Goal: Task Accomplishment & Management: Use online tool/utility

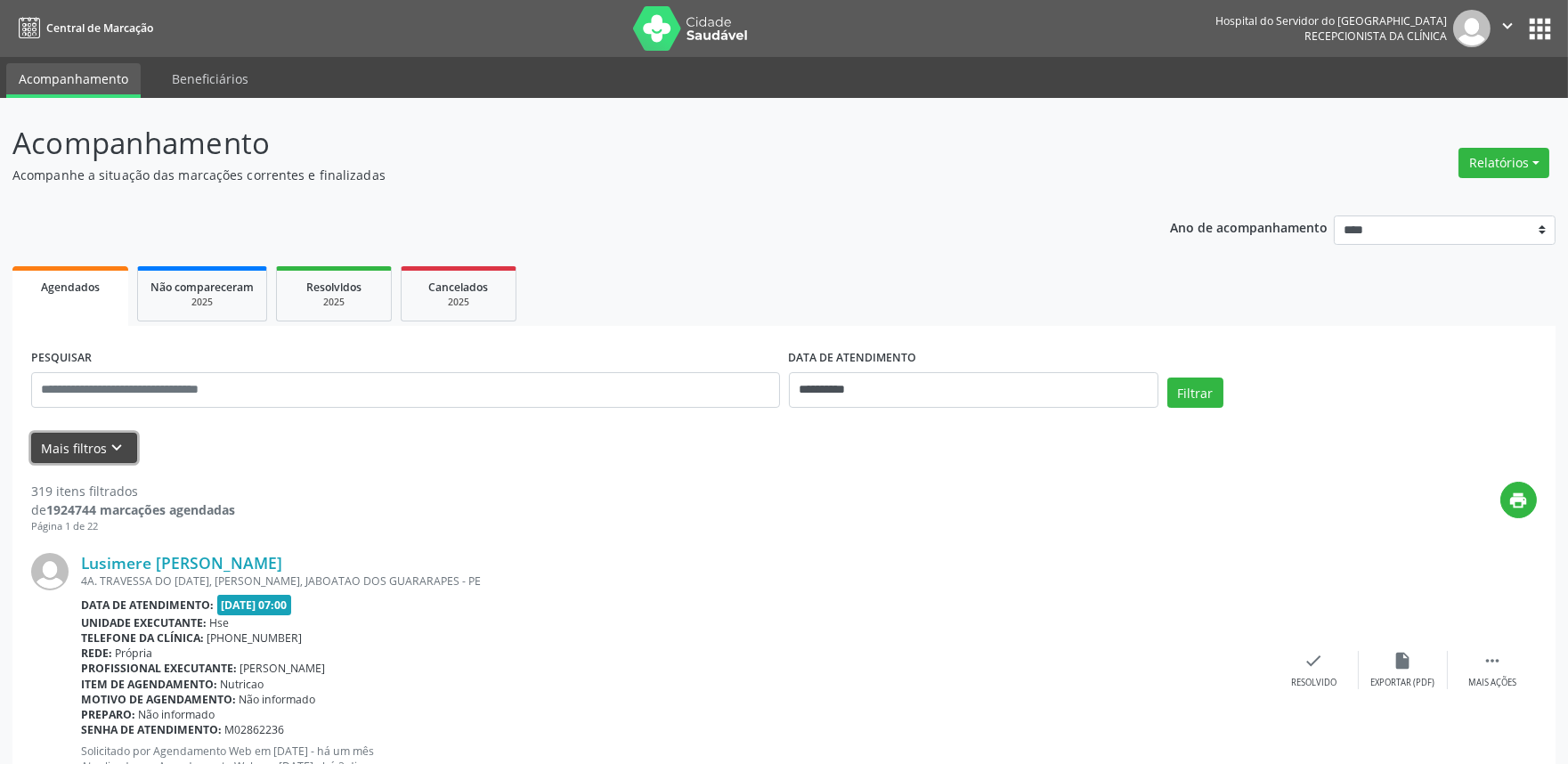
click at [103, 441] on button "Mais filtros keyboard_arrow_down" at bounding box center [83, 448] width 106 height 31
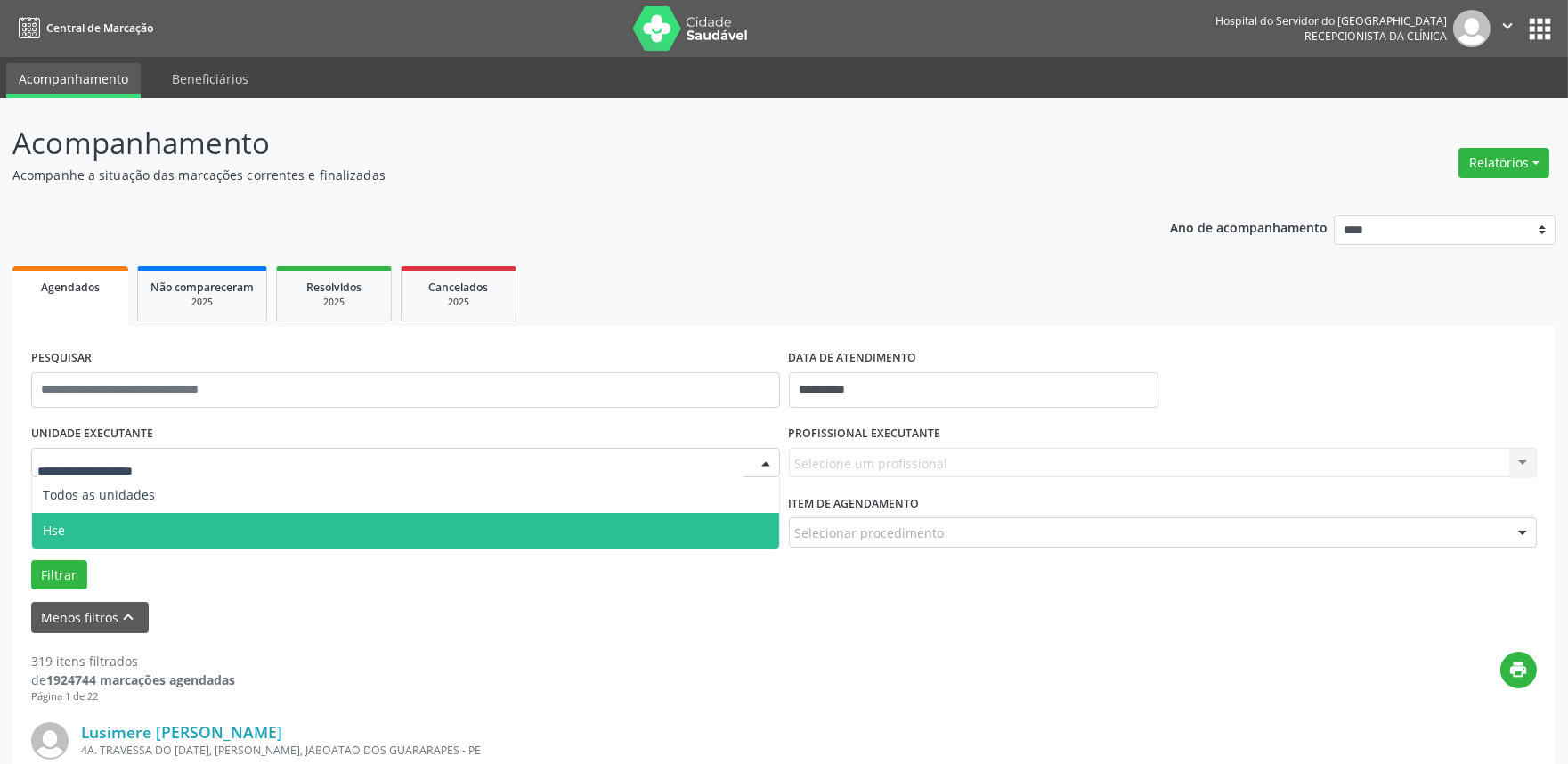
click at [138, 516] on span "Hse" at bounding box center [405, 531] width 747 height 36
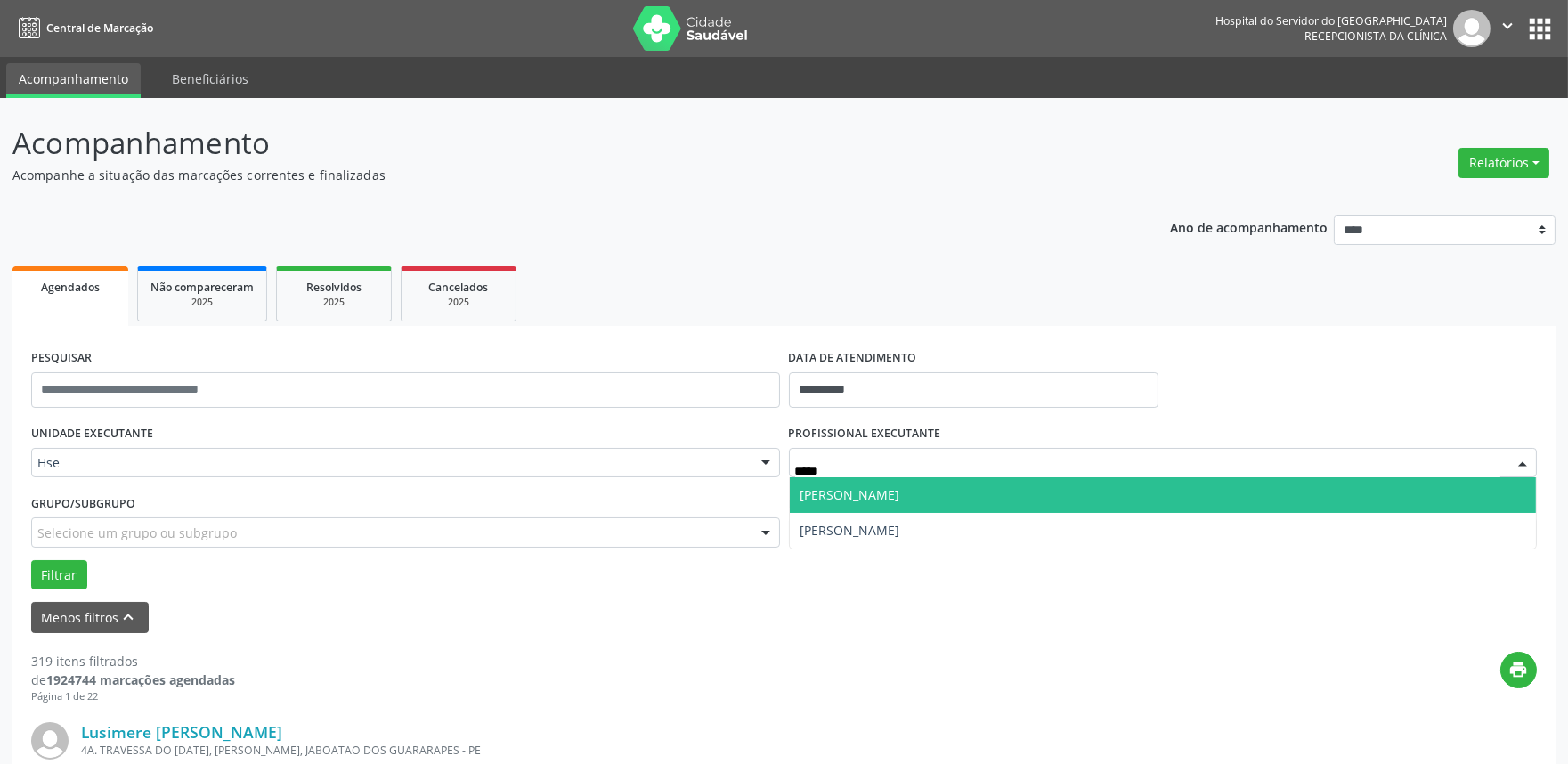
type input "******"
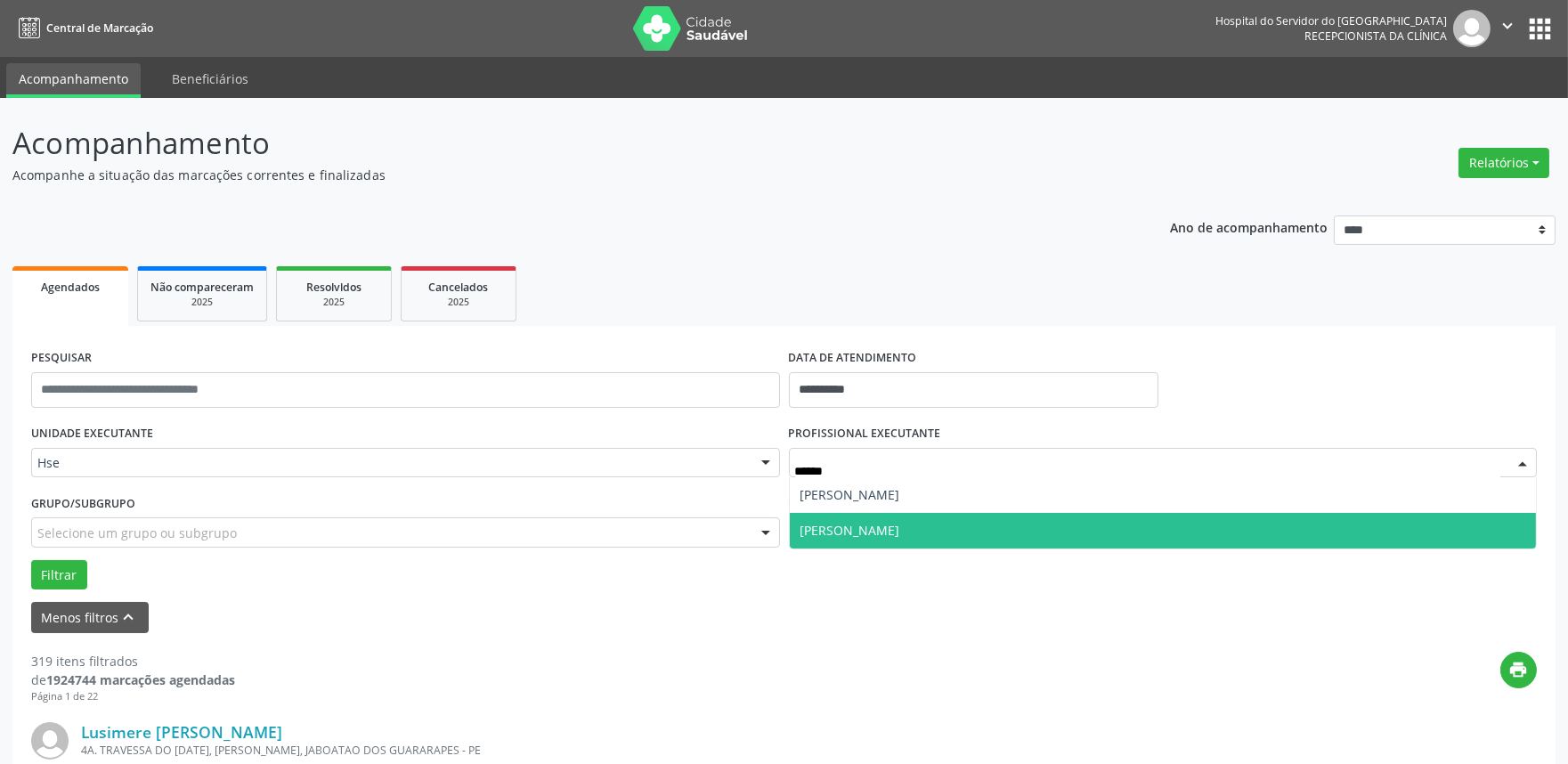
click at [873, 530] on span "[PERSON_NAME]" at bounding box center [850, 530] width 100 height 17
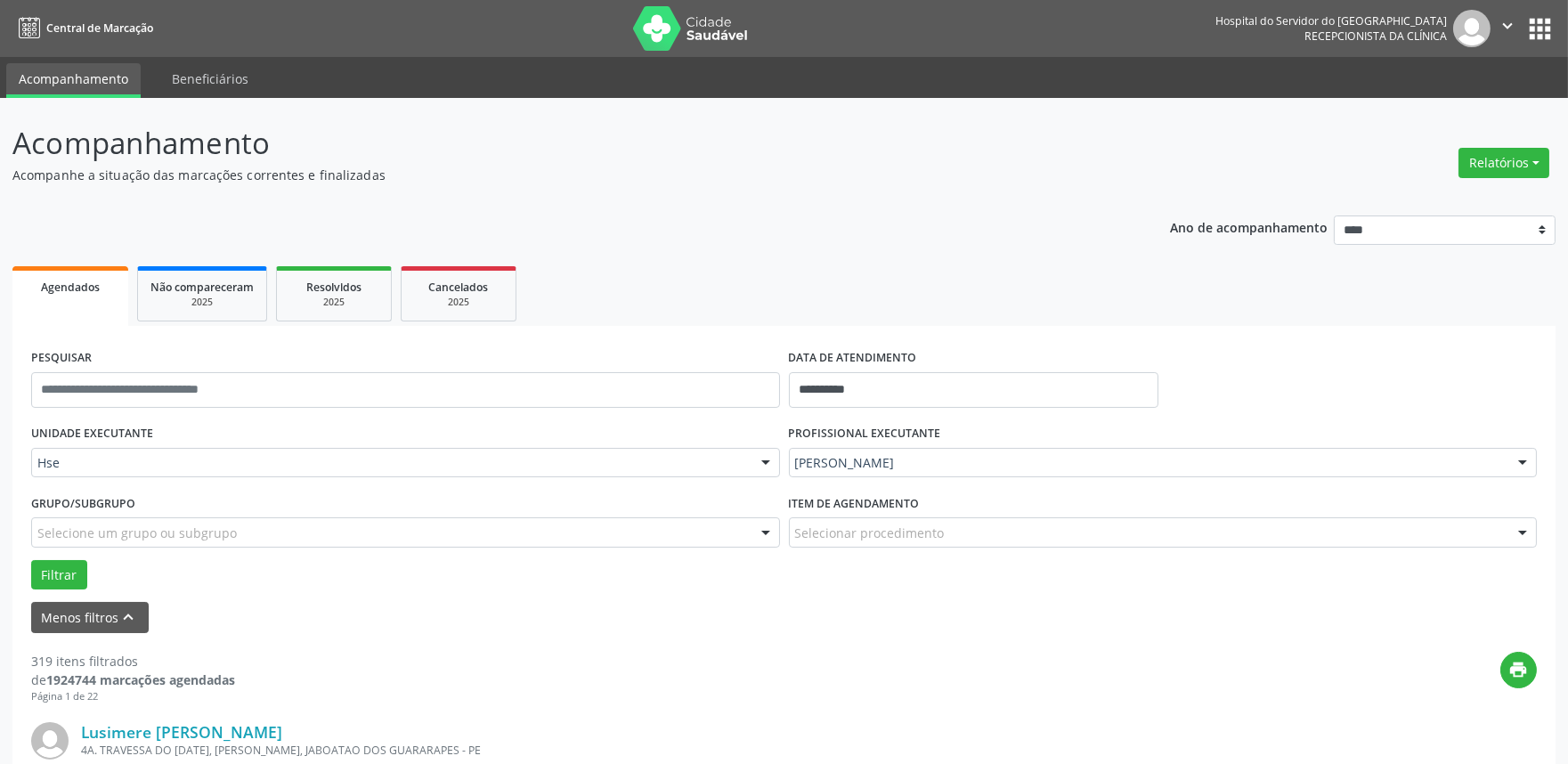
click at [29, 570] on div "Filtrar" at bounding box center [784, 575] width 1515 height 30
click at [140, 583] on div "Filtrar" at bounding box center [784, 575] width 1515 height 30
click at [61, 574] on button "Filtrar" at bounding box center [59, 575] width 56 height 30
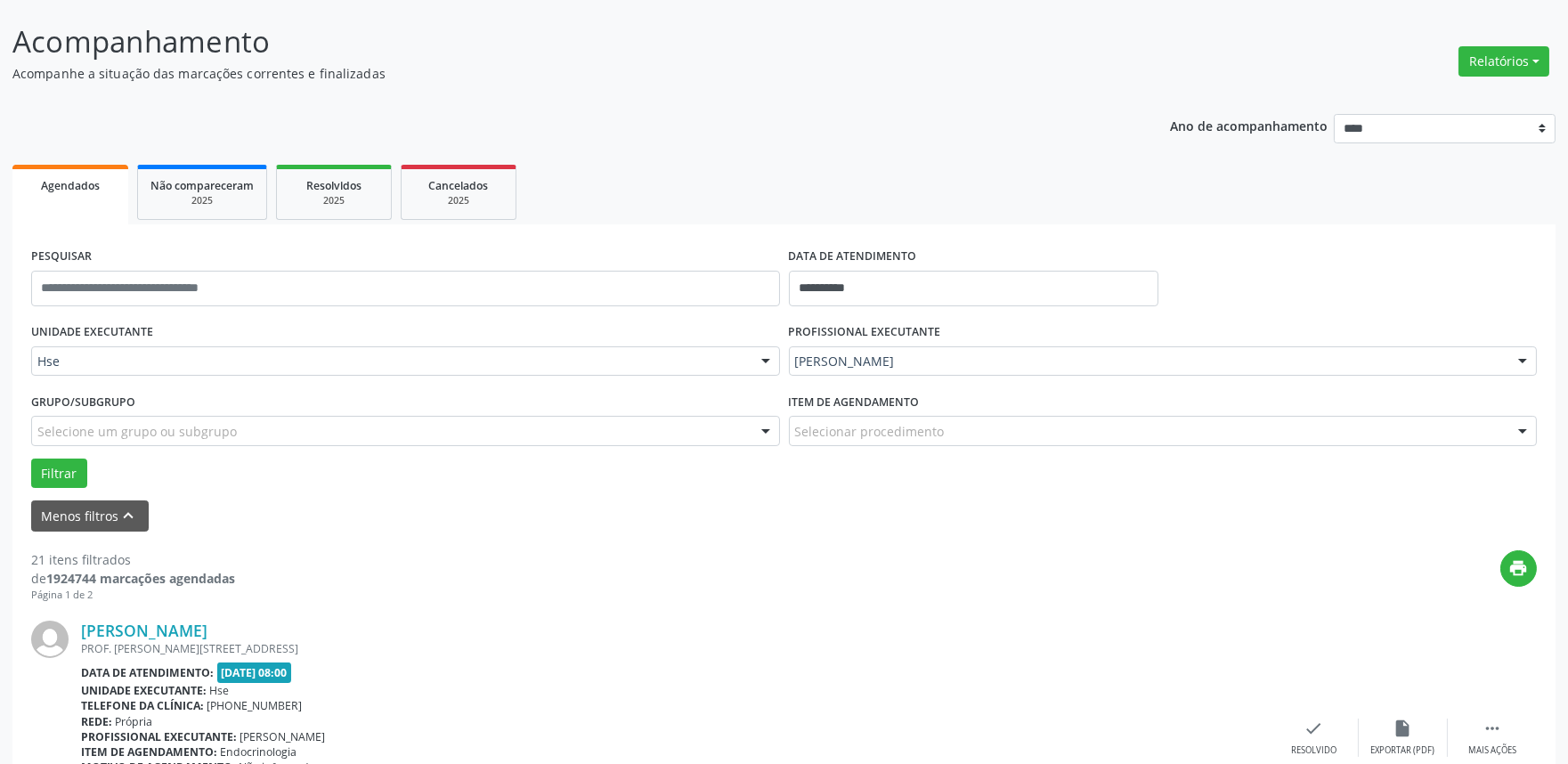
scroll to position [197, 0]
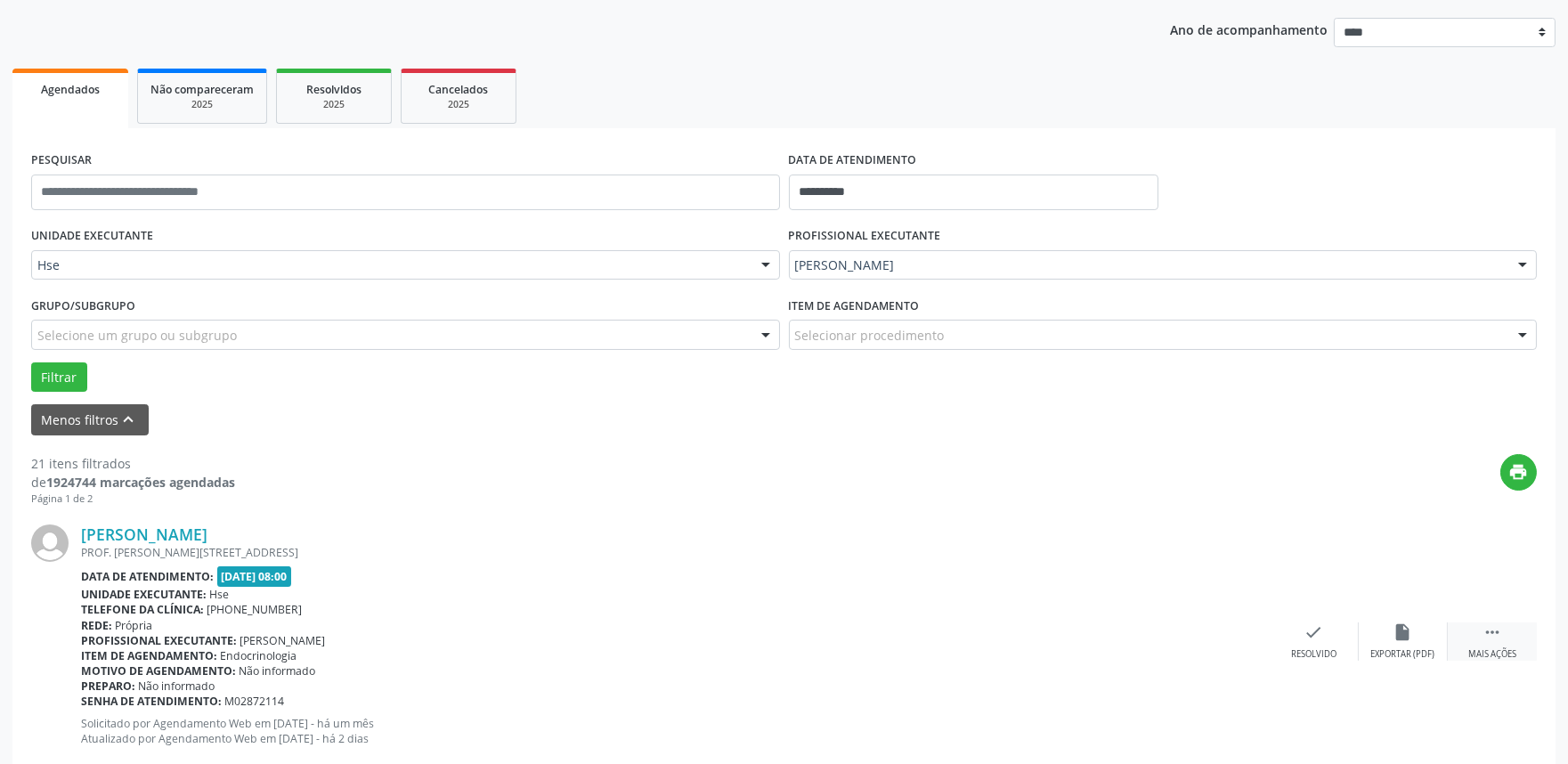
click at [1523, 632] on div " Mais ações" at bounding box center [1492, 641] width 89 height 38
click at [1376, 643] on div "alarm_off Não compareceu" at bounding box center [1403, 641] width 89 height 38
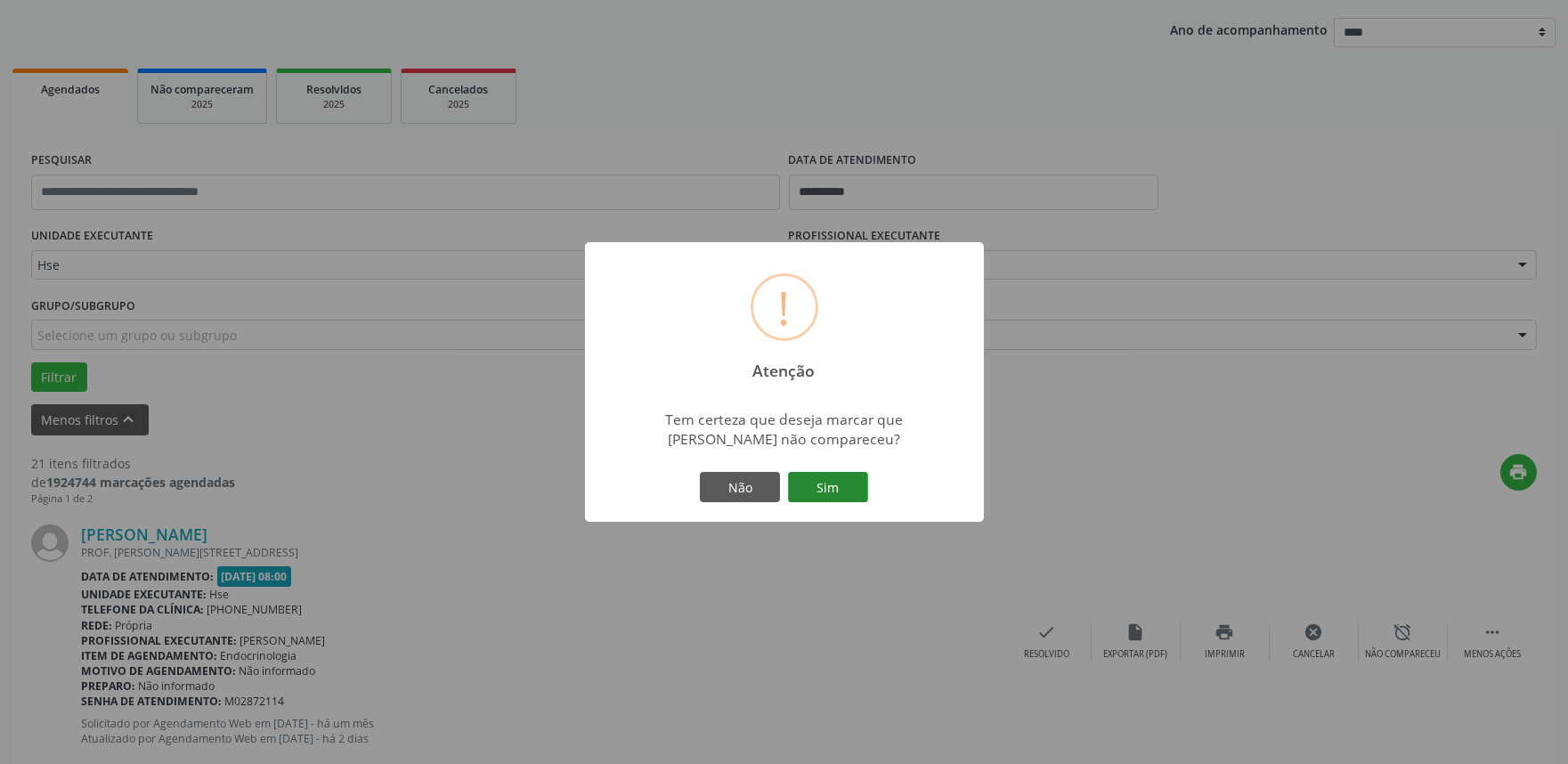
click at [808, 473] on button "Sim" at bounding box center [828, 487] width 80 height 30
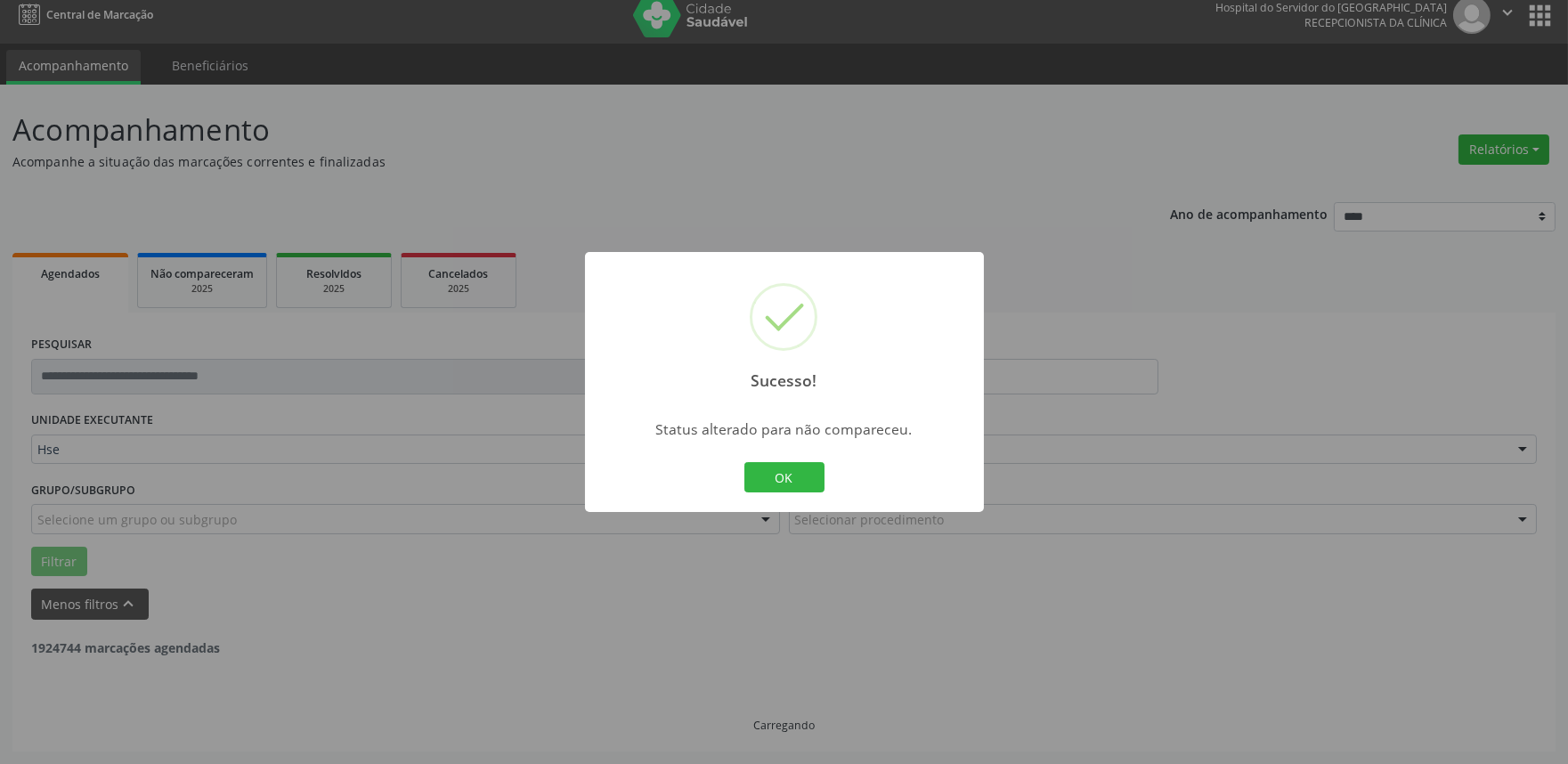
scroll to position [11, 0]
click at [813, 484] on button "OK" at bounding box center [784, 477] width 80 height 30
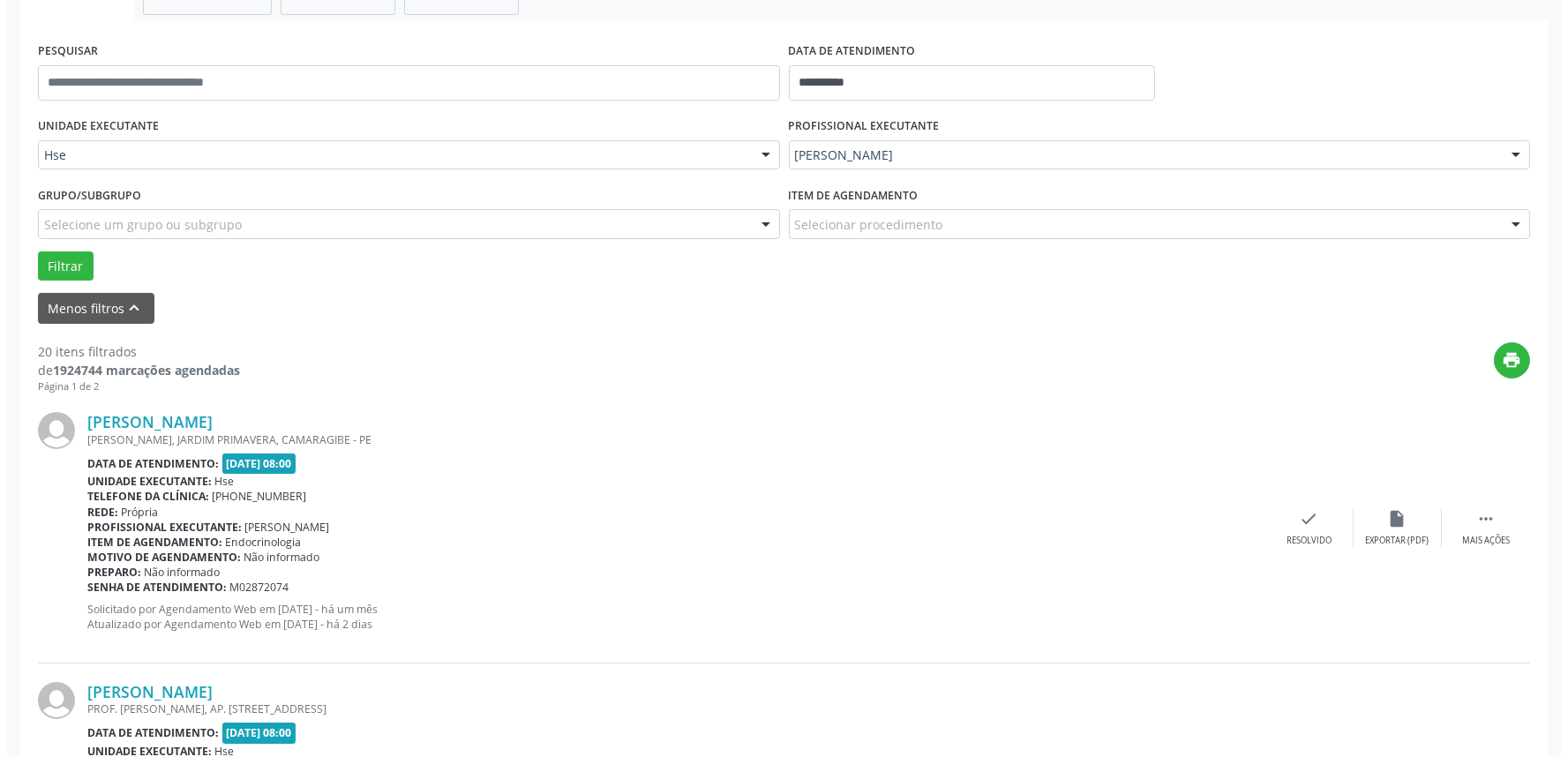
scroll to position [306, 0]
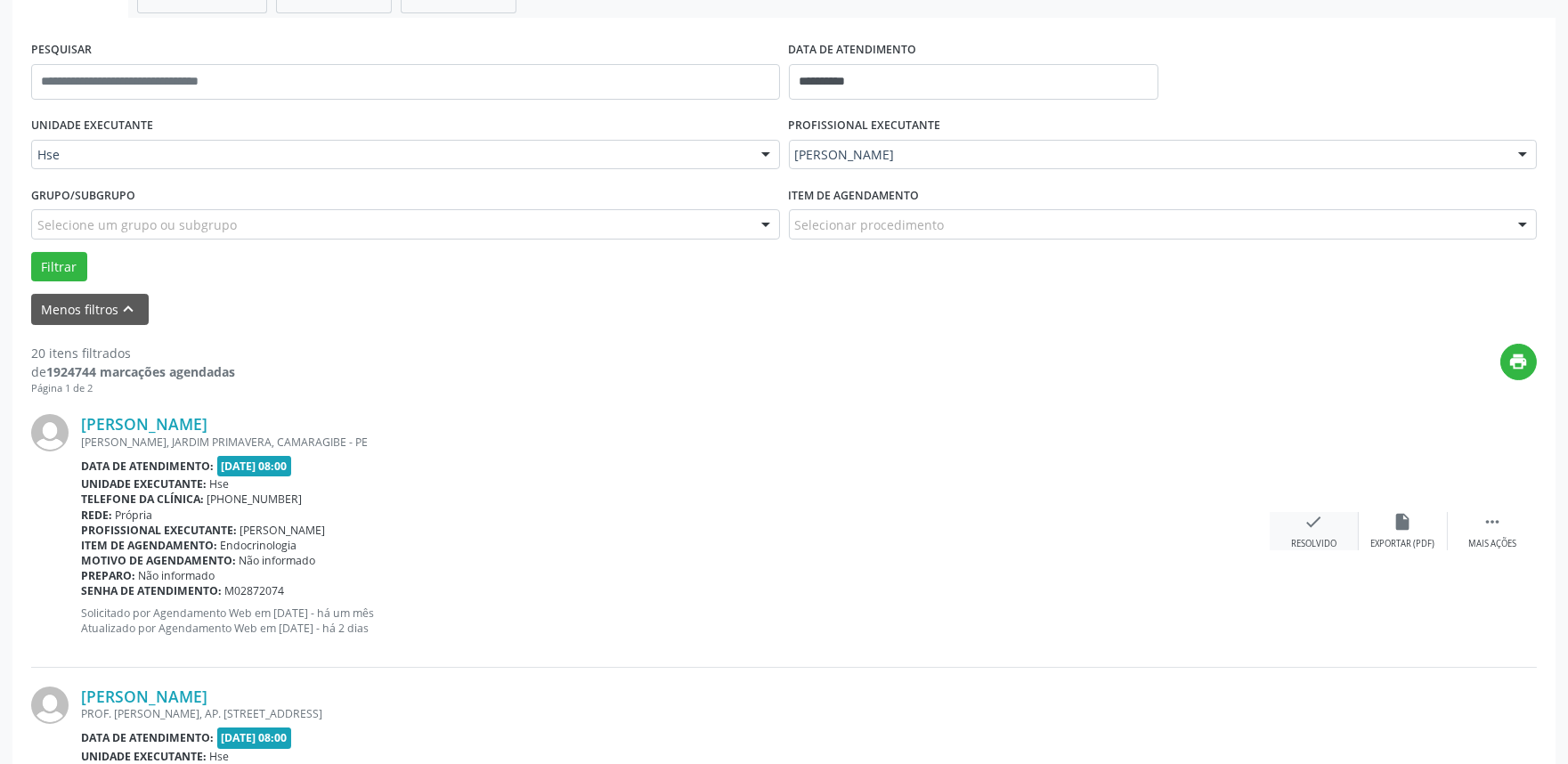
click at [1321, 535] on div "check Resolvido" at bounding box center [1314, 531] width 89 height 38
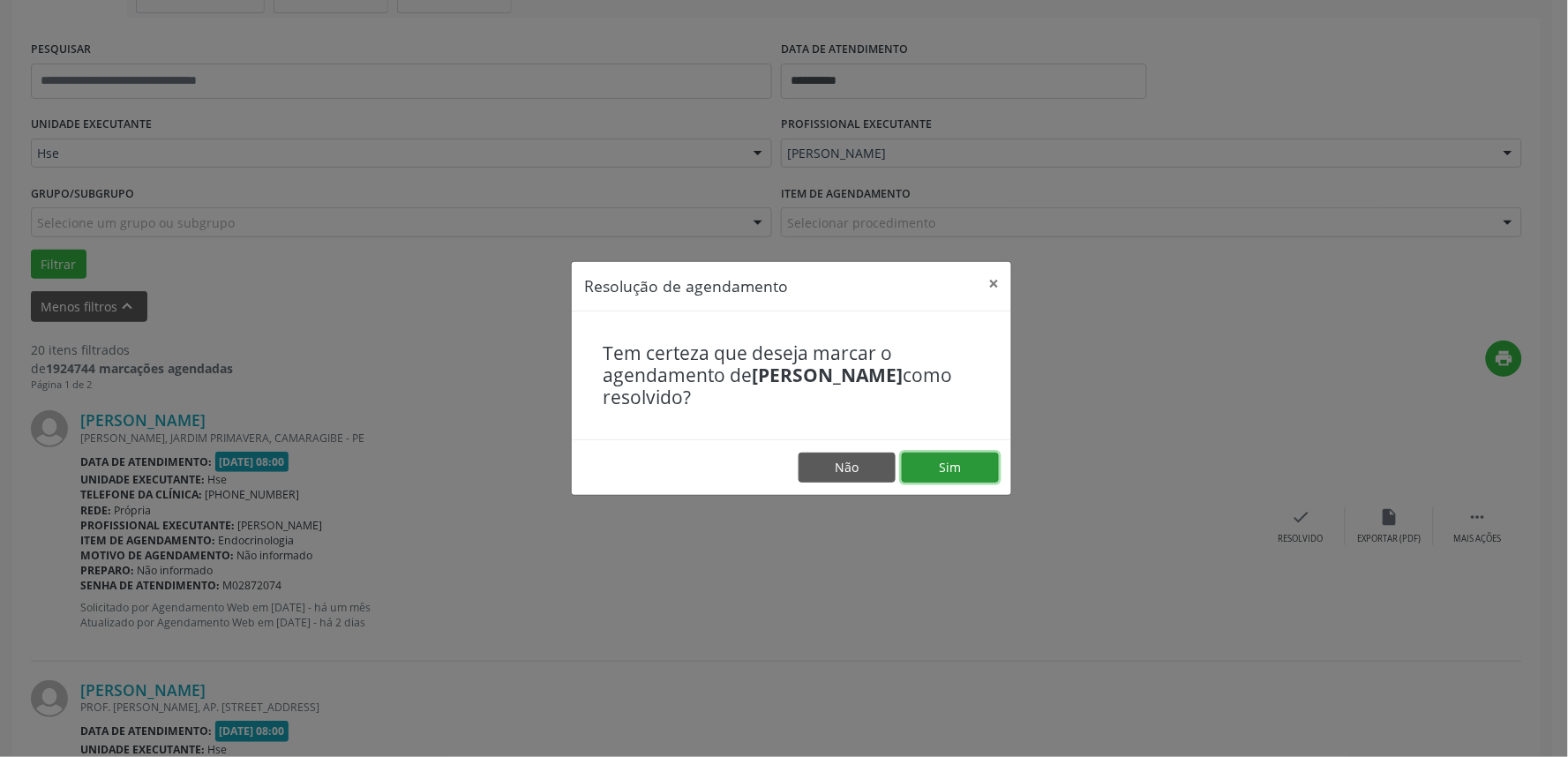
click at [981, 466] on button "Sim" at bounding box center [950, 468] width 97 height 30
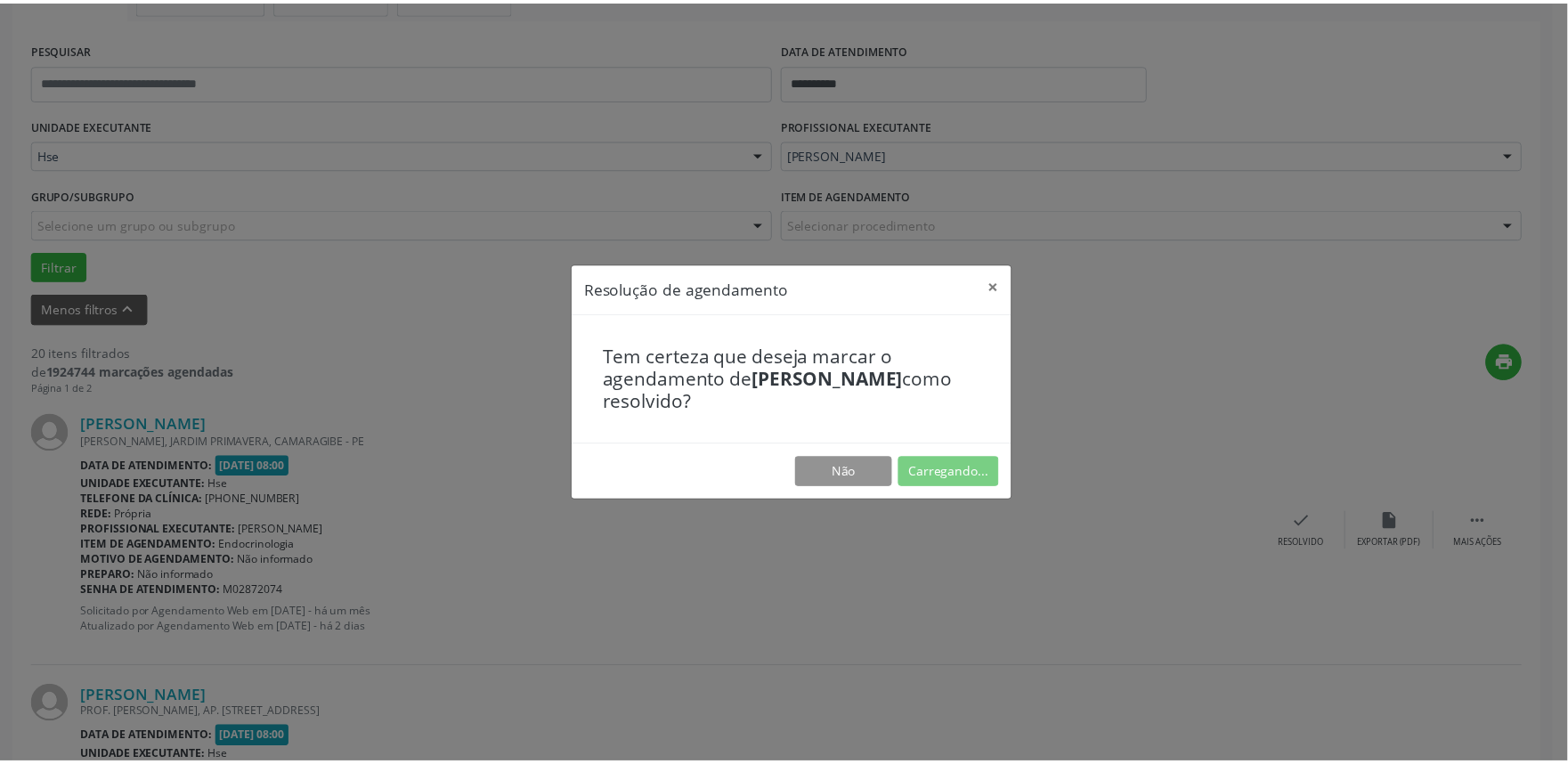
scroll to position [0, 0]
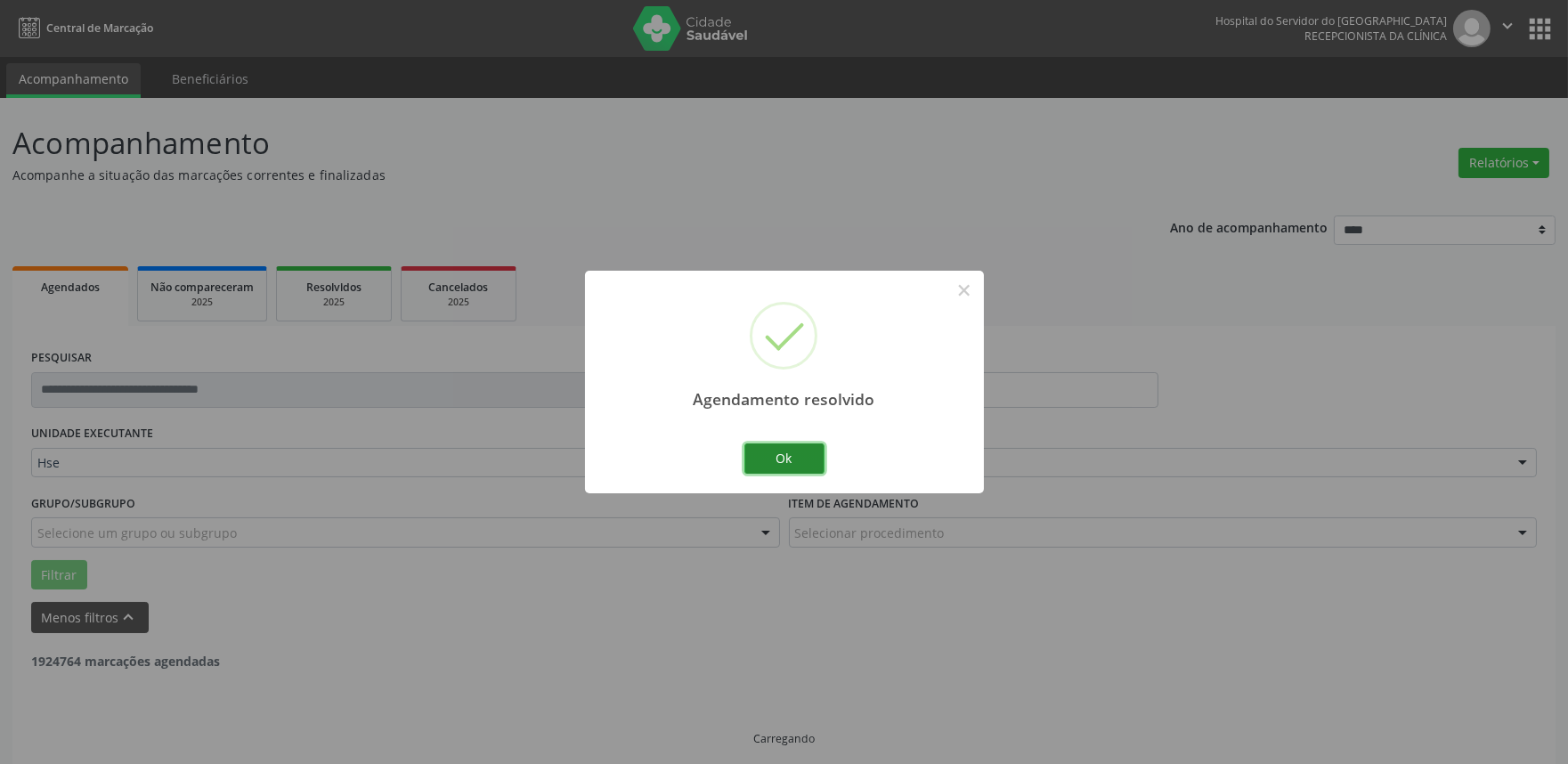
click at [763, 456] on button "Ok" at bounding box center [784, 458] width 80 height 30
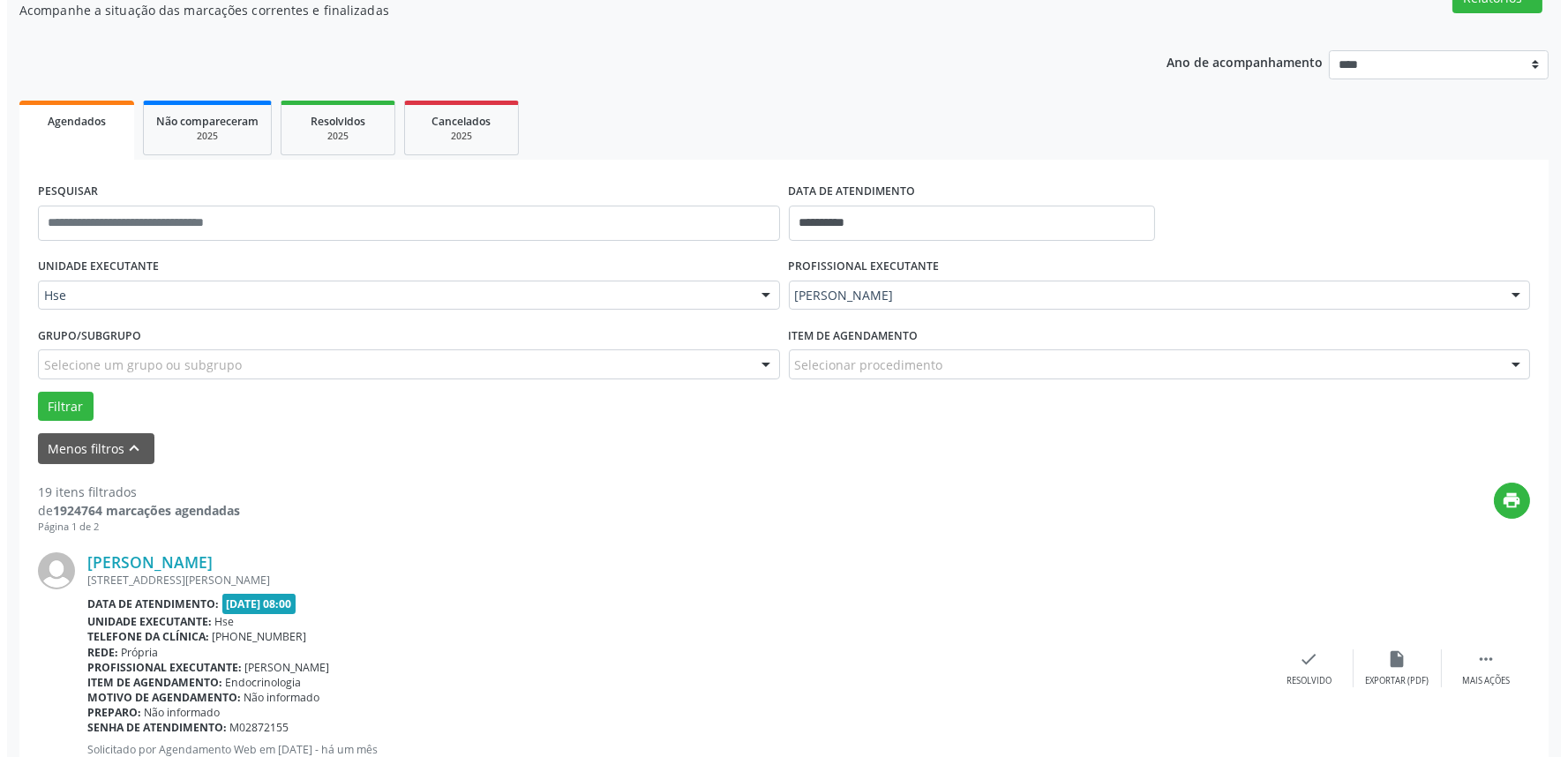
scroll to position [196, 0]
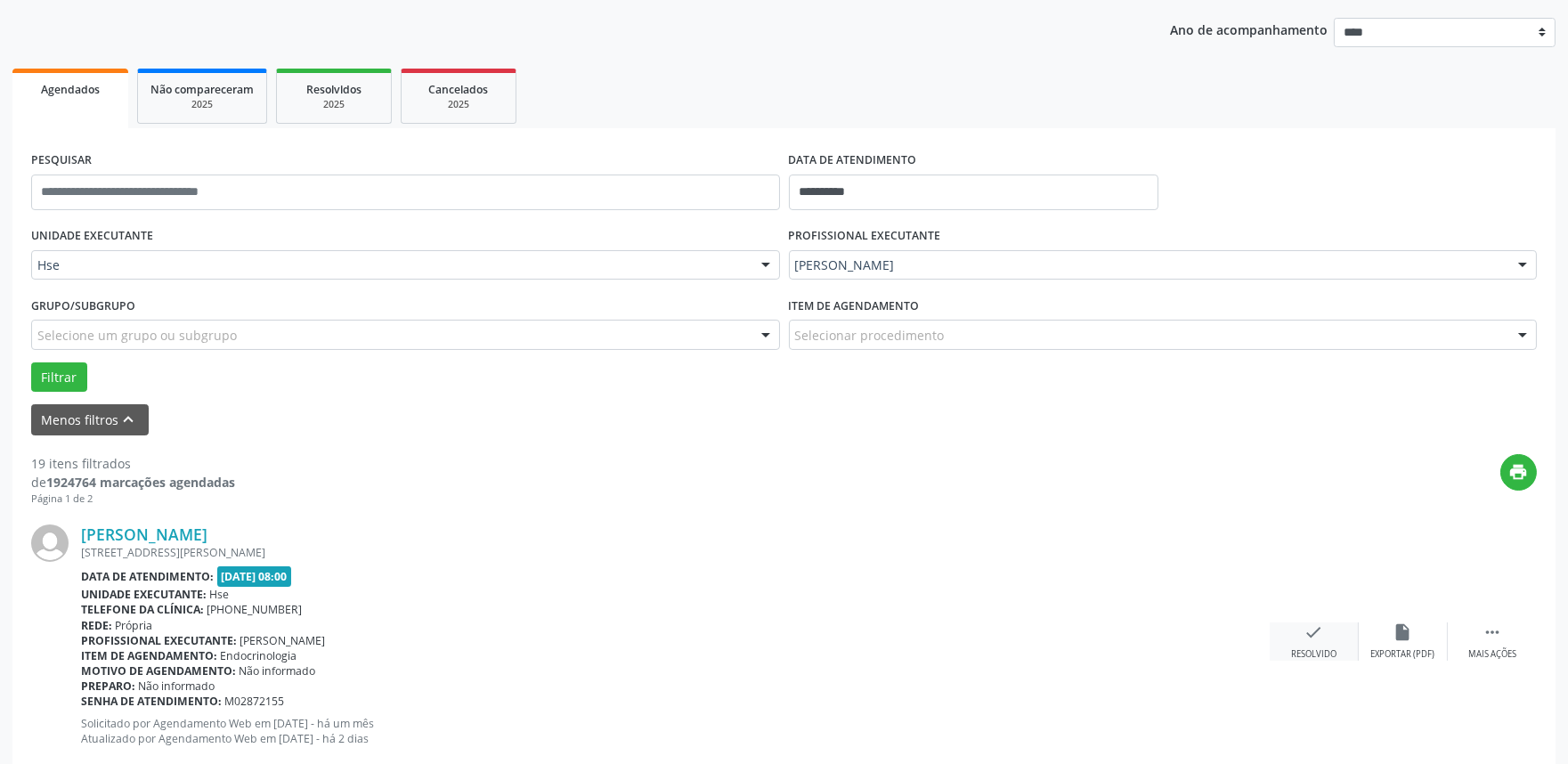
click at [1300, 628] on div "check Resolvido" at bounding box center [1314, 641] width 89 height 38
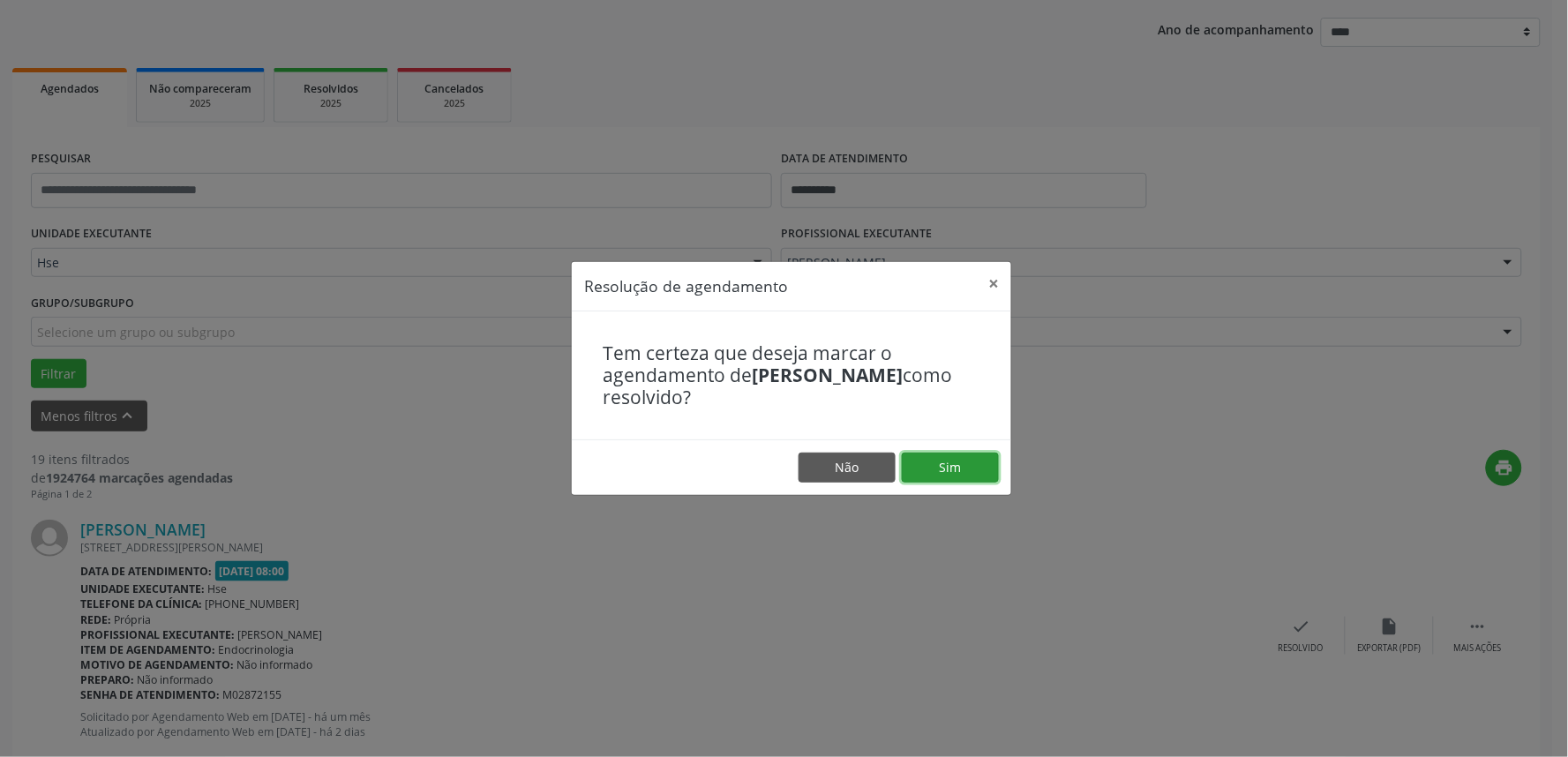
click at [945, 473] on button "Sim" at bounding box center [950, 468] width 97 height 30
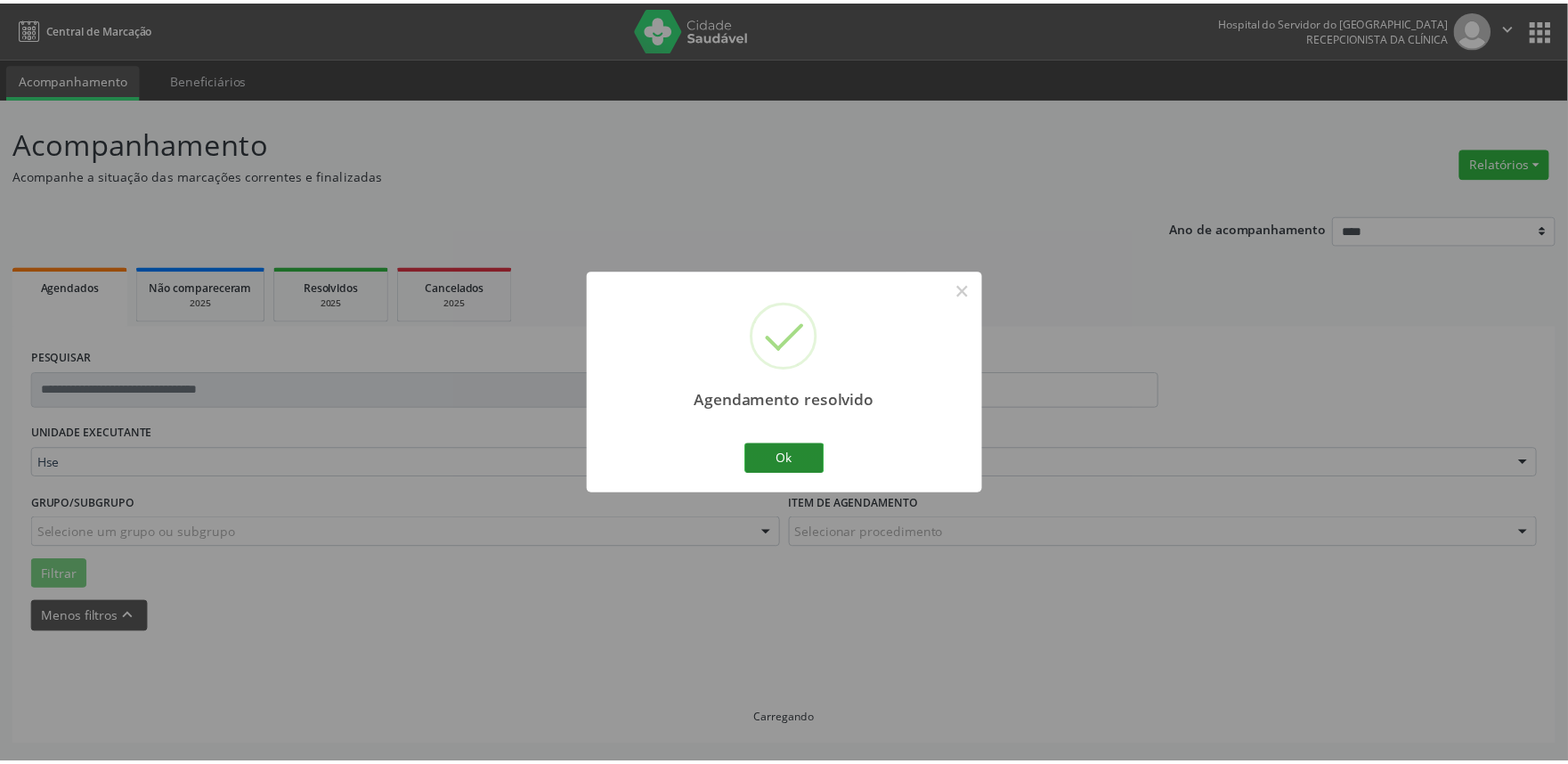
scroll to position [0, 0]
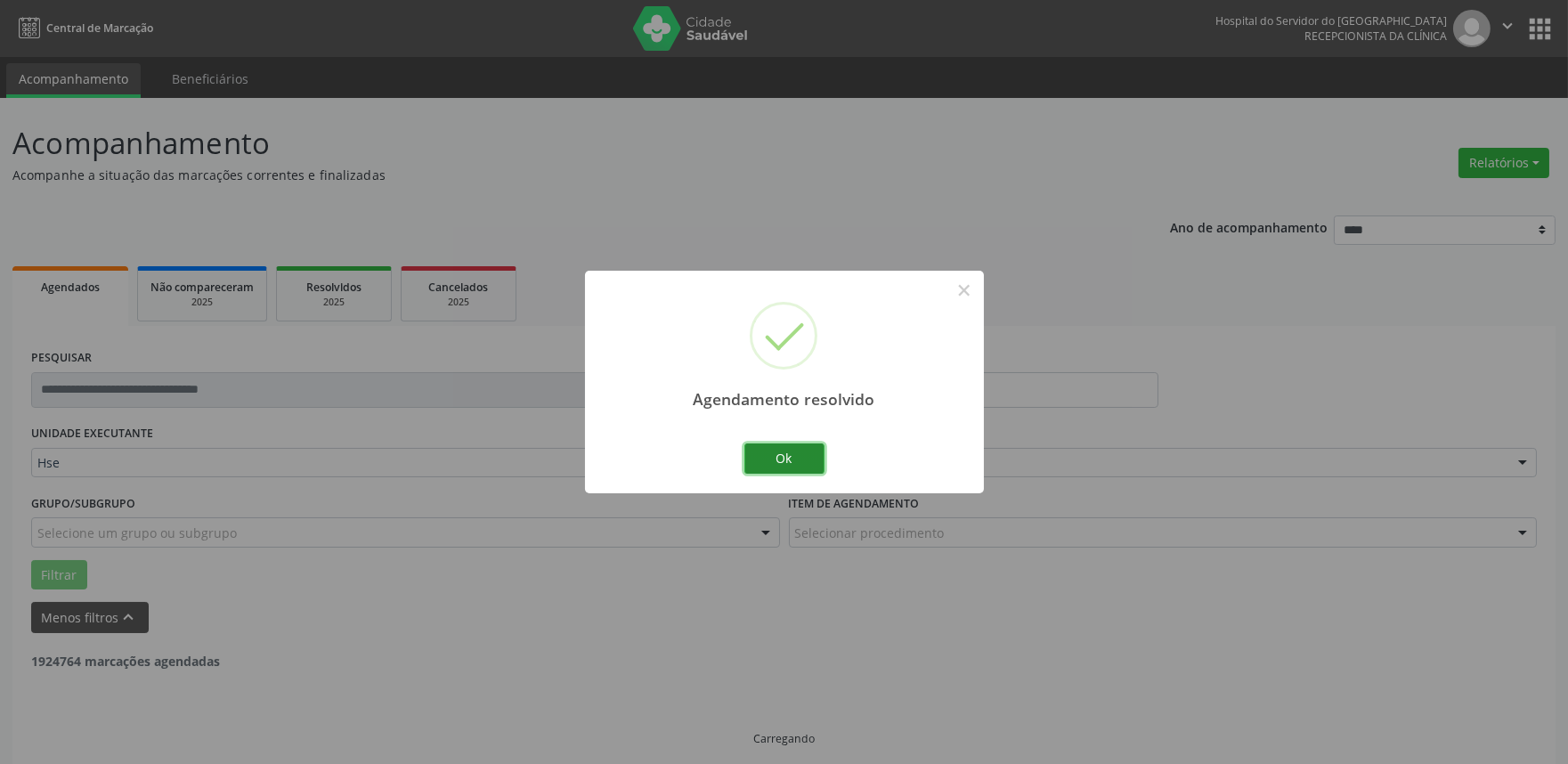
click at [781, 450] on button "Ok" at bounding box center [784, 458] width 80 height 30
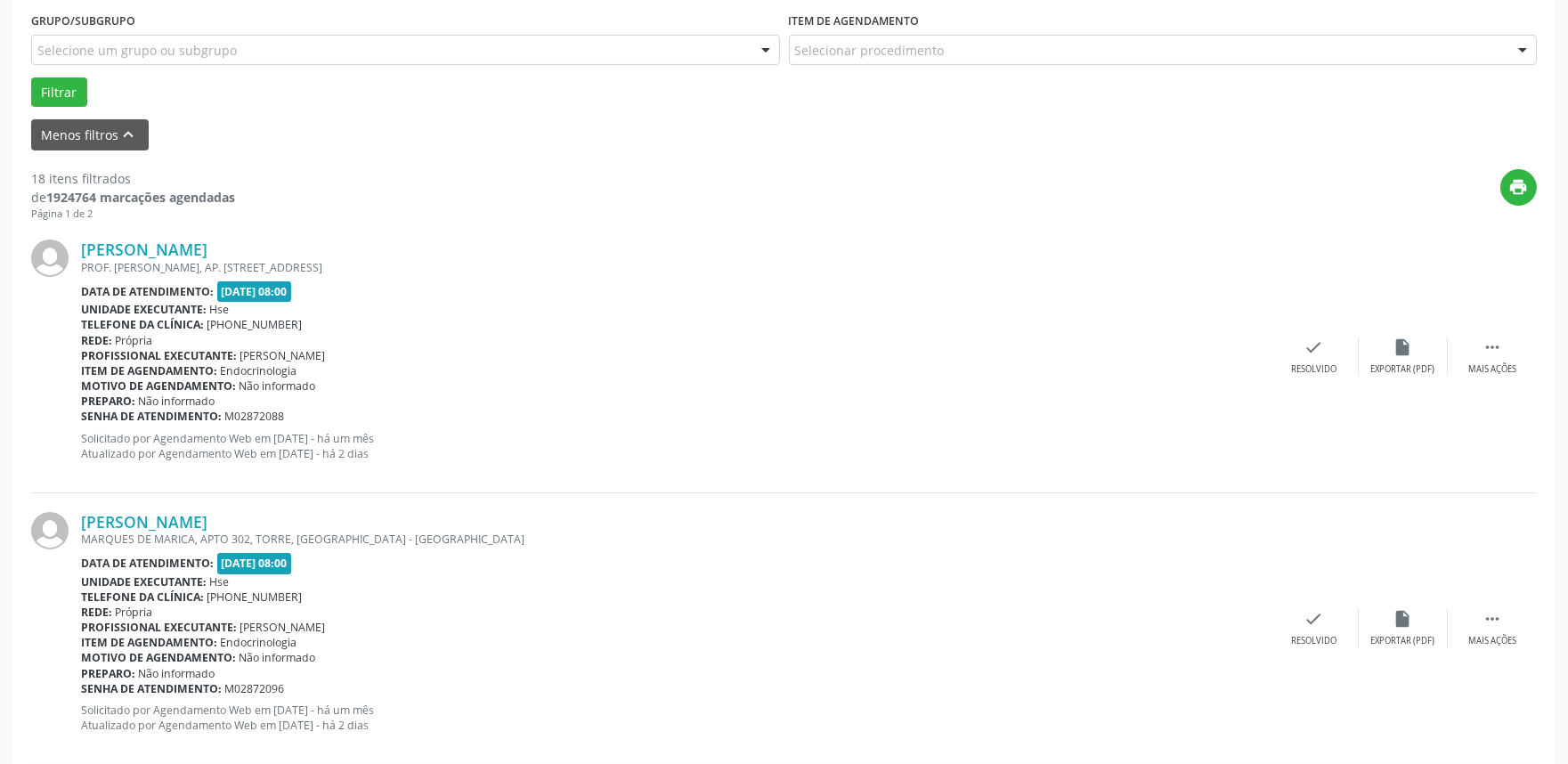
scroll to position [495, 0]
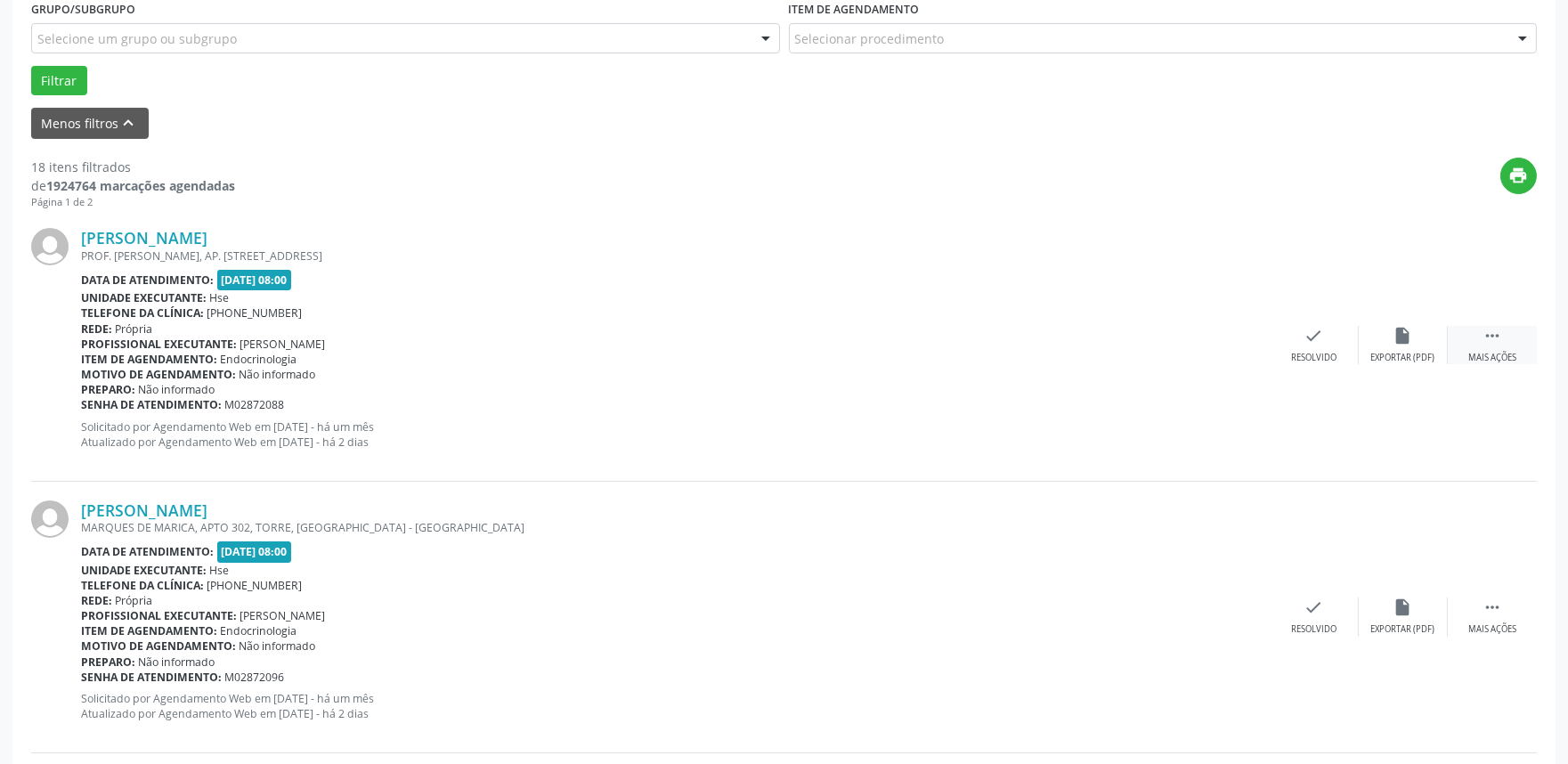
click at [1518, 348] on div " Mais ações" at bounding box center [1492, 345] width 89 height 38
click at [1389, 334] on div "alarm_off Não compareceu" at bounding box center [1403, 345] width 89 height 38
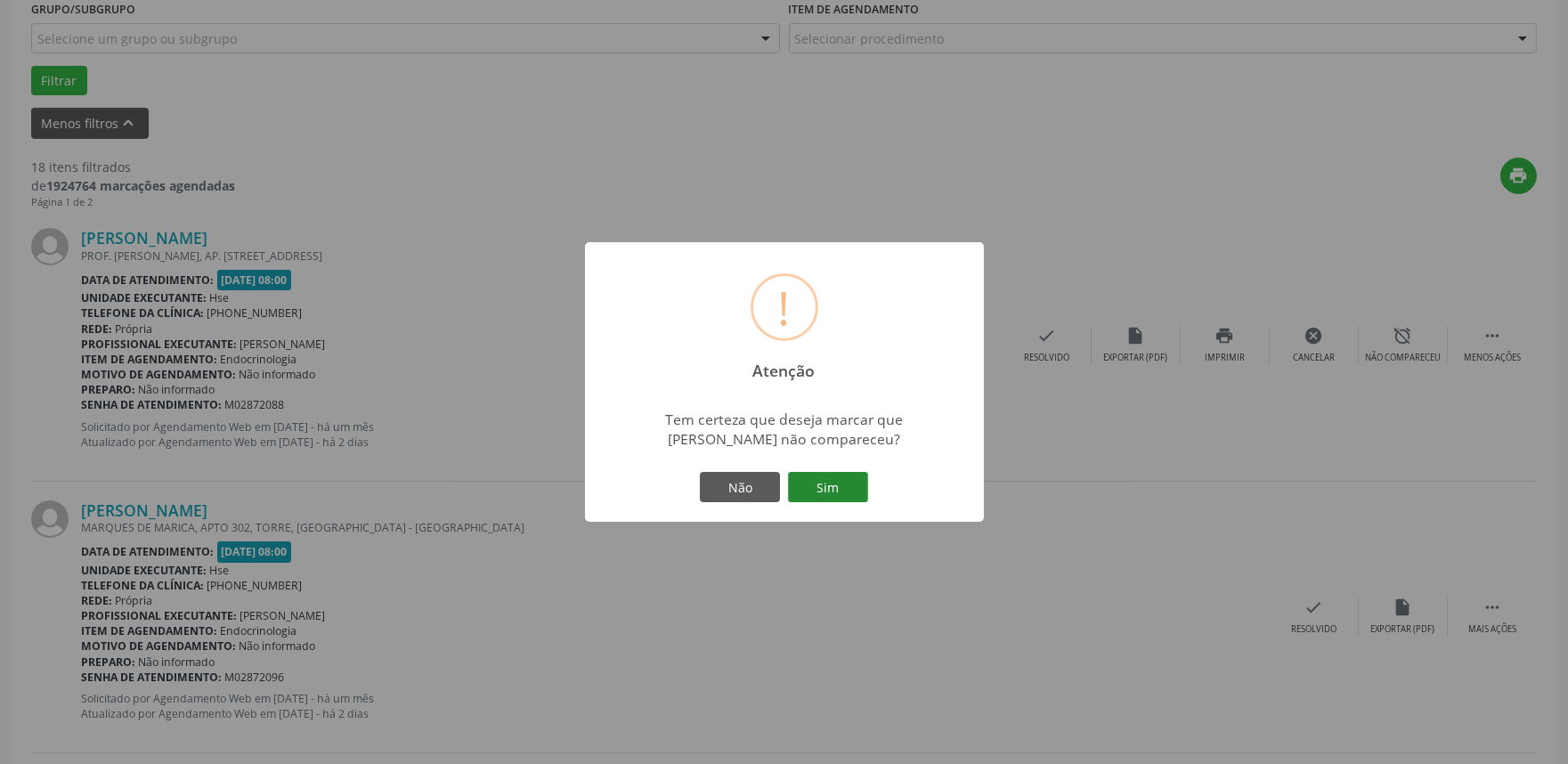
click at [825, 499] on button "Sim" at bounding box center [828, 487] width 80 height 30
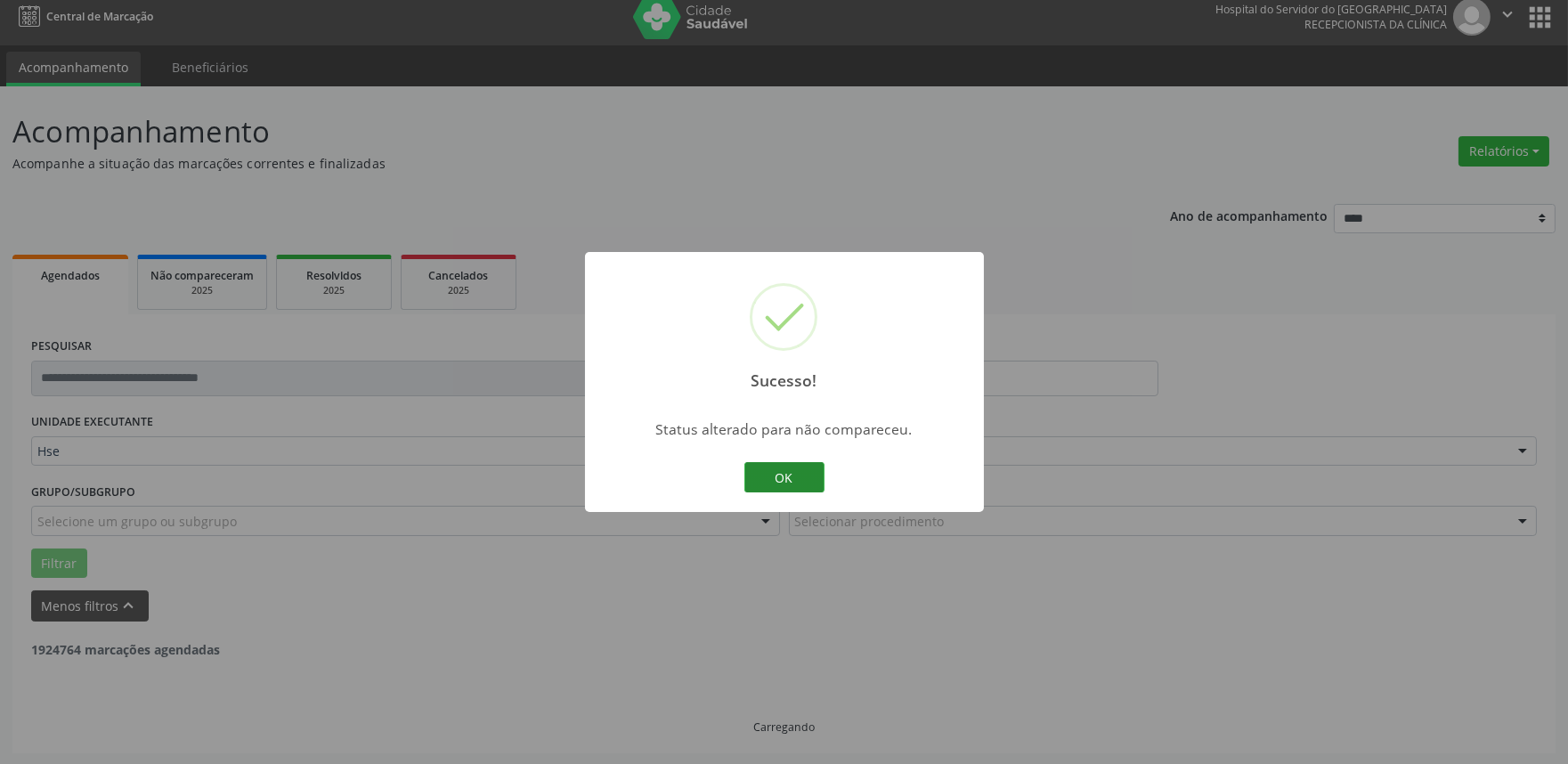
click at [788, 472] on button "OK" at bounding box center [784, 477] width 80 height 30
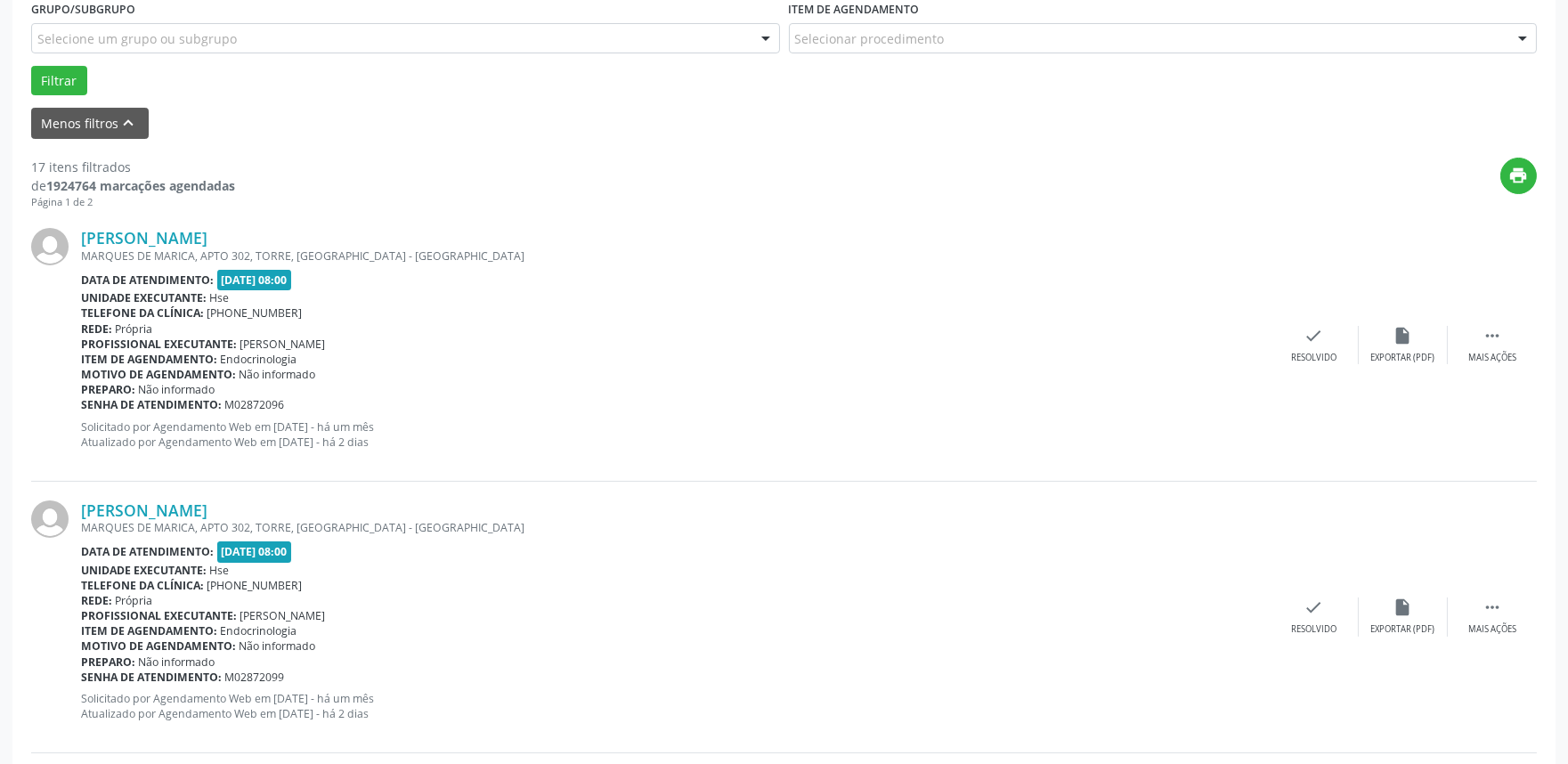
click at [1307, 324] on div "[PERSON_NAME] [STREET_ADDRESS] Data de atendimento: [DATE] 08:00 Unidade execut…" at bounding box center [784, 345] width 1505 height 271
click at [1309, 326] on icon "check" at bounding box center [1314, 336] width 20 height 20
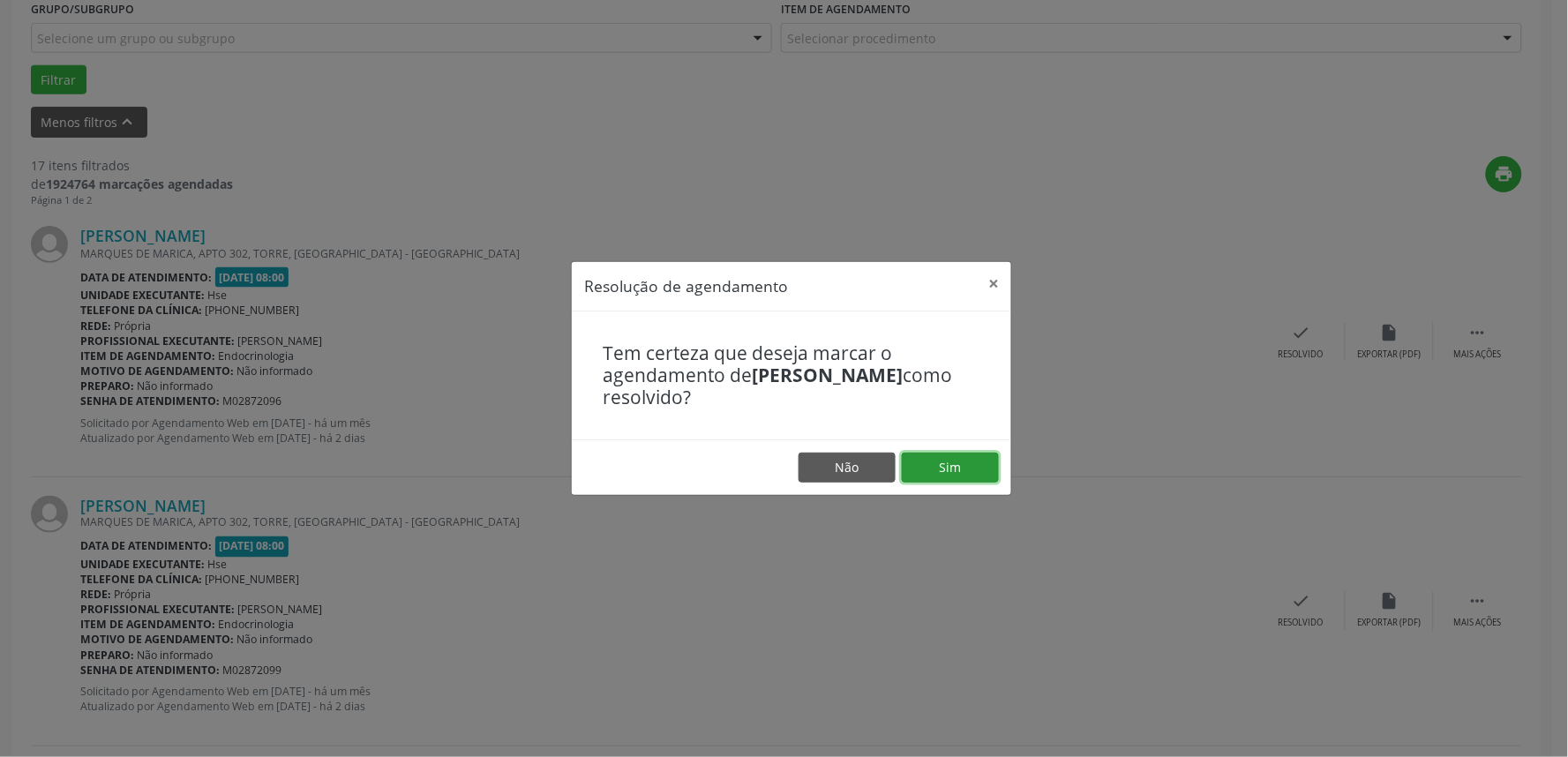
click at [962, 482] on button "Sim" at bounding box center [950, 468] width 97 height 30
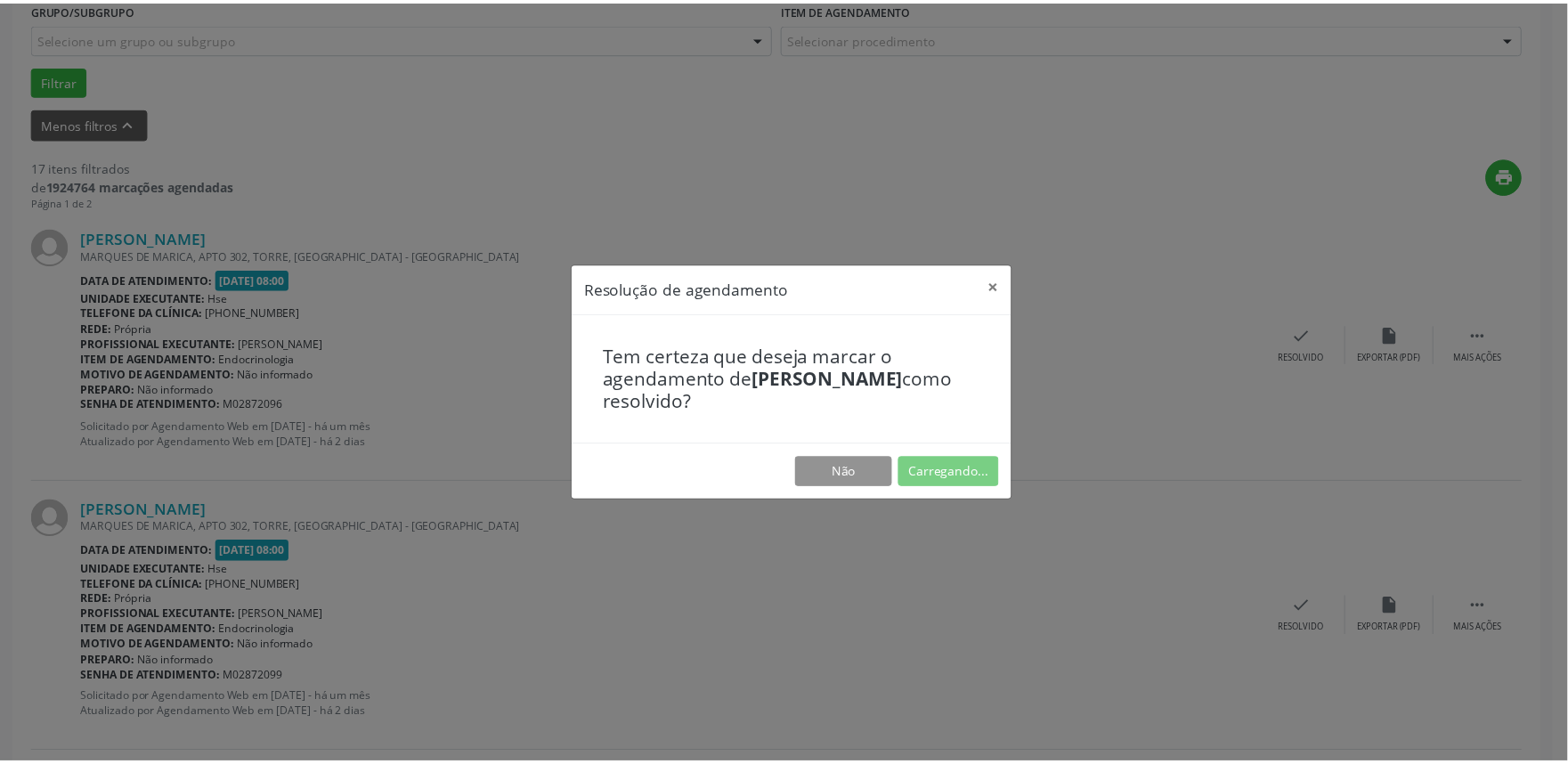
scroll to position [0, 0]
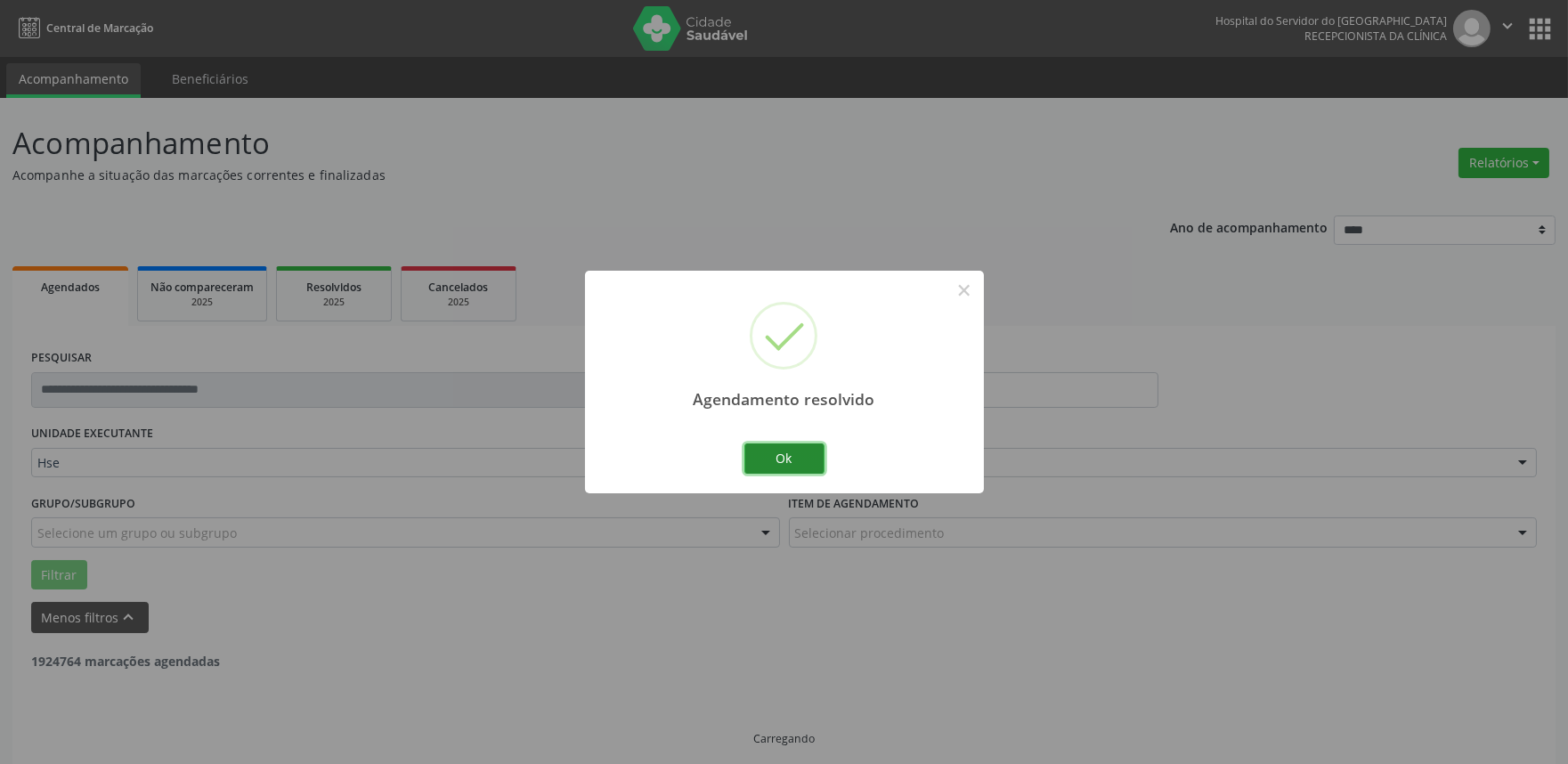
click at [807, 454] on button "Ok" at bounding box center [784, 458] width 80 height 30
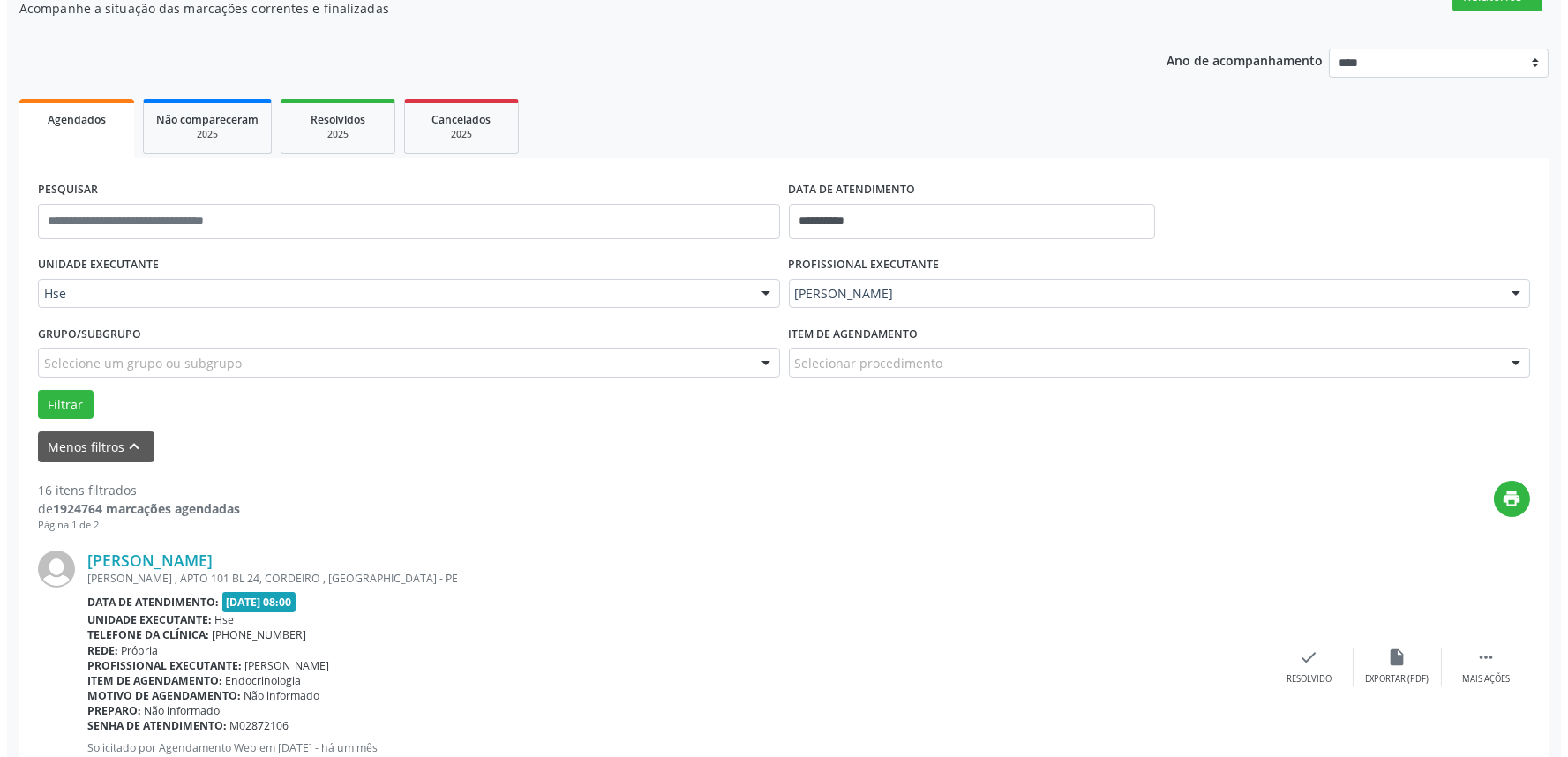
scroll to position [208, 0]
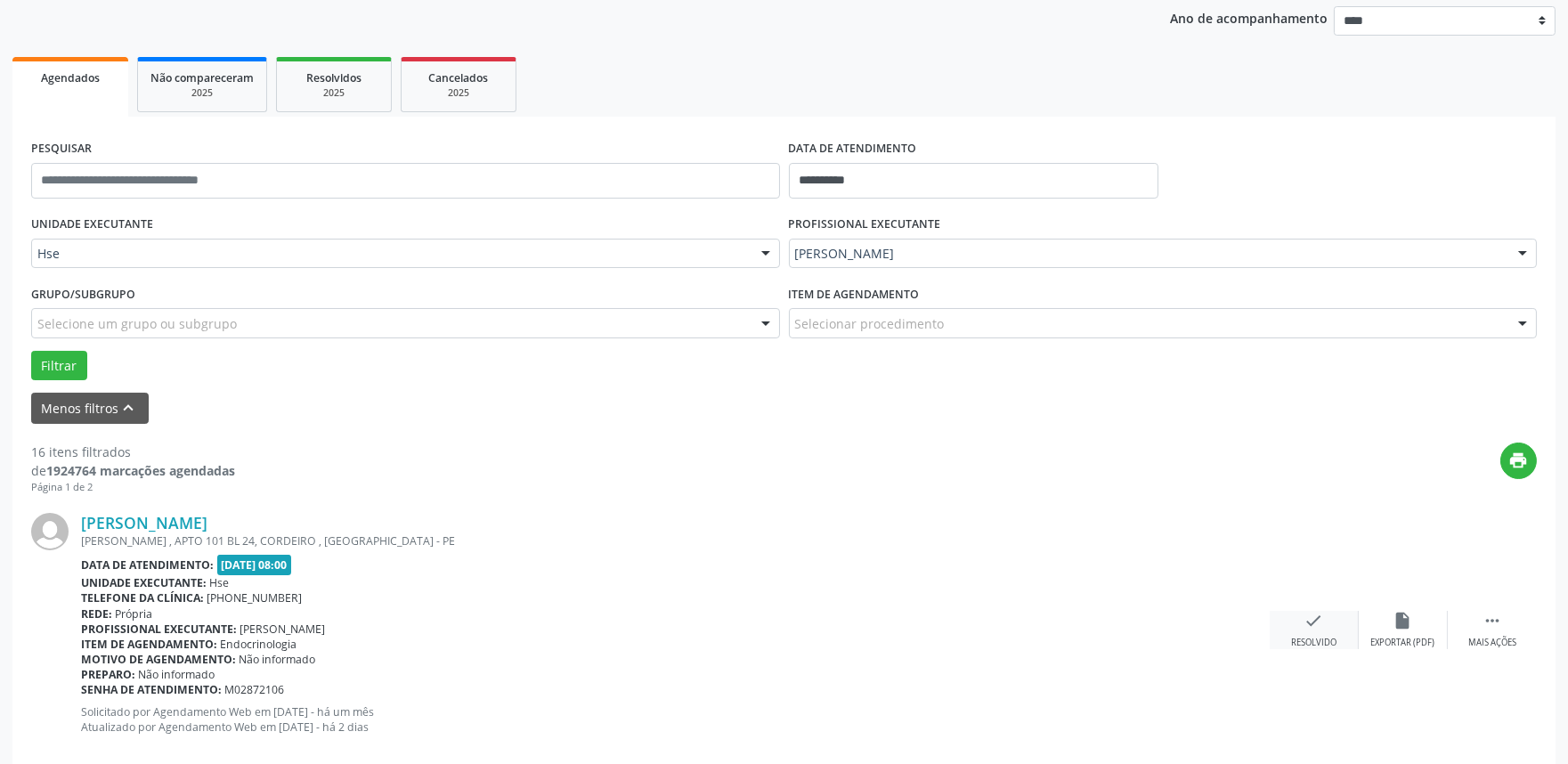
click at [1323, 637] on div "Resolvido" at bounding box center [1314, 642] width 46 height 12
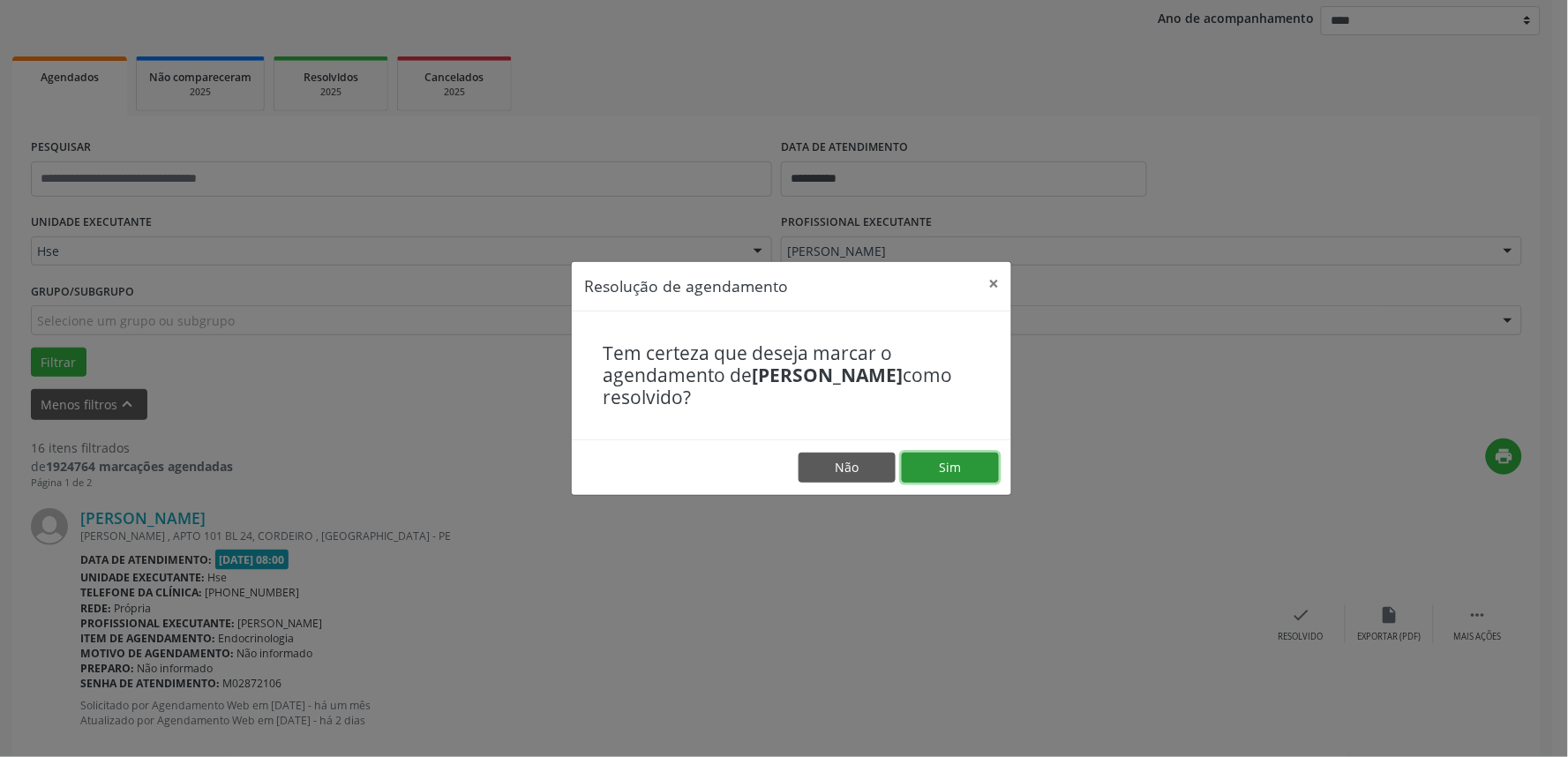
click at [954, 463] on button "Sim" at bounding box center [950, 468] width 97 height 30
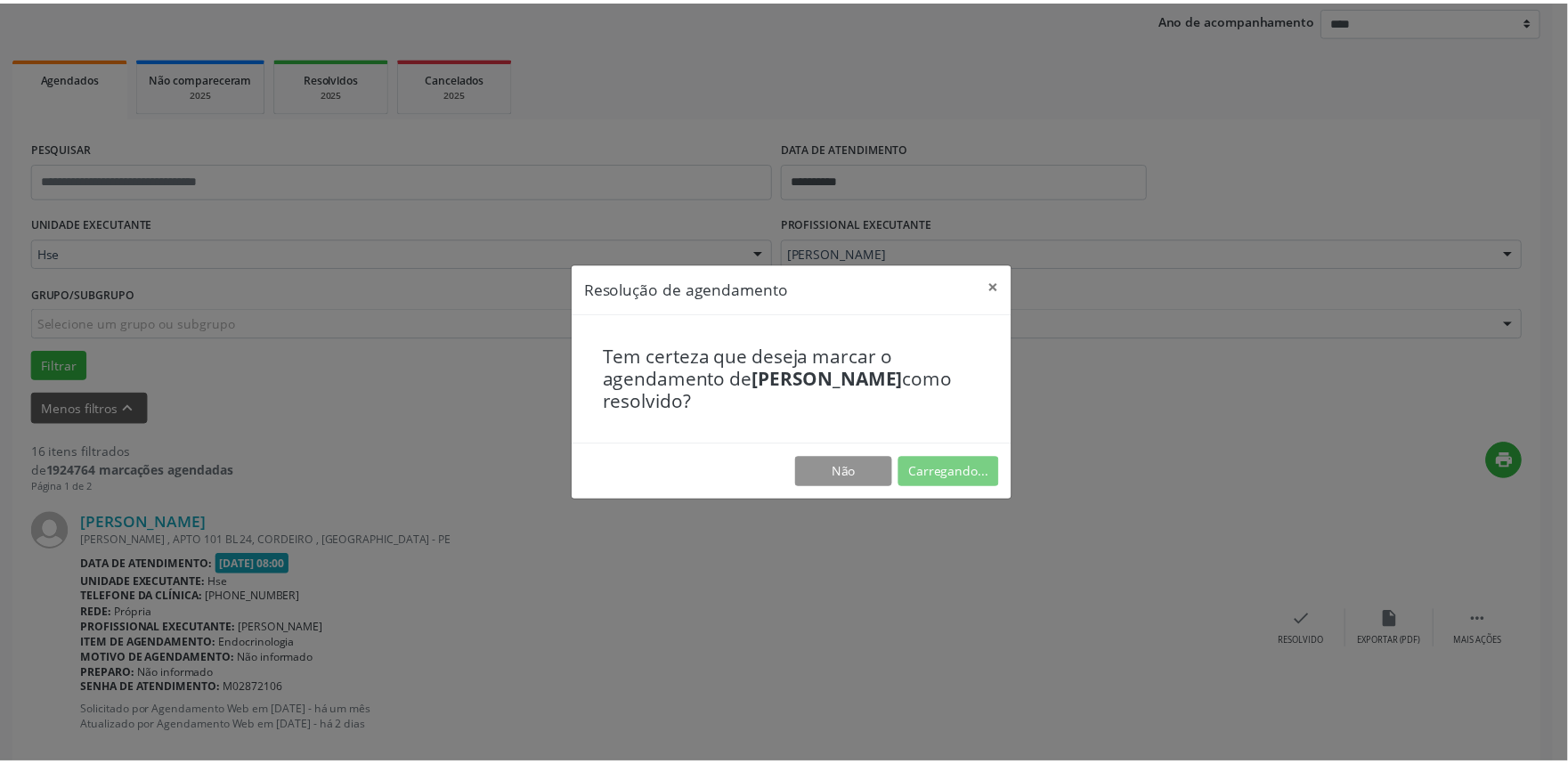
scroll to position [0, 0]
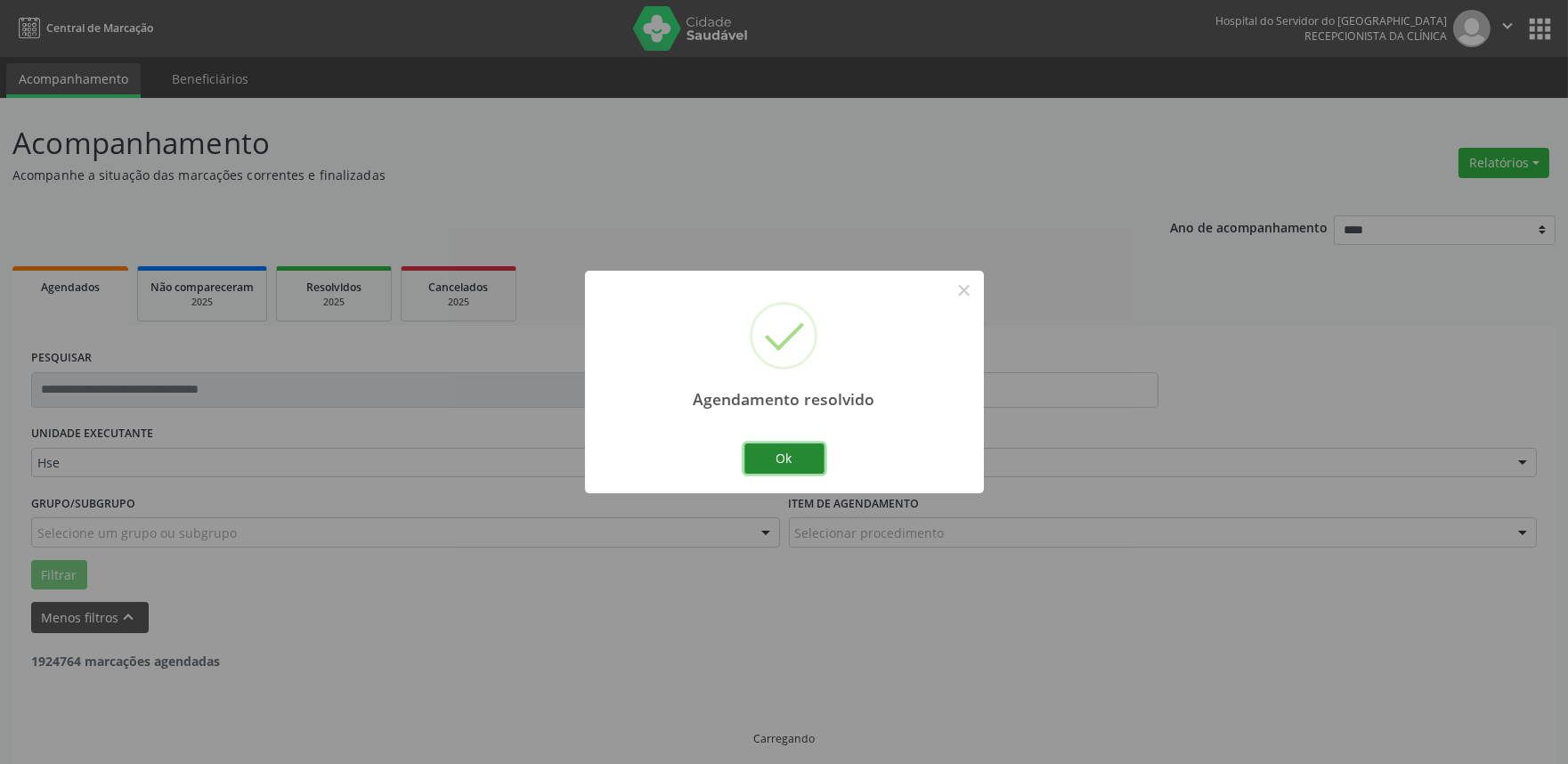
click at [788, 465] on button "Ok" at bounding box center [784, 458] width 80 height 30
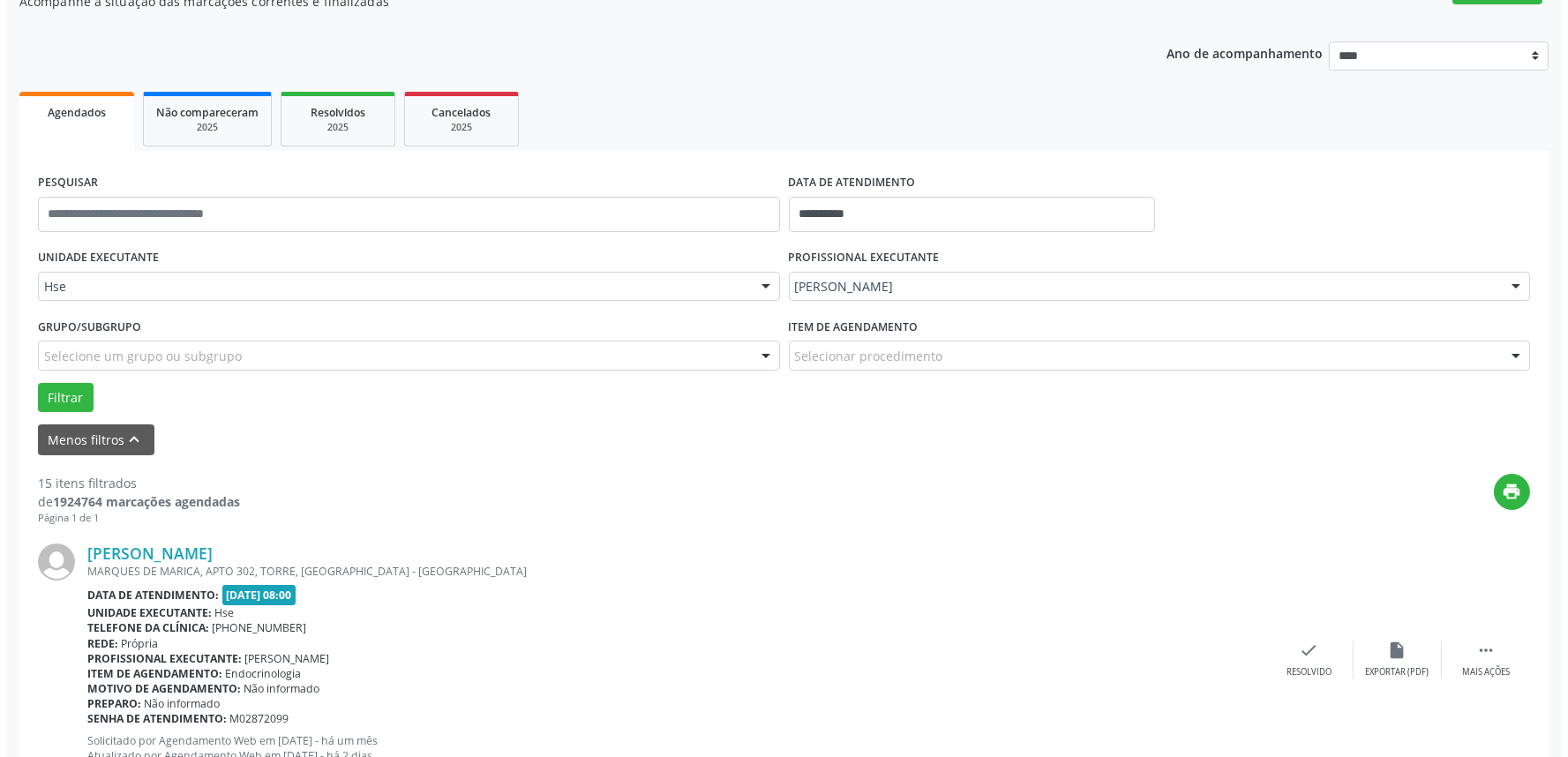
scroll to position [208, 0]
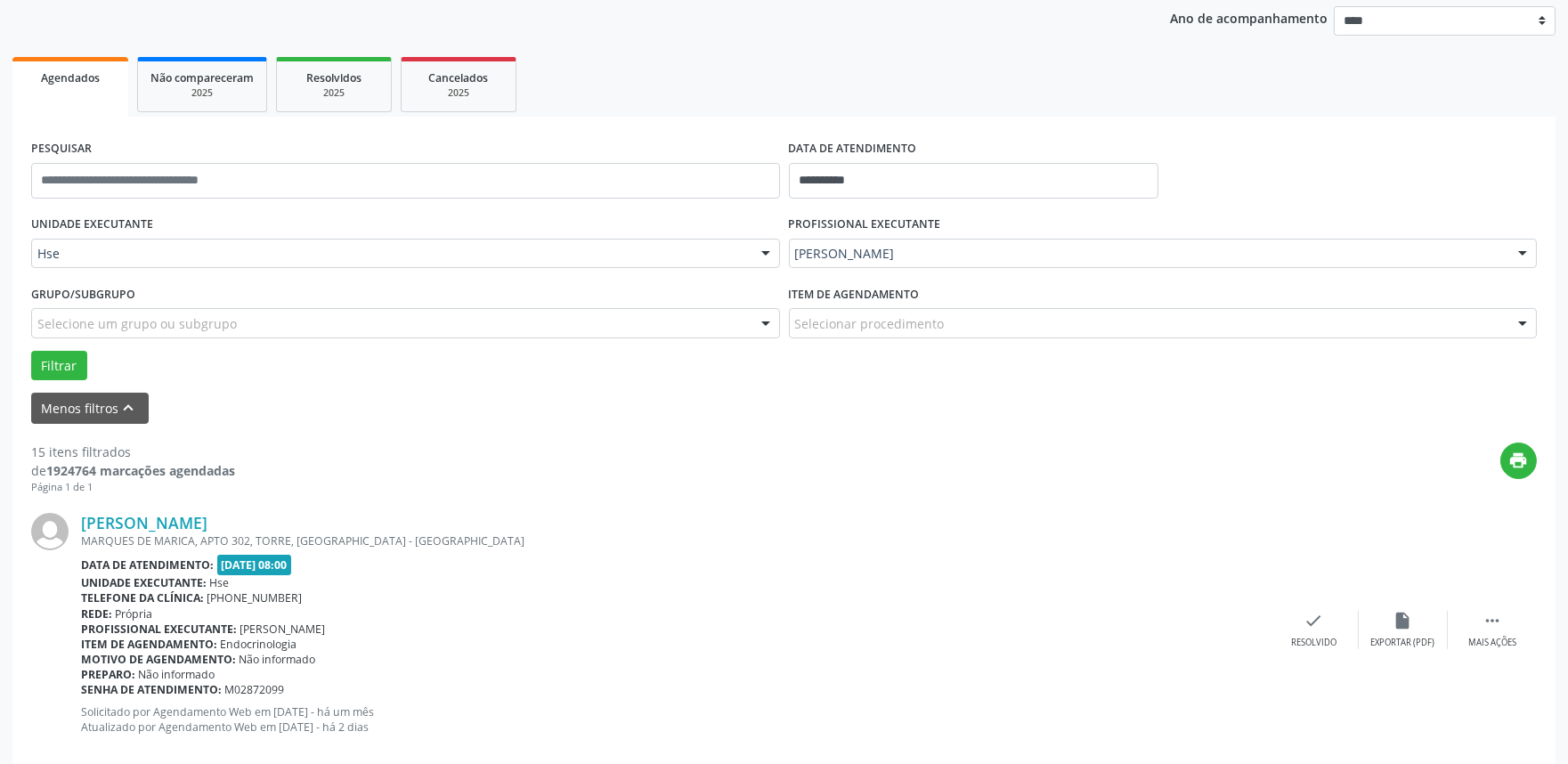
click at [1331, 651] on div "[PERSON_NAME] [STREET_ADDRESS] Data de atendimento: [DATE] 08:00 Unidade execut…" at bounding box center [784, 630] width 1505 height 271
click at [1322, 642] on div "Resolvido" at bounding box center [1314, 642] width 46 height 12
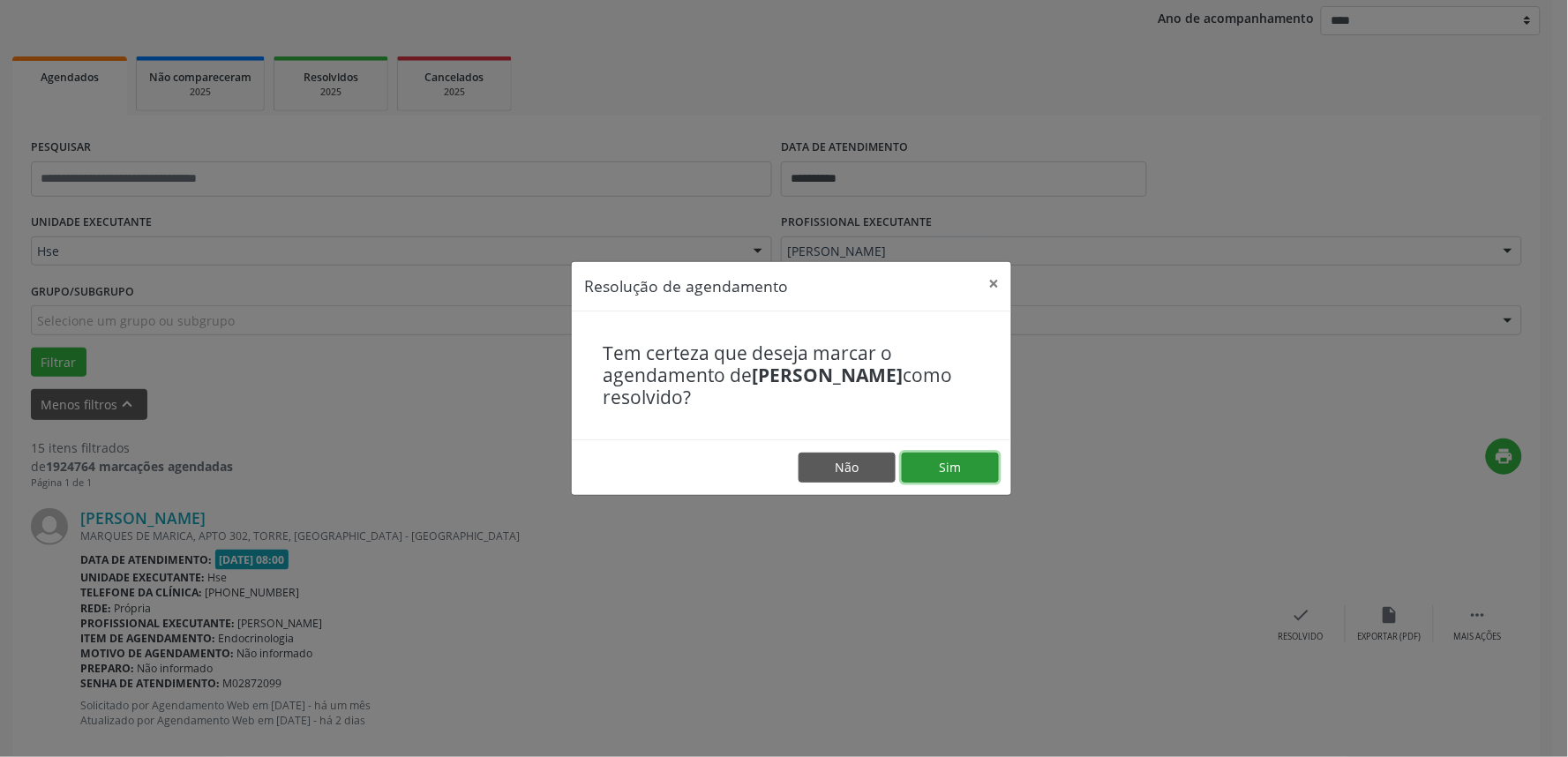
click at [952, 459] on button "Sim" at bounding box center [950, 468] width 97 height 30
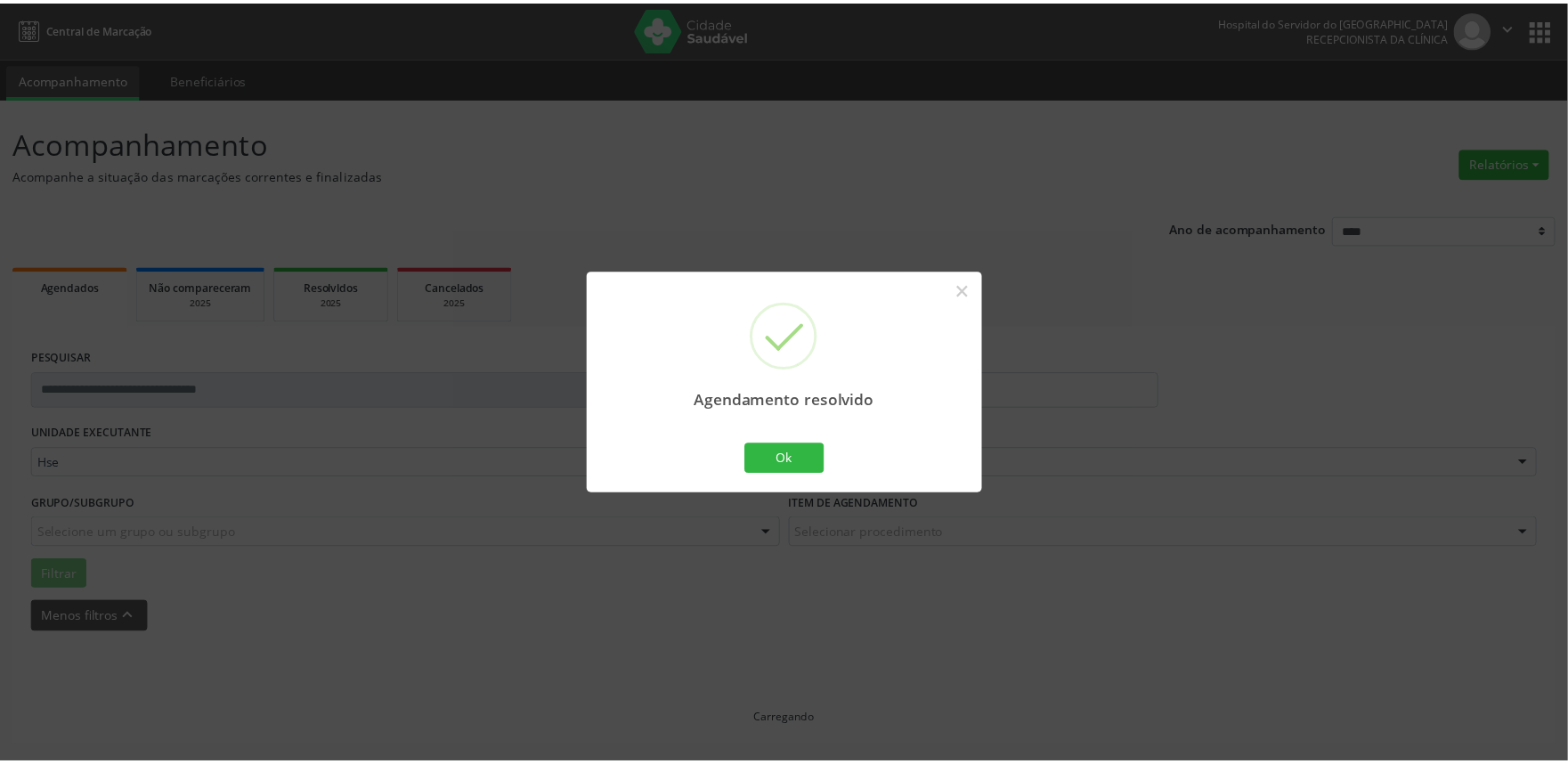
scroll to position [0, 0]
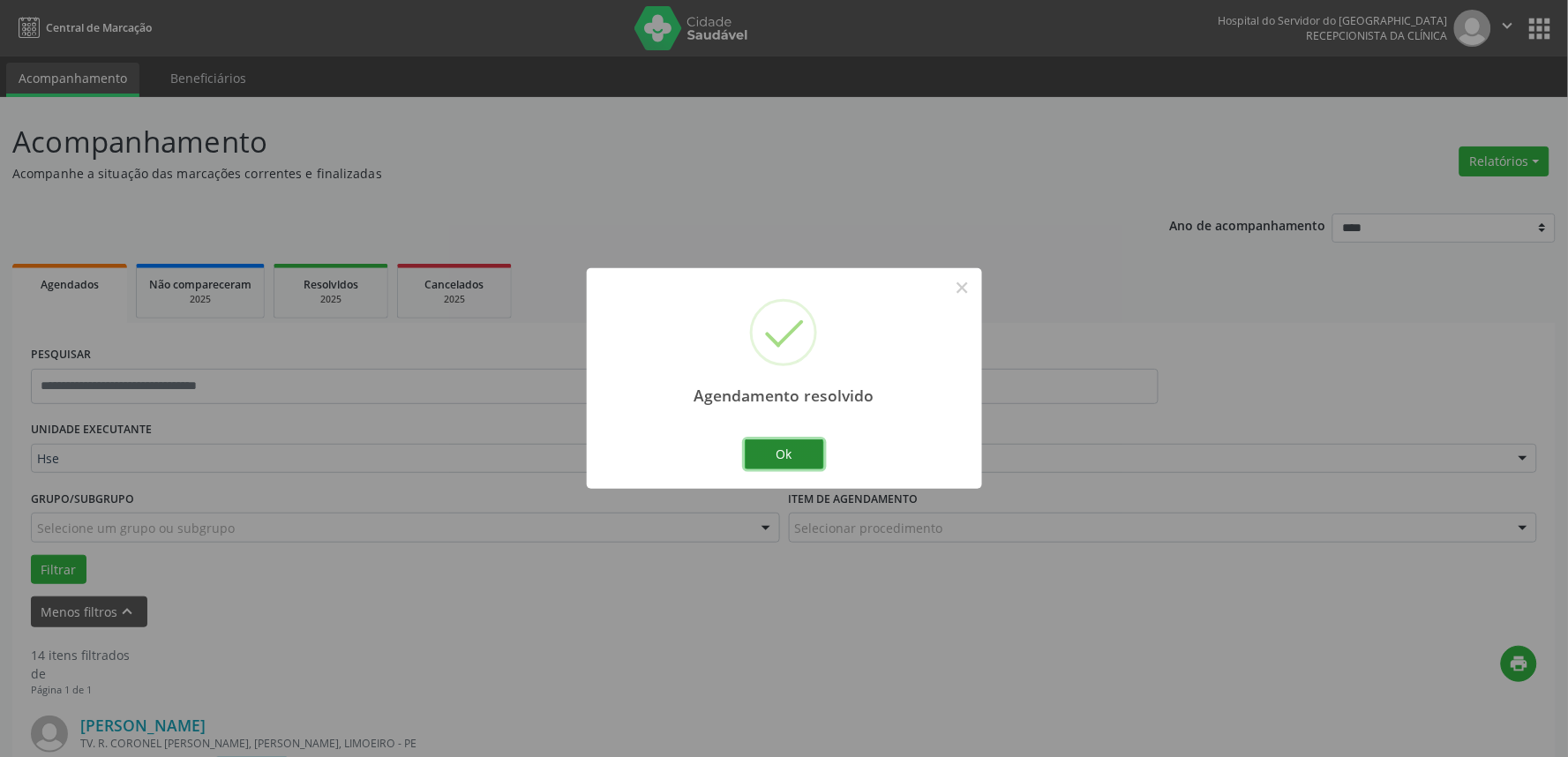
click at [764, 460] on button "Ok" at bounding box center [785, 454] width 80 height 30
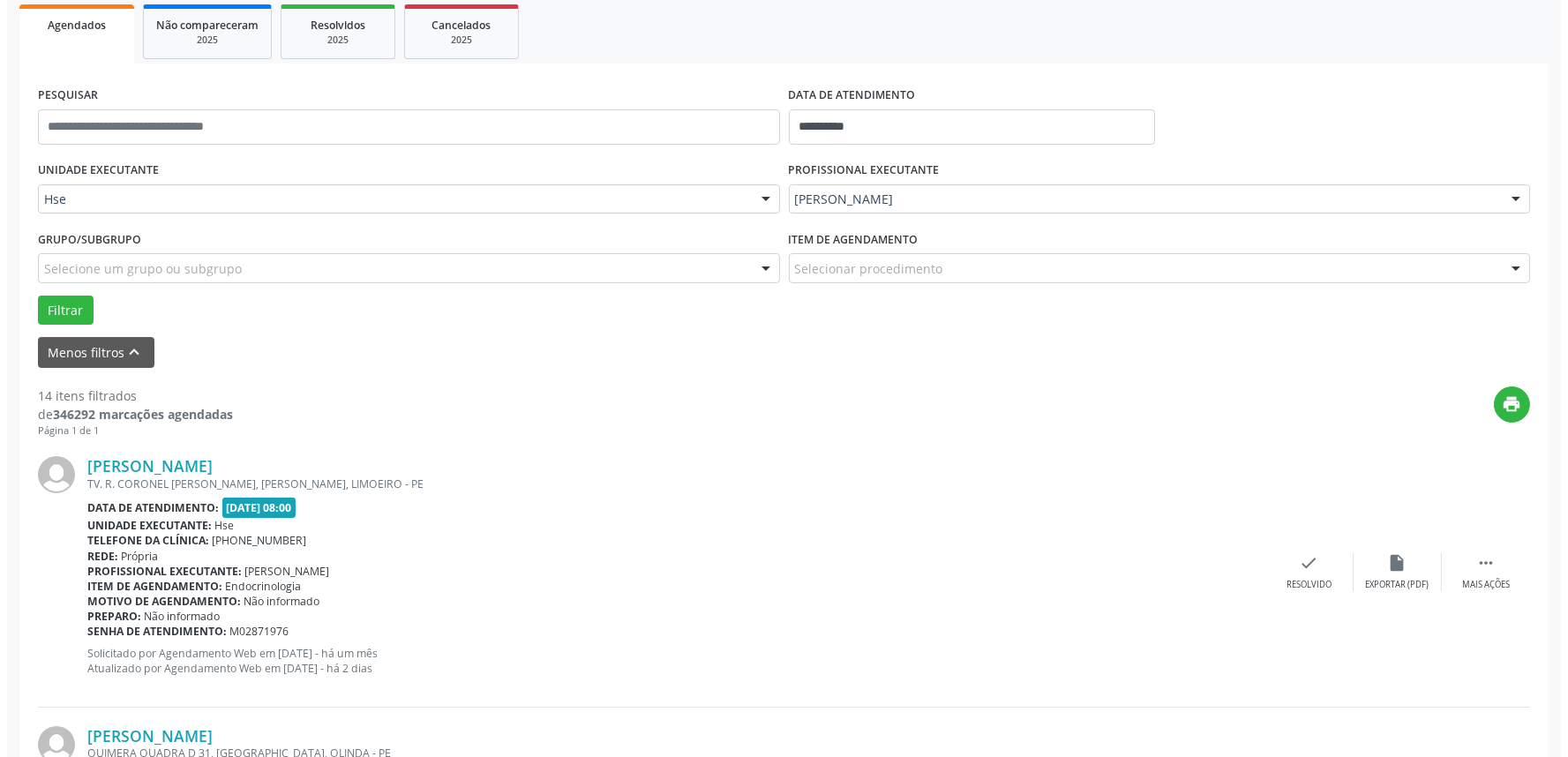
scroll to position [294, 0]
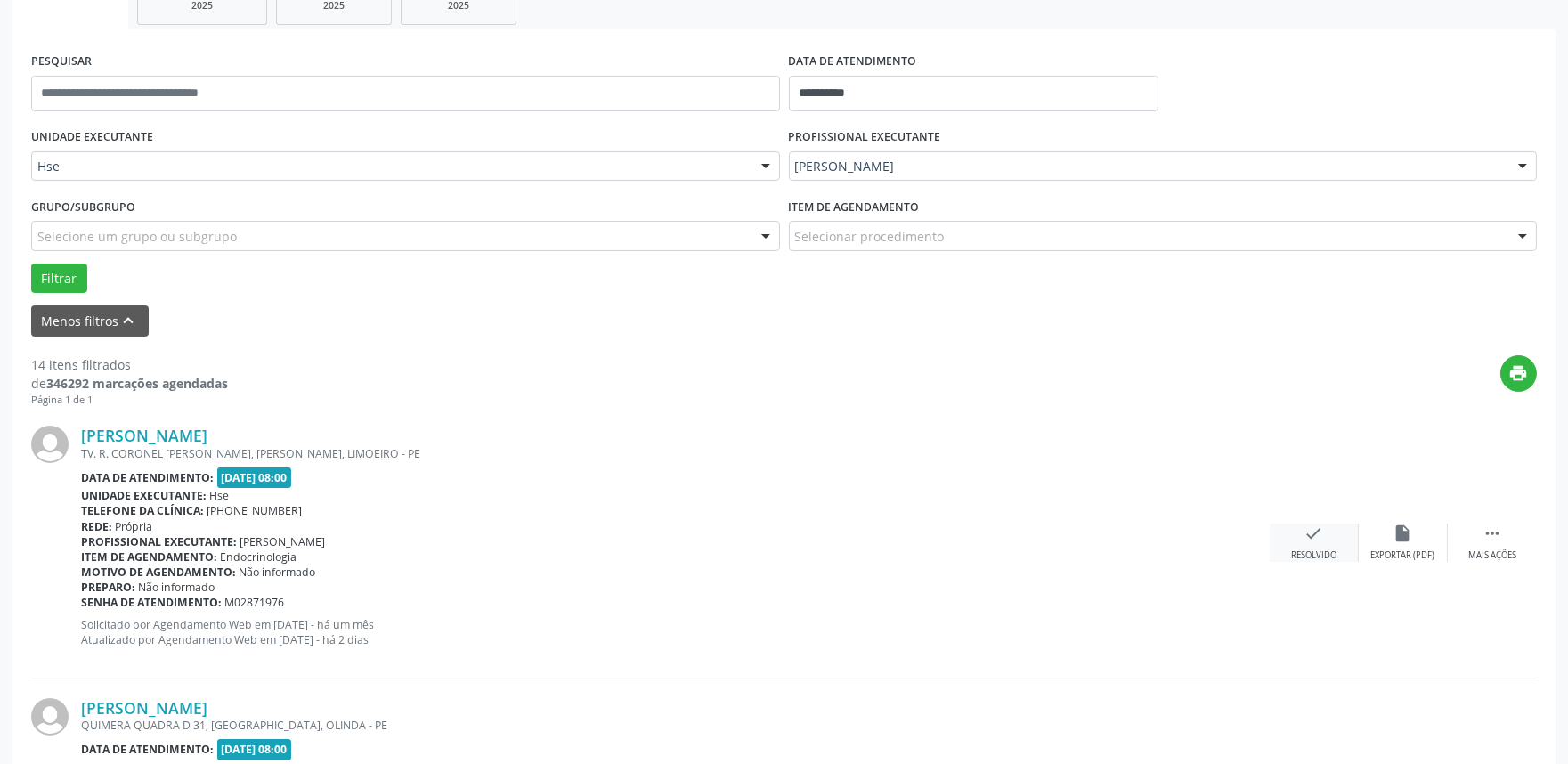
click at [1341, 535] on div "check Resolvido" at bounding box center [1314, 542] width 89 height 38
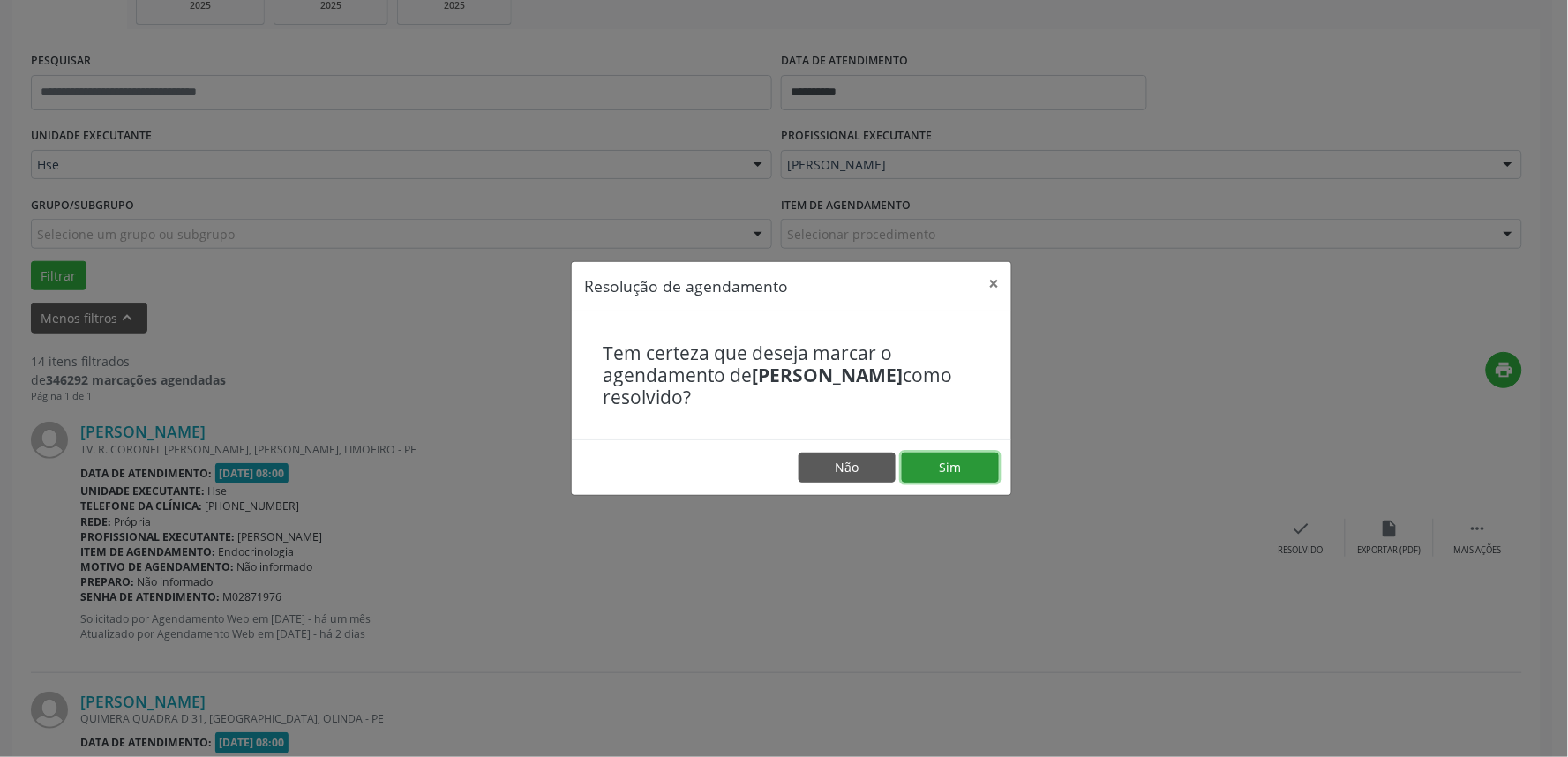
click at [933, 456] on button "Sim" at bounding box center [950, 468] width 97 height 30
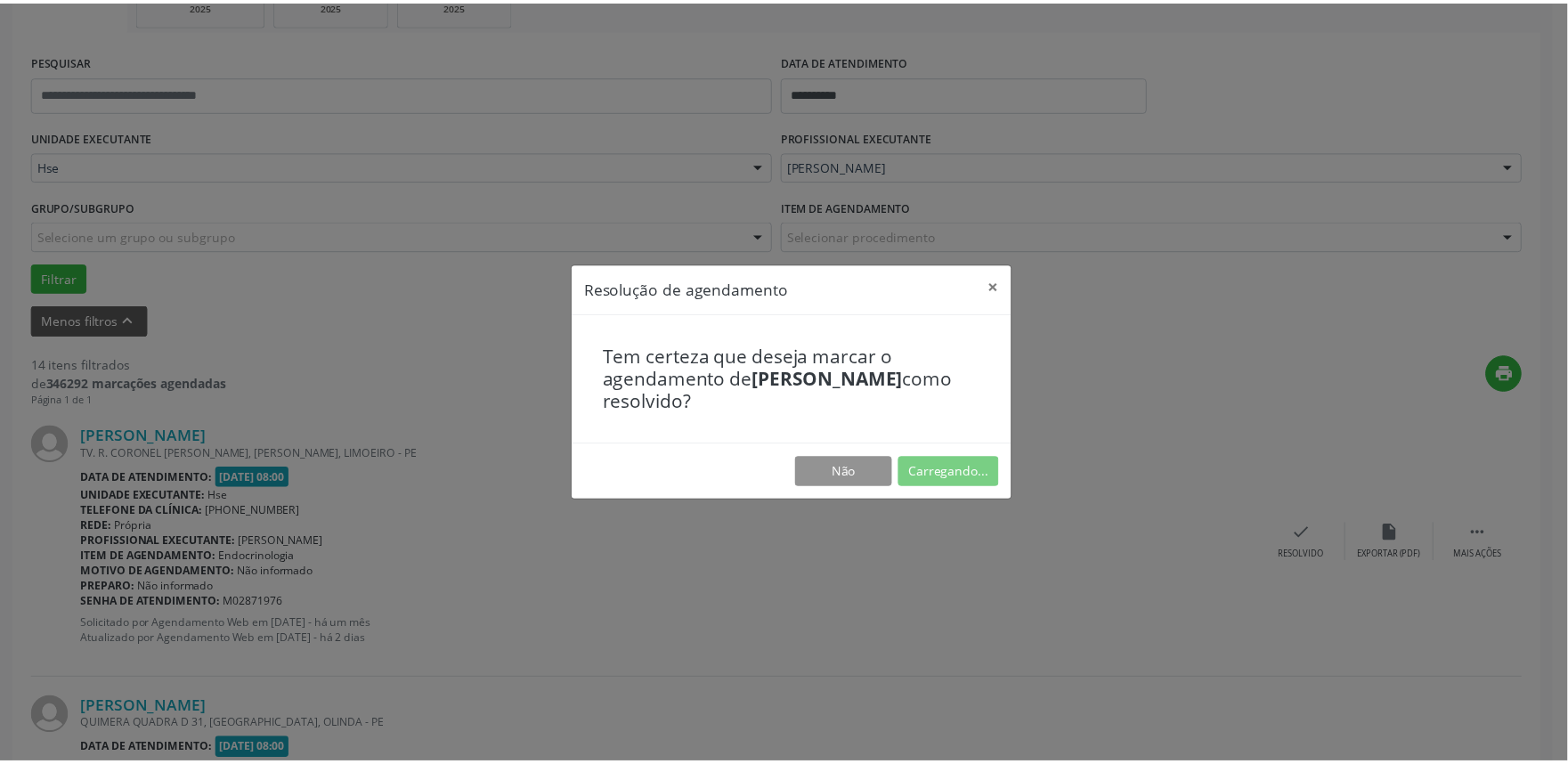
scroll to position [0, 0]
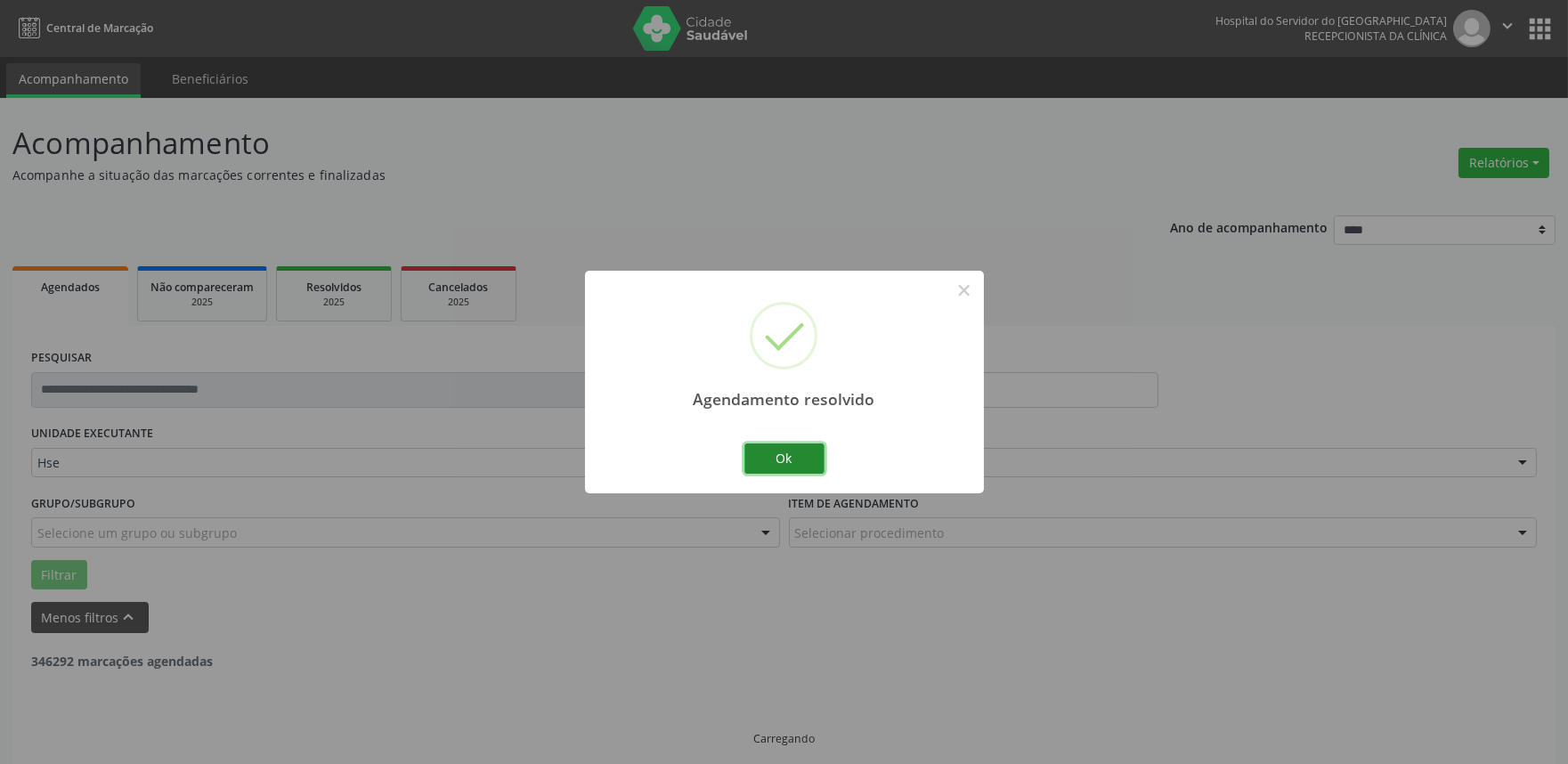
click at [811, 461] on button "Ok" at bounding box center [784, 458] width 80 height 30
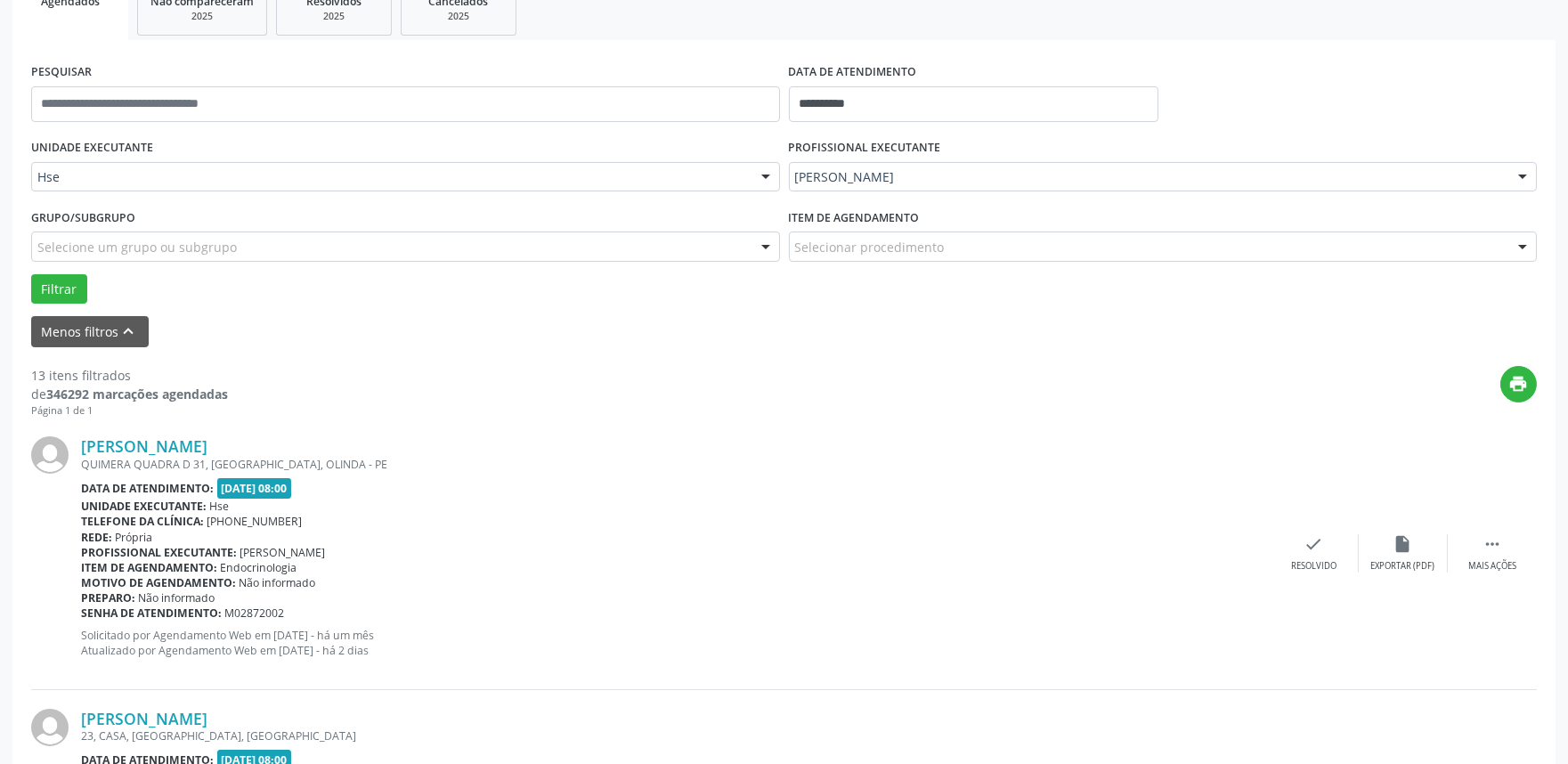
scroll to position [296, 0]
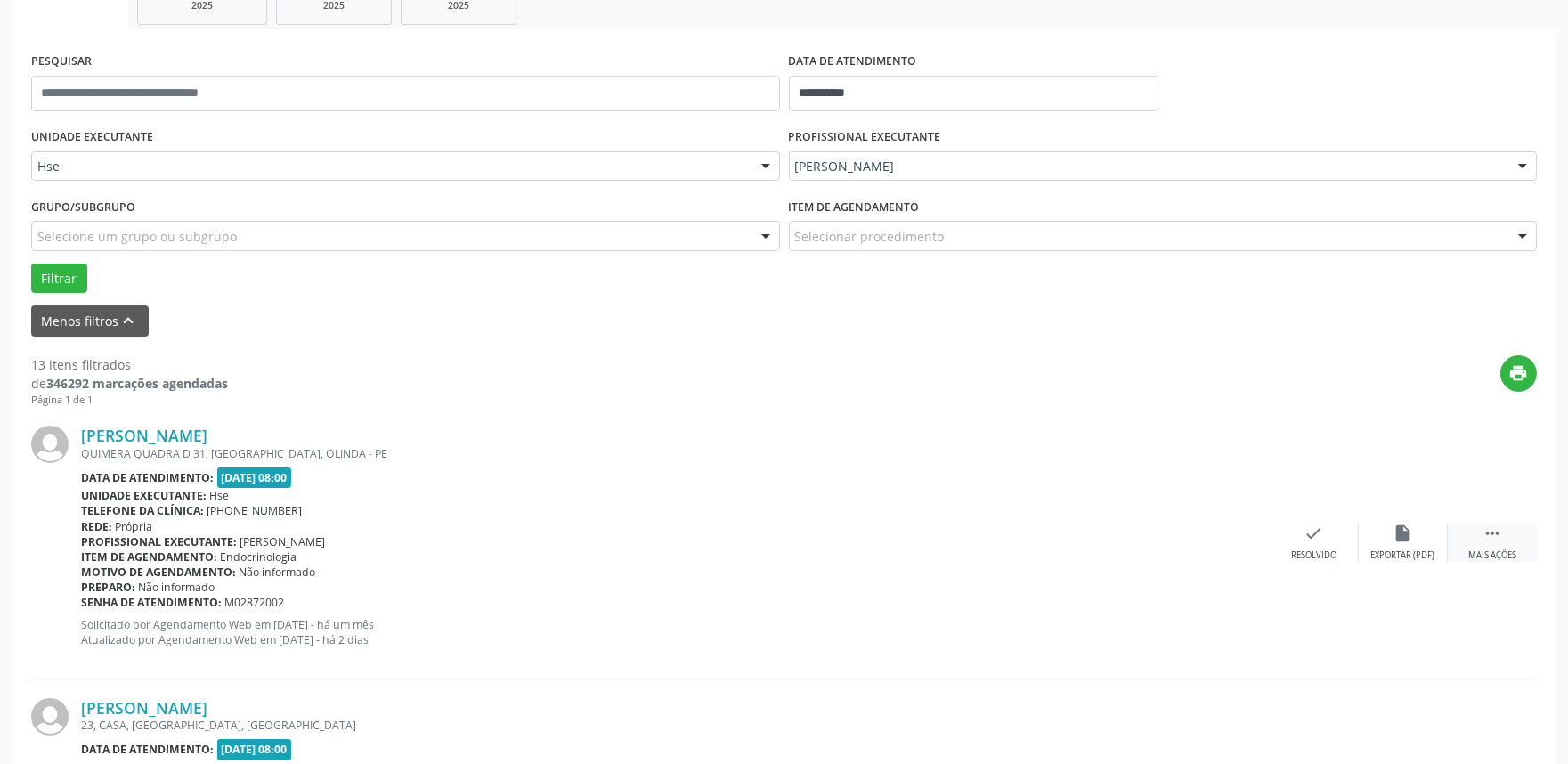
click at [1530, 554] on div " Mais ações" at bounding box center [1492, 542] width 89 height 38
click at [1412, 526] on icon "alarm_off" at bounding box center [1403, 533] width 20 height 20
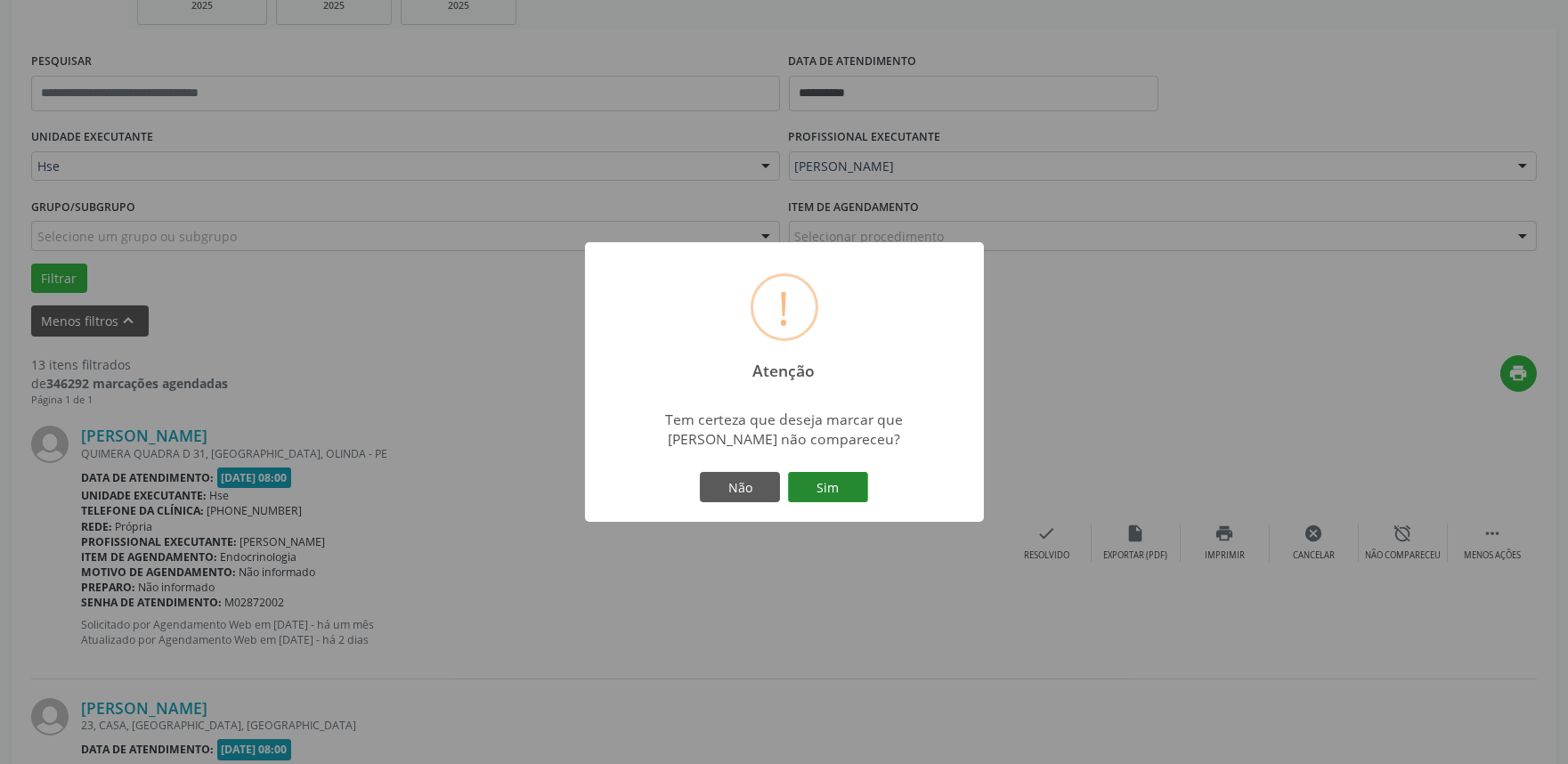
click at [808, 481] on button "Sim" at bounding box center [828, 487] width 80 height 30
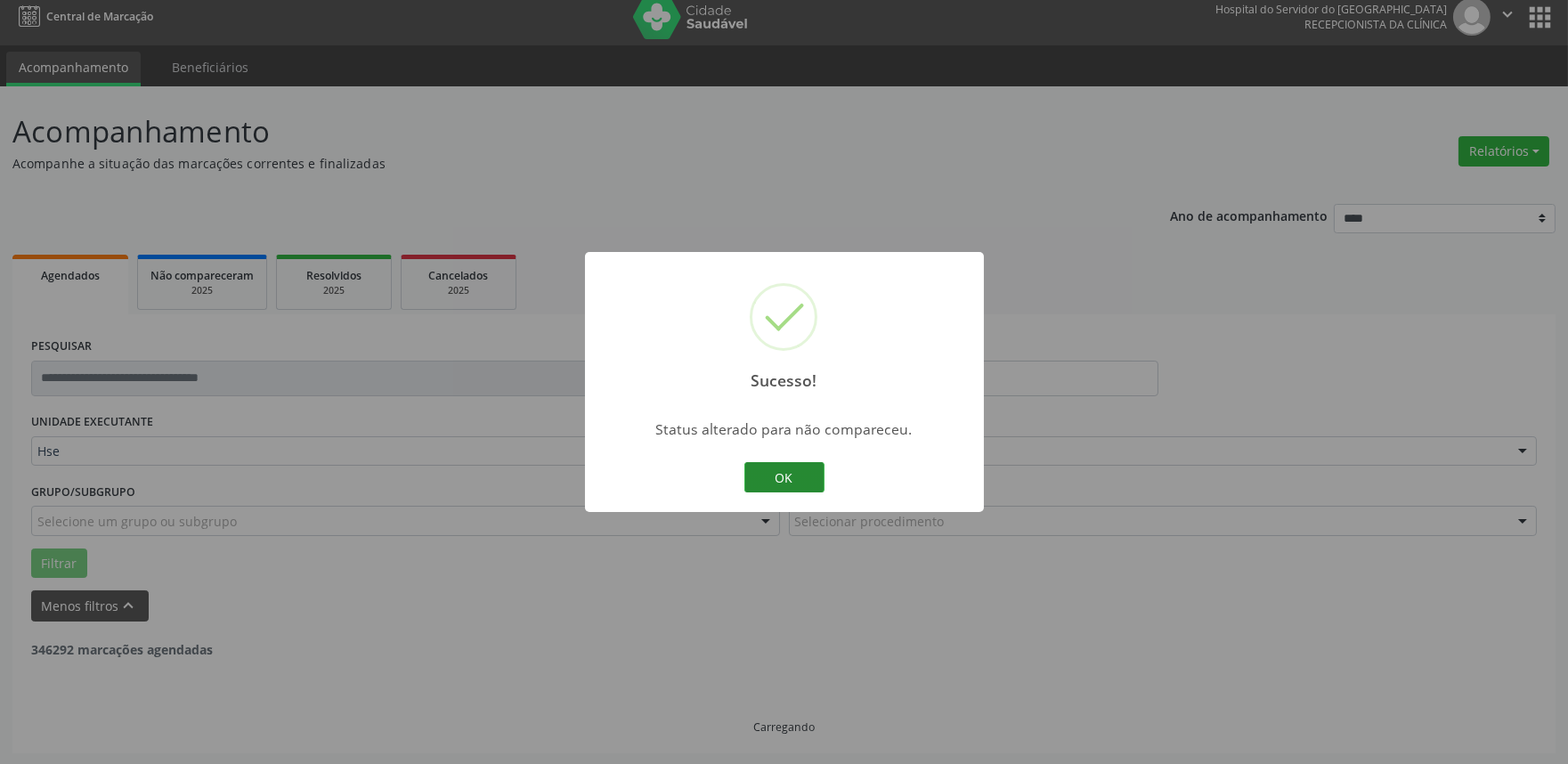
click at [773, 474] on button "OK" at bounding box center [784, 477] width 80 height 30
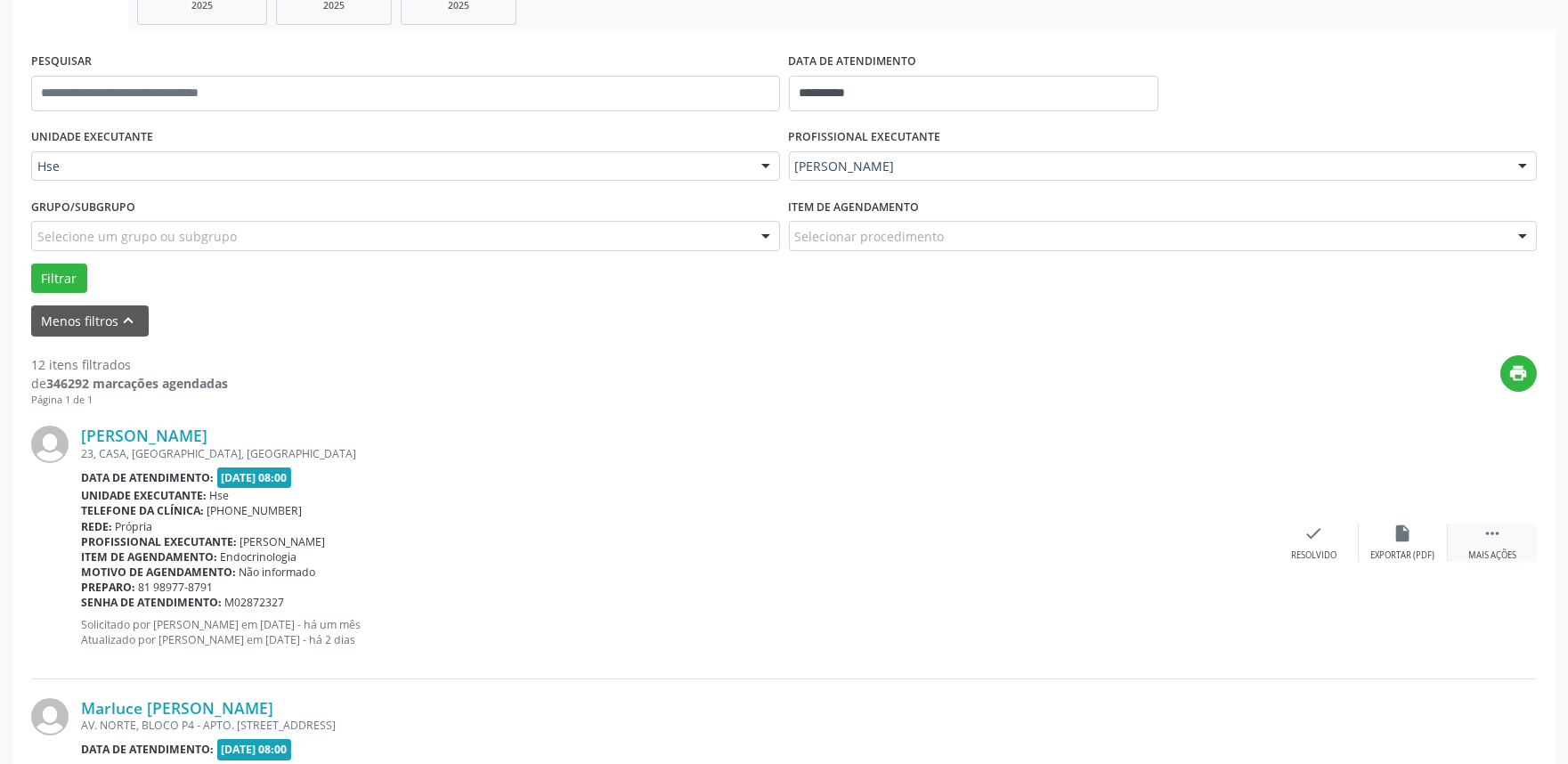
click at [1496, 529] on icon "" at bounding box center [1492, 533] width 20 height 20
click at [1428, 551] on div "Não compareceu" at bounding box center [1403, 555] width 76 height 12
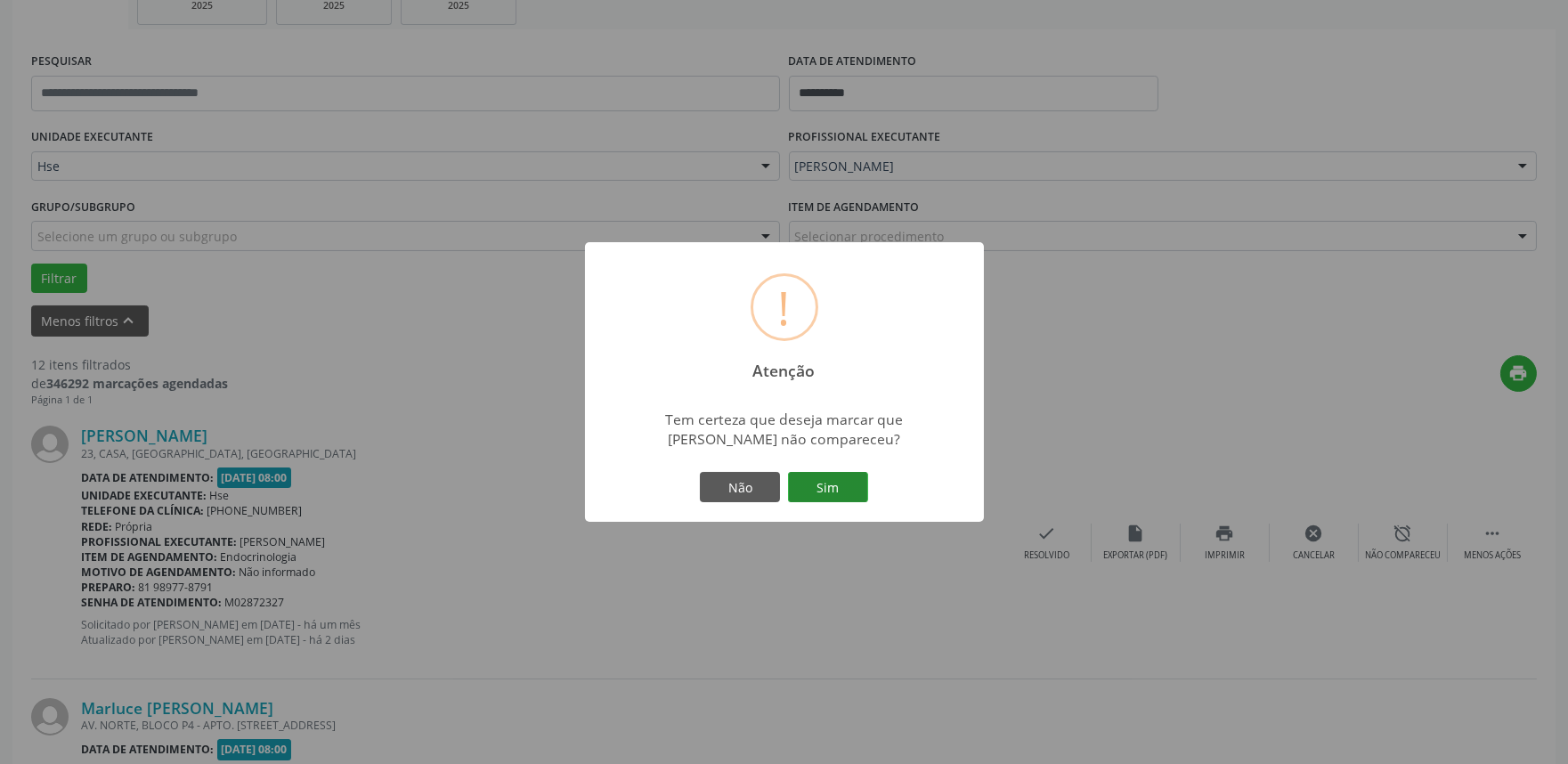
click at [848, 493] on button "Sim" at bounding box center [828, 487] width 80 height 30
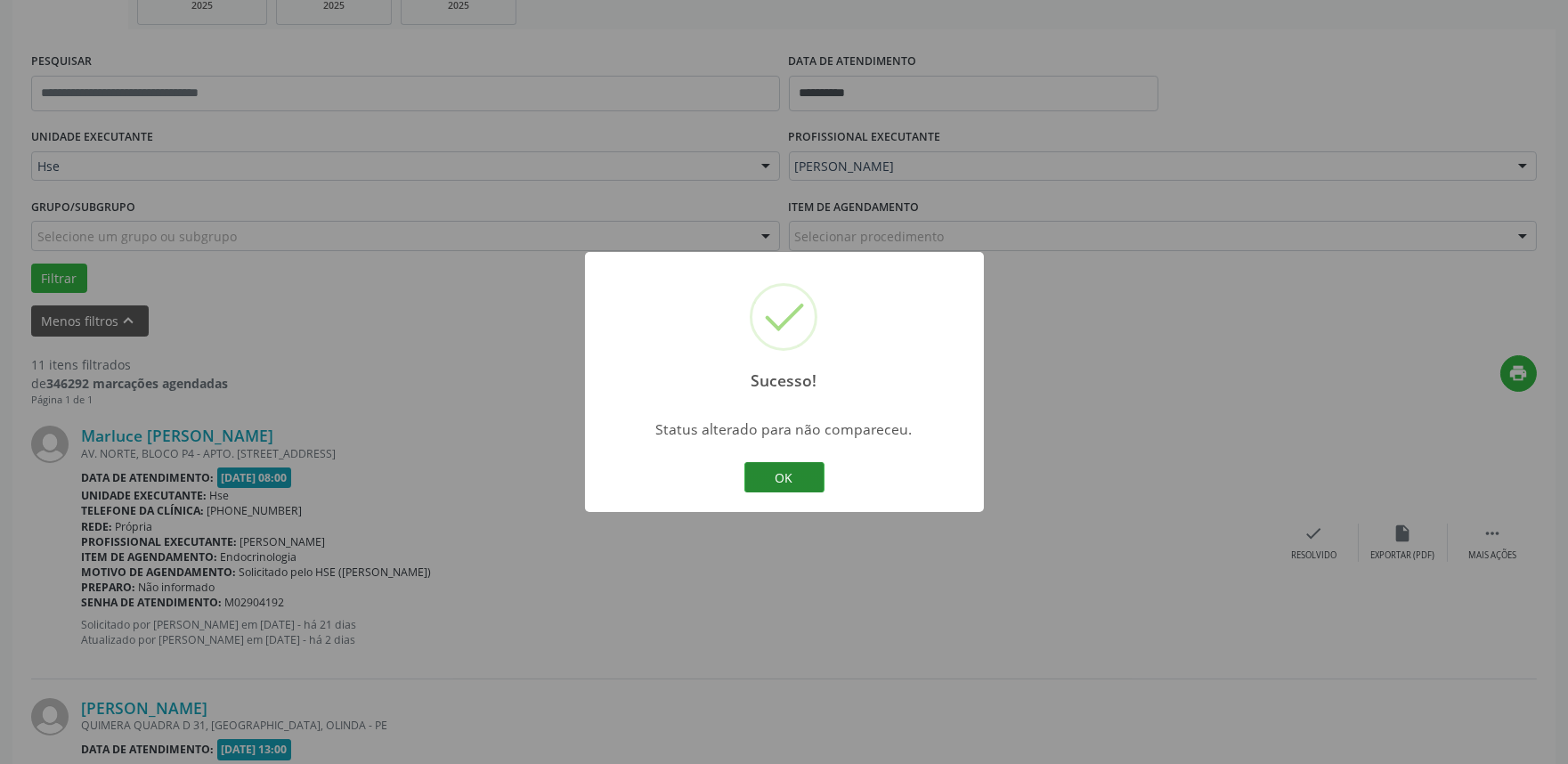
click at [789, 485] on button "OK" at bounding box center [784, 477] width 80 height 30
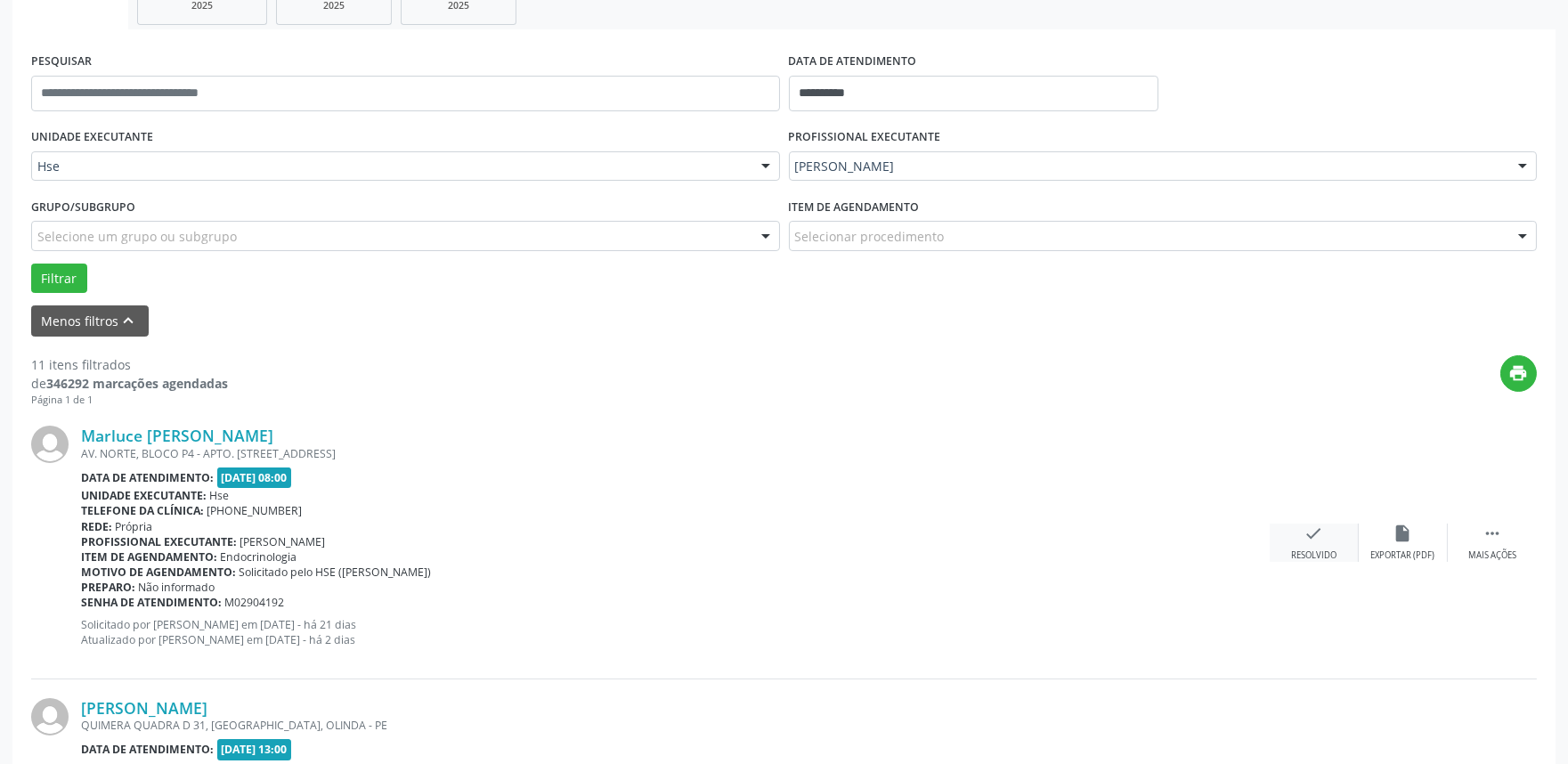
click at [1321, 536] on icon "check" at bounding box center [1314, 533] width 20 height 20
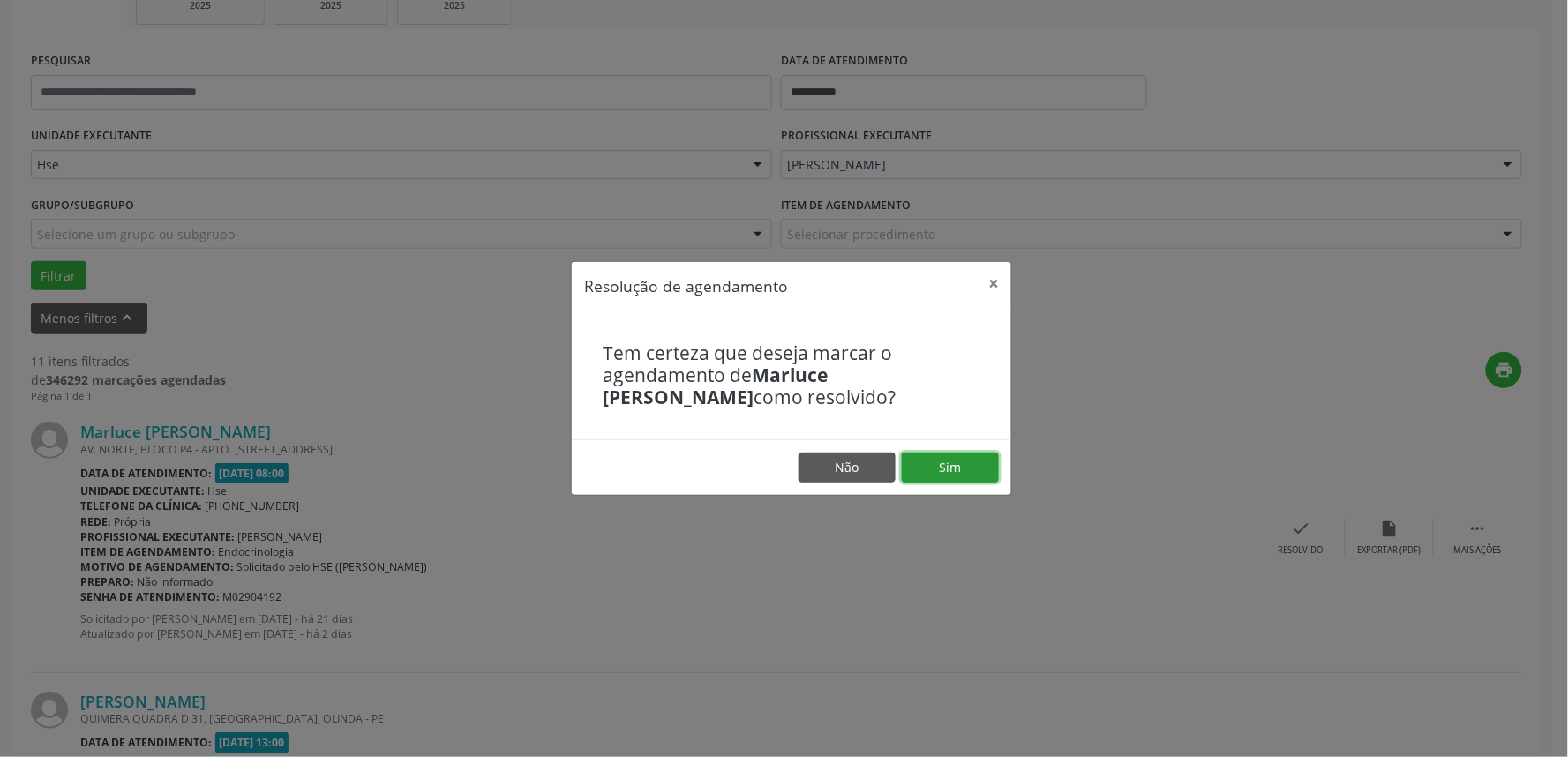
click at [998, 463] on button "Sim" at bounding box center [950, 468] width 97 height 30
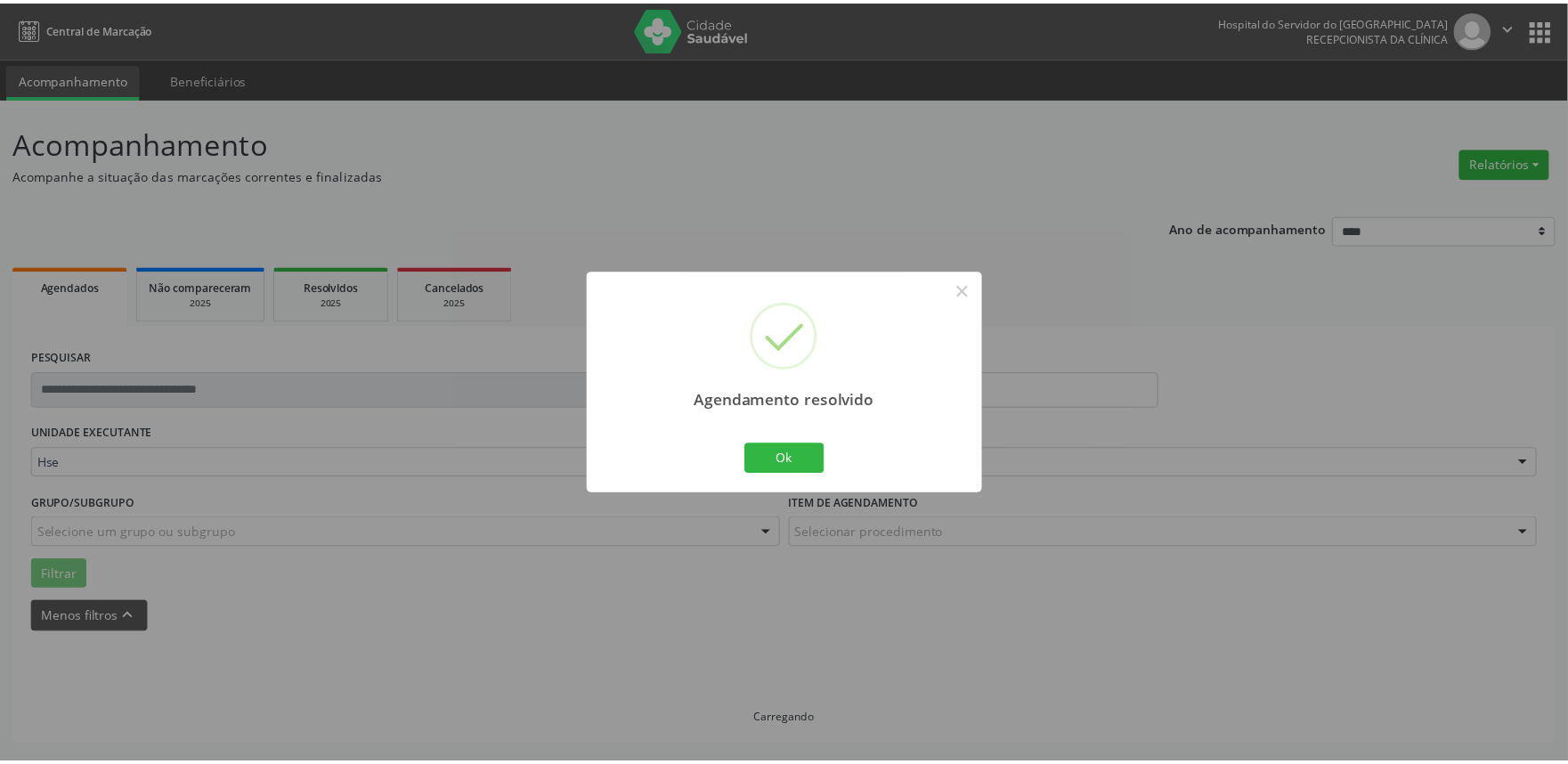
scroll to position [0, 0]
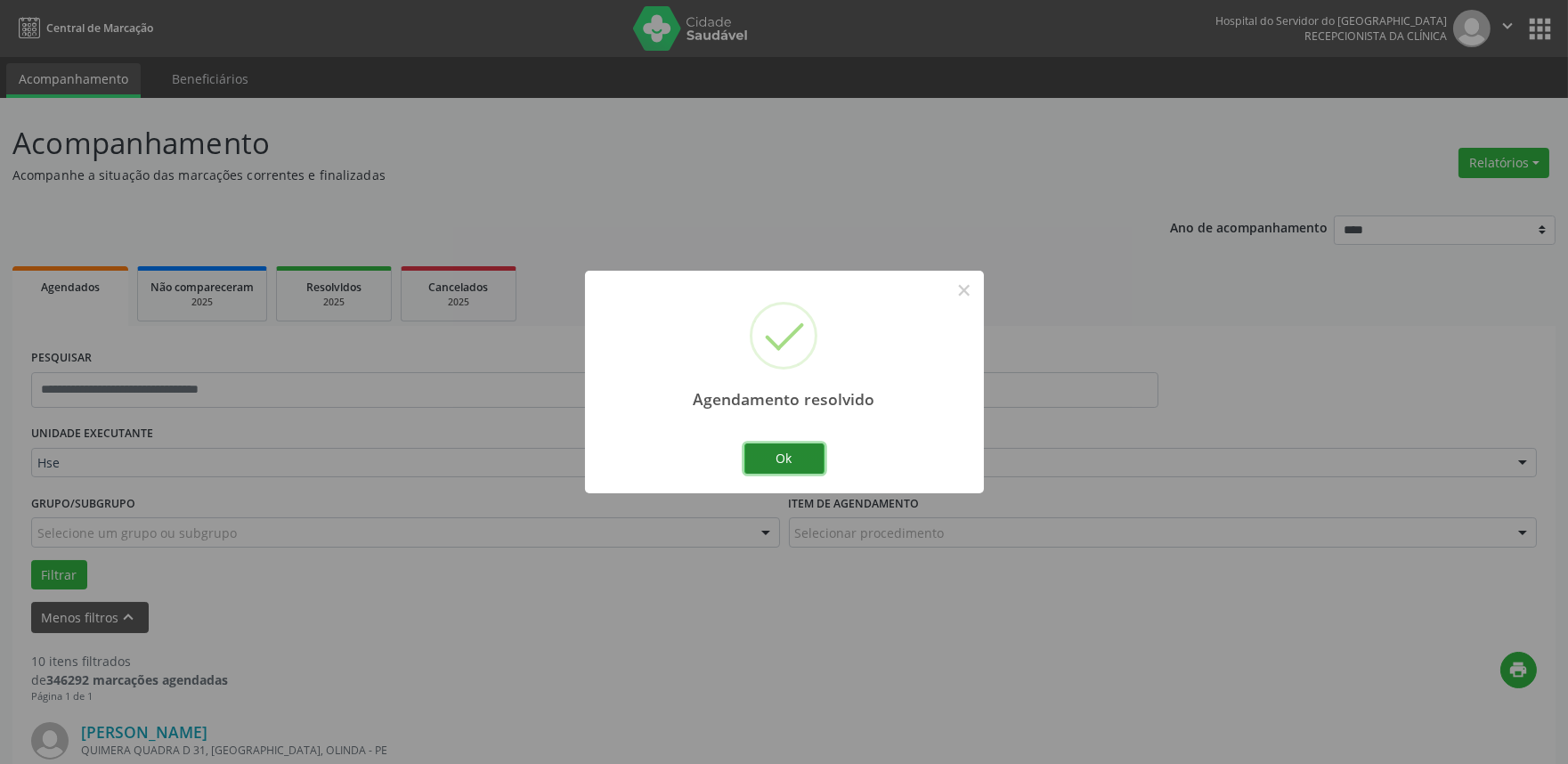
click at [812, 449] on button "Ok" at bounding box center [784, 458] width 80 height 30
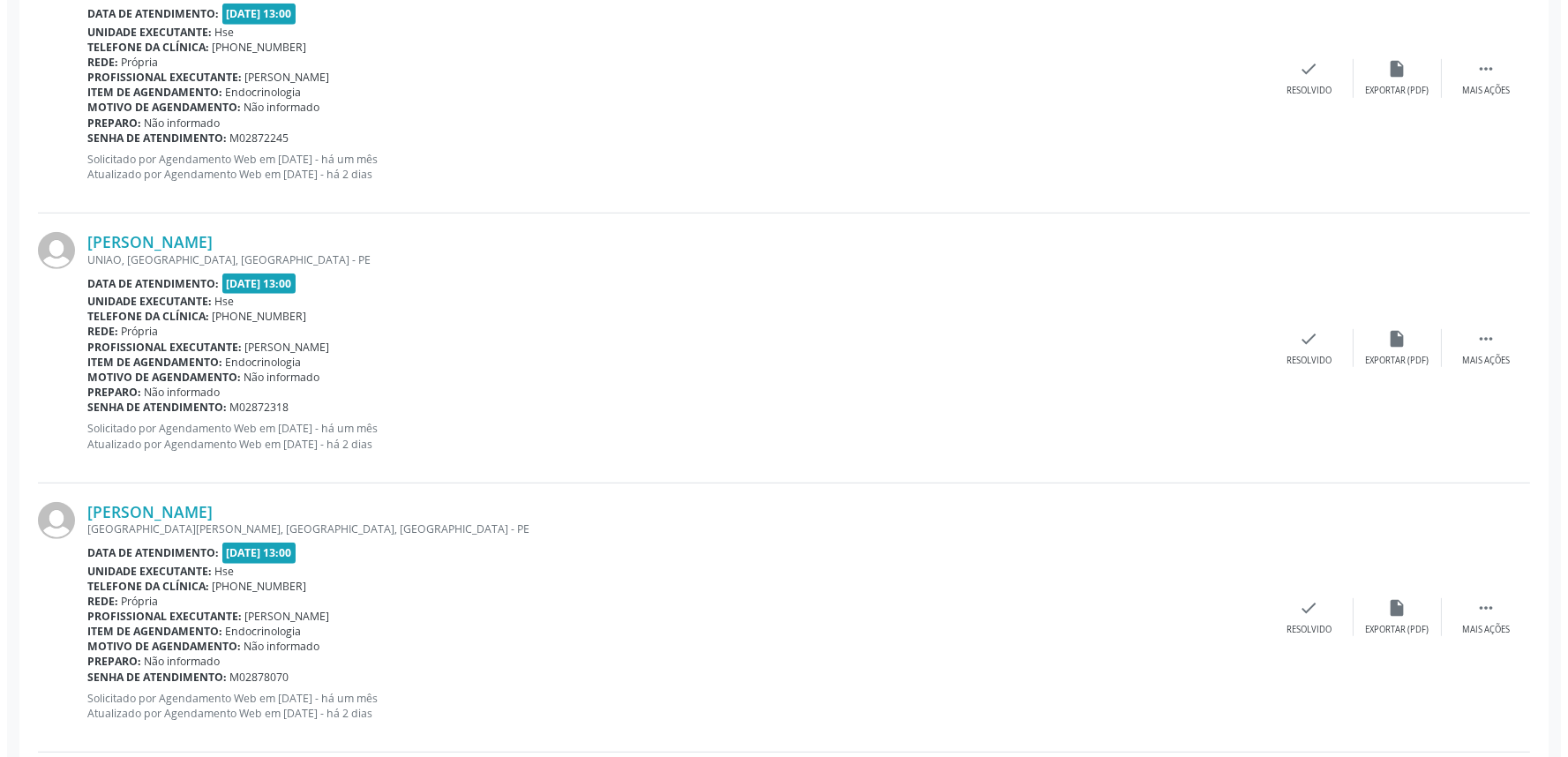
scroll to position [2369, 0]
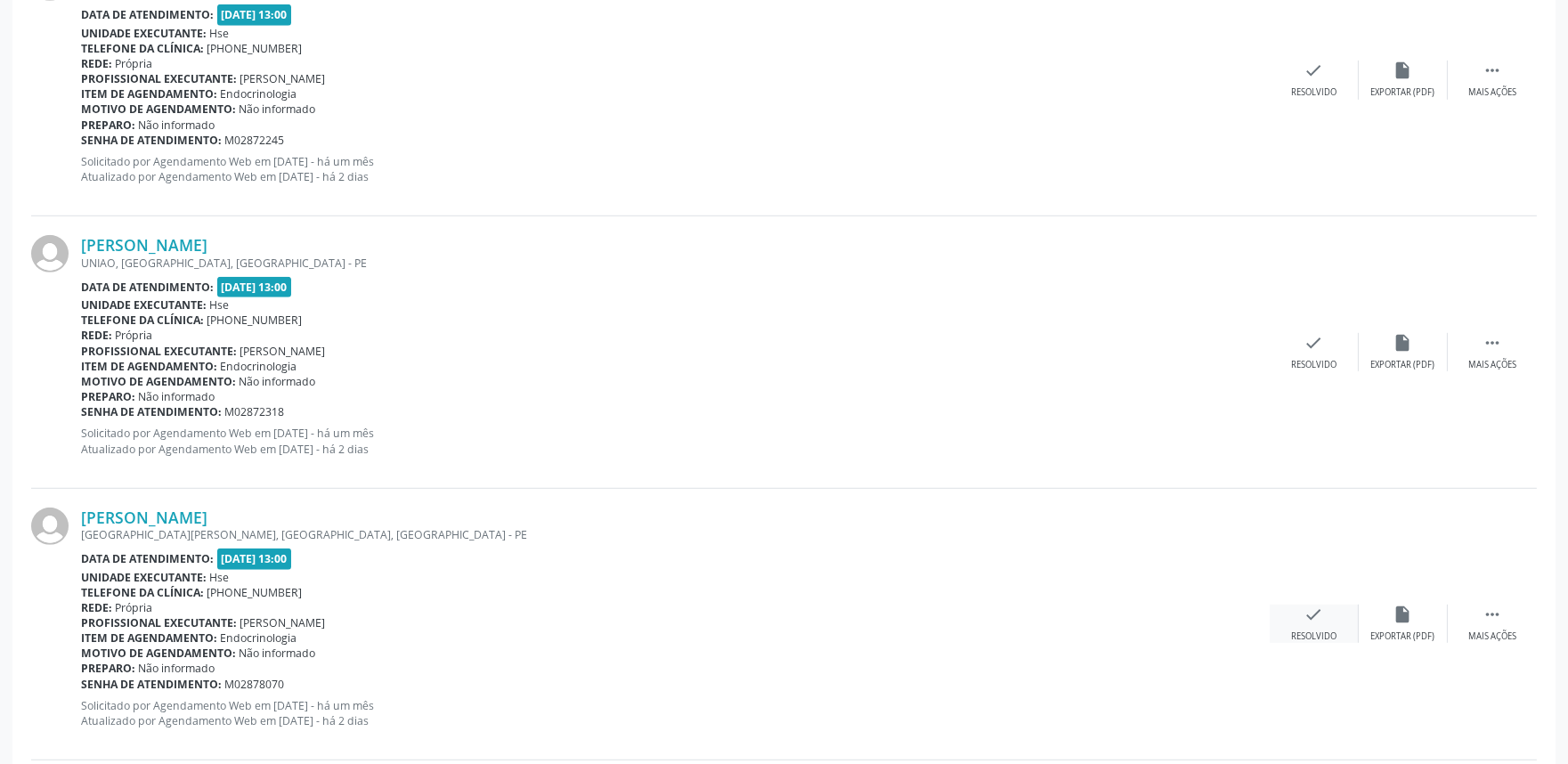
click at [1300, 614] on div "check Resolvido" at bounding box center [1314, 624] width 89 height 38
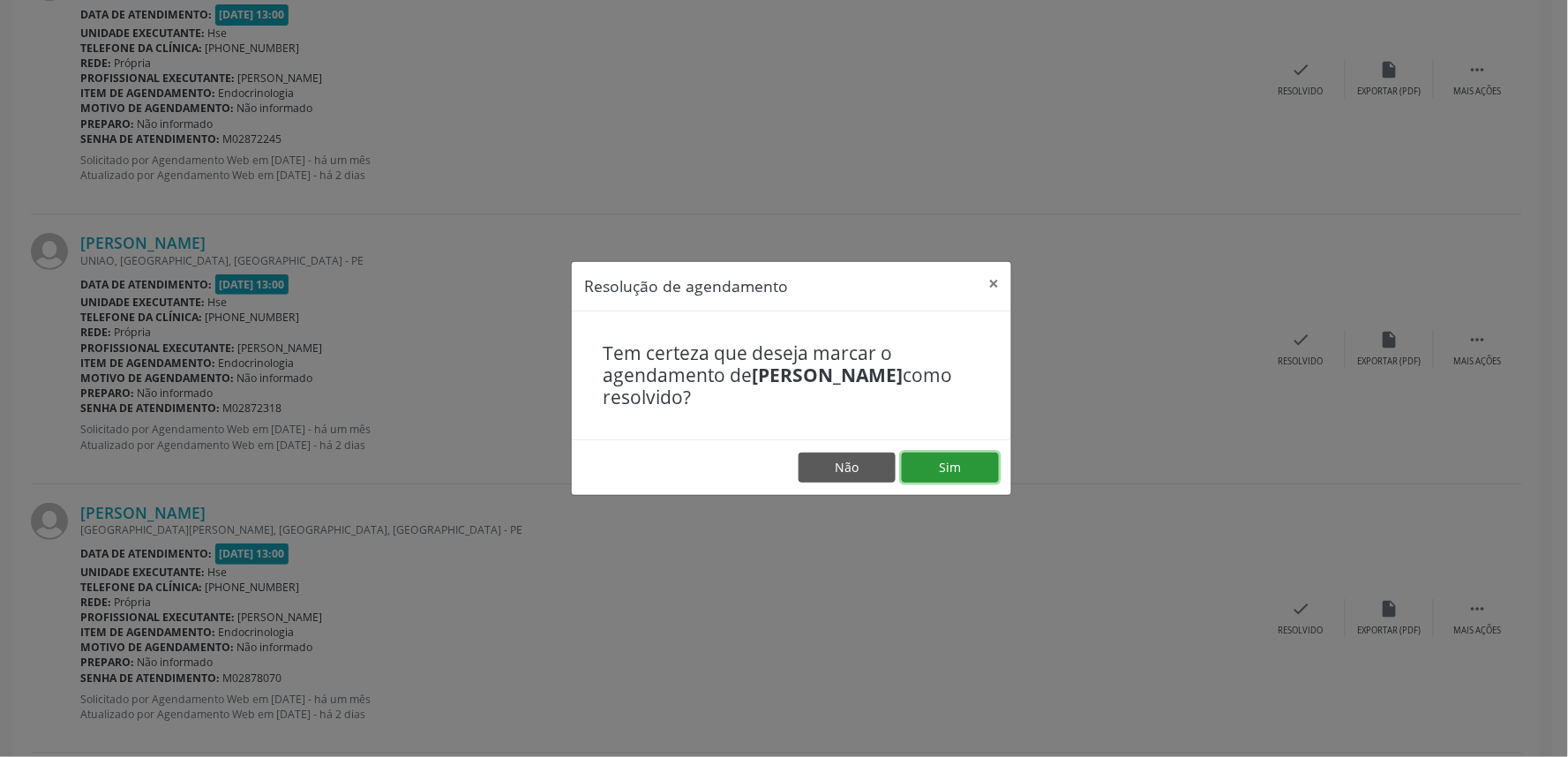
click at [960, 461] on button "Sim" at bounding box center [950, 468] width 97 height 30
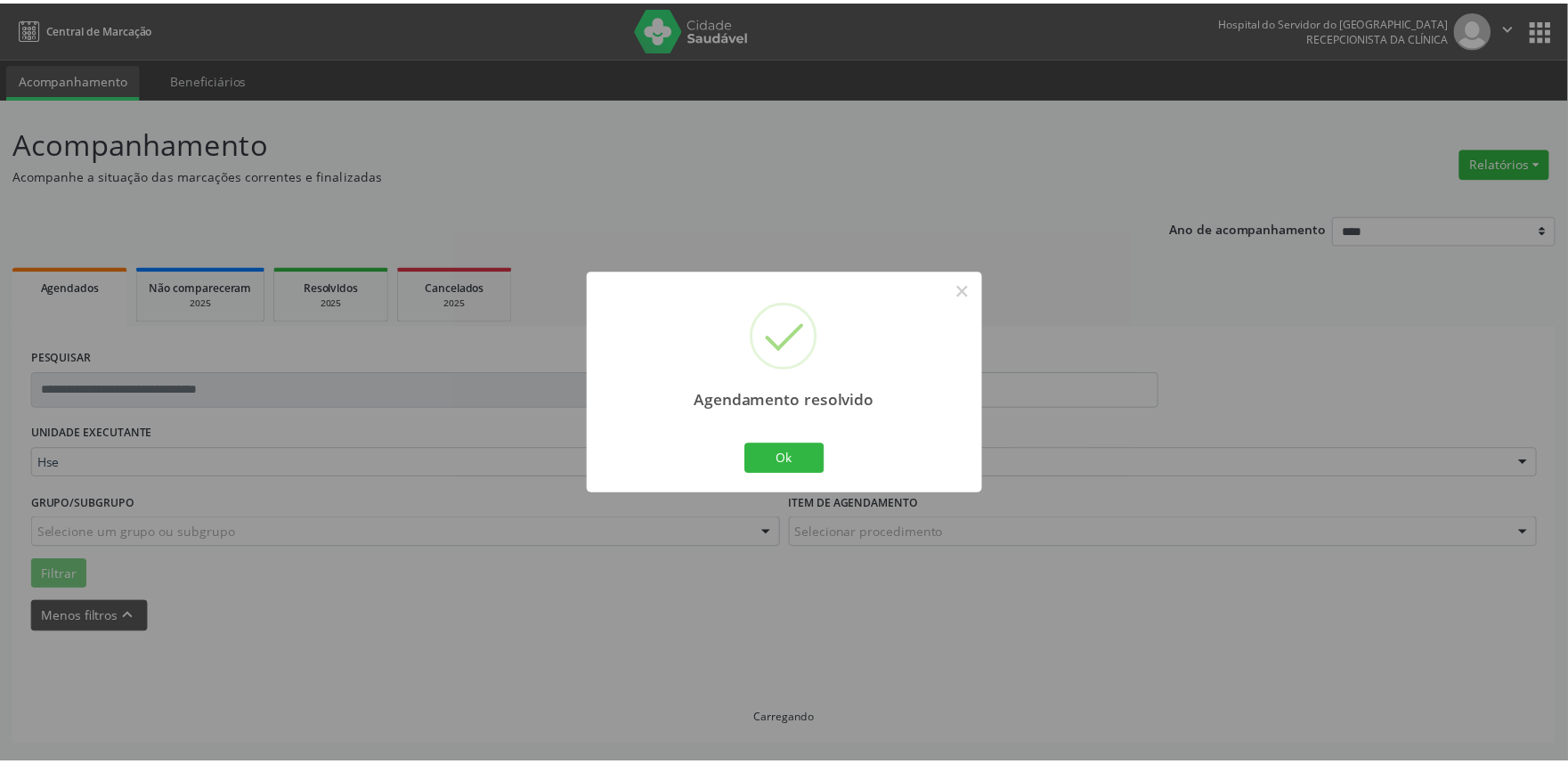
scroll to position [0, 0]
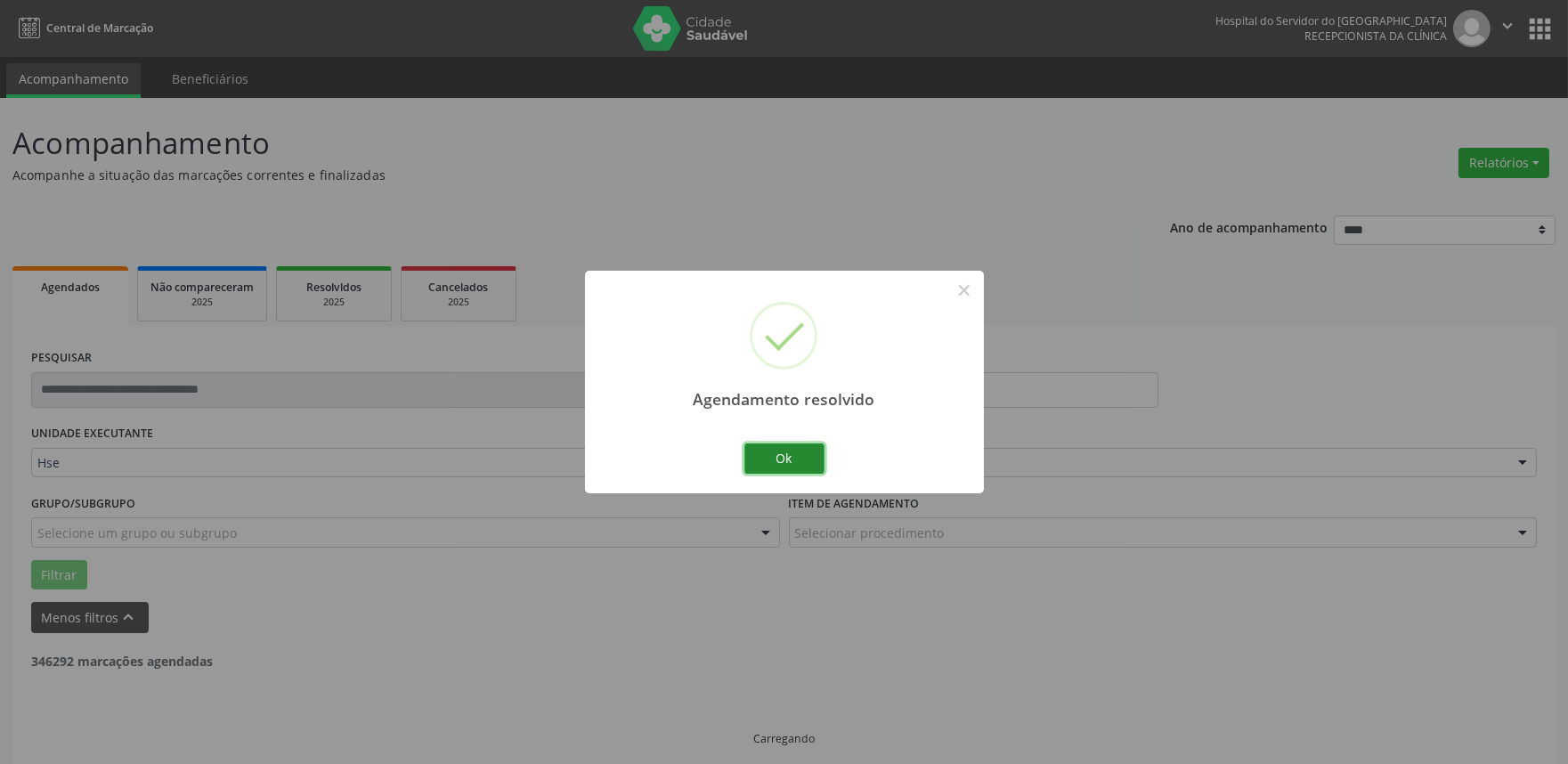
click at [802, 454] on button "Ok" at bounding box center [784, 458] width 80 height 30
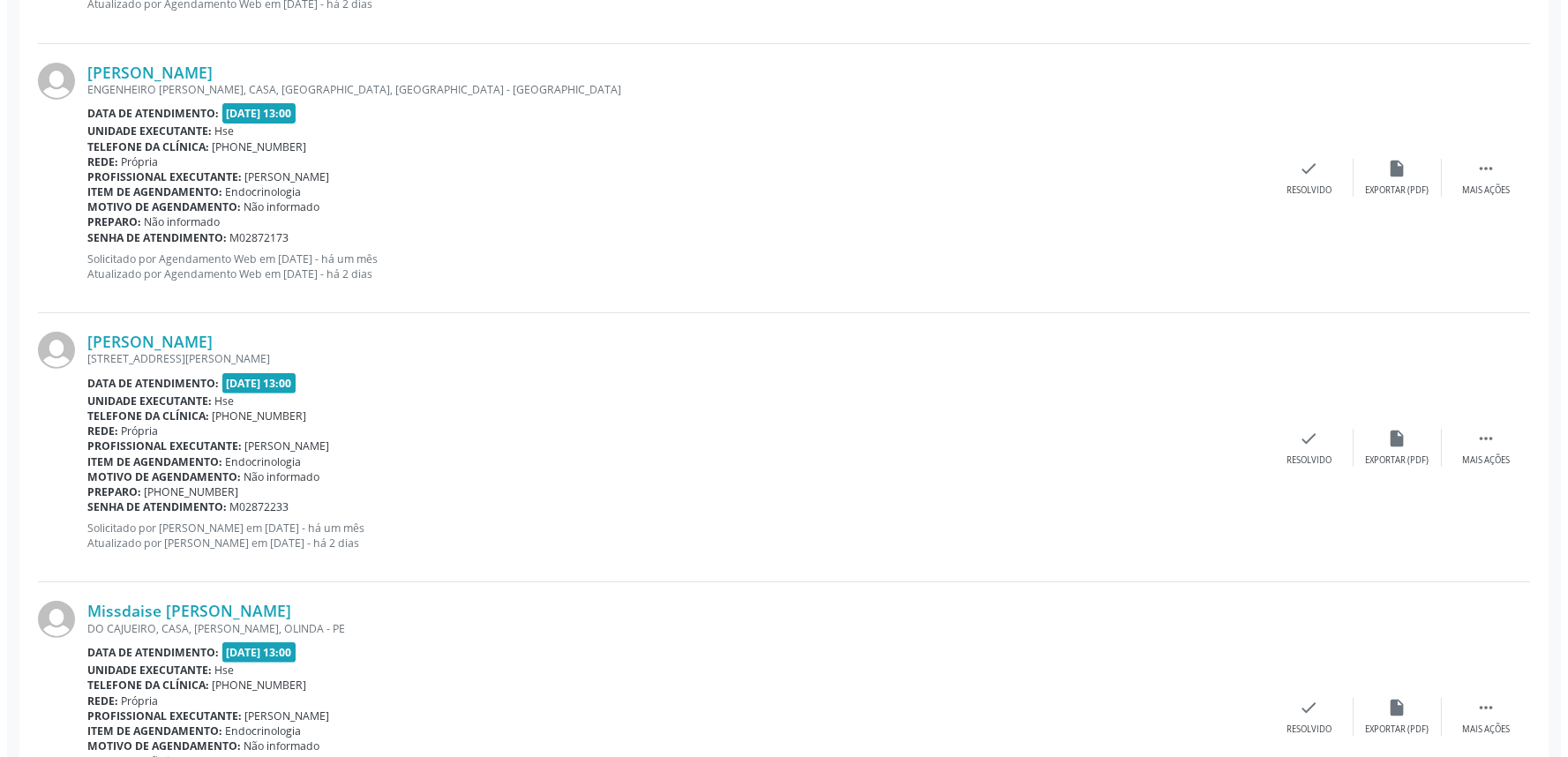
scroll to position [1470, 0]
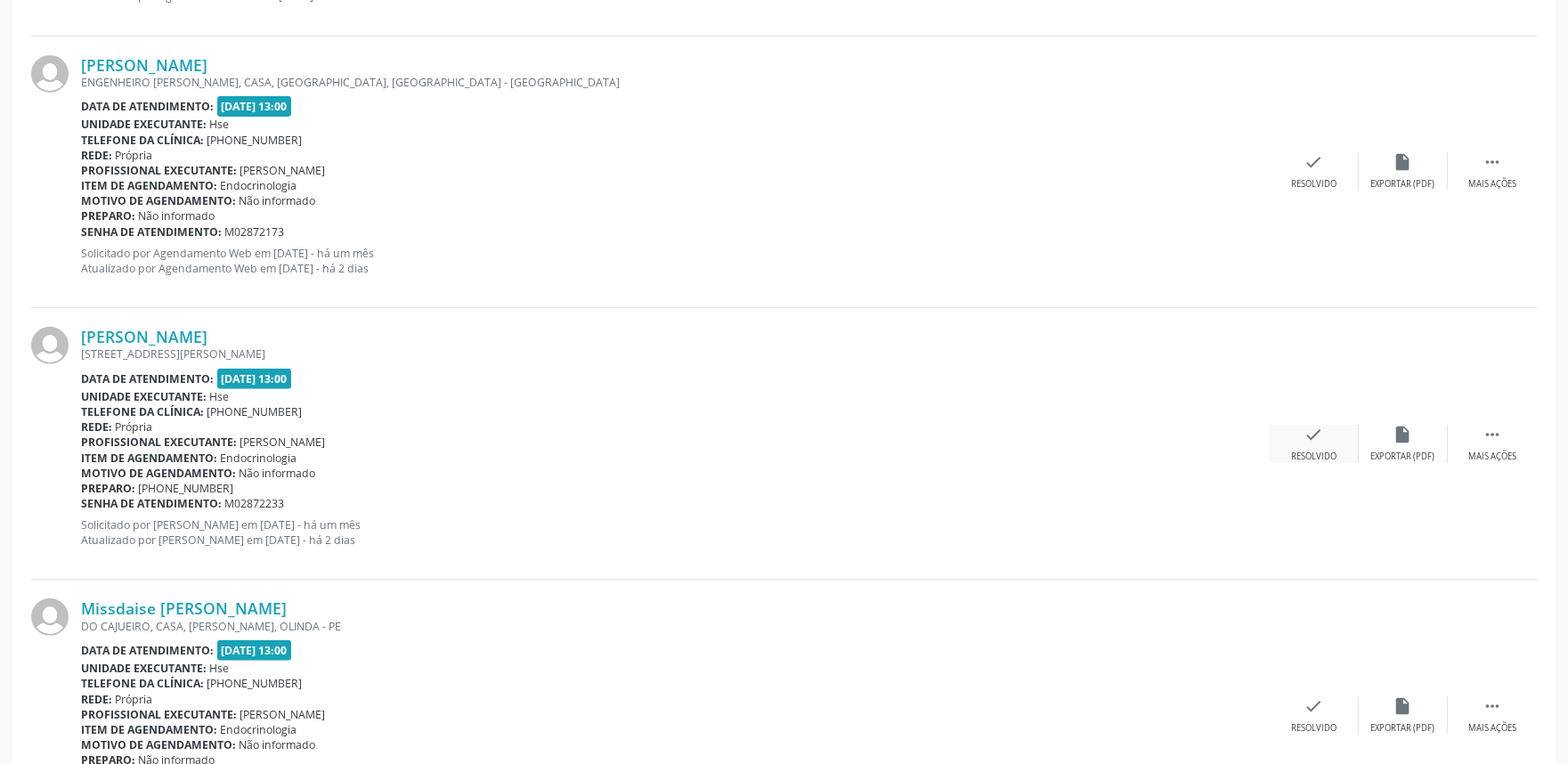
click at [1300, 428] on div "check Resolvido" at bounding box center [1314, 443] width 89 height 38
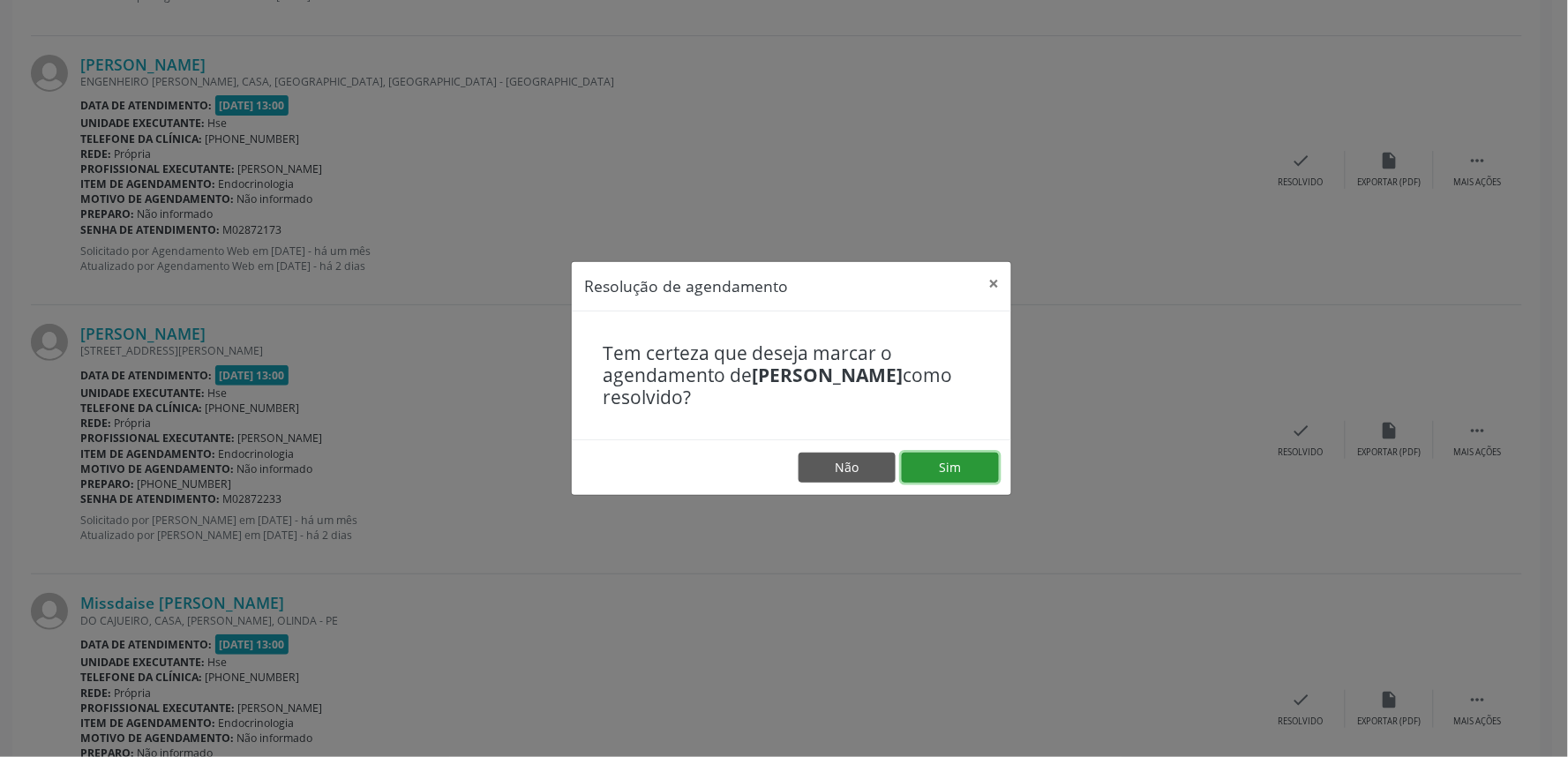
click at [971, 482] on button "Sim" at bounding box center [950, 468] width 97 height 30
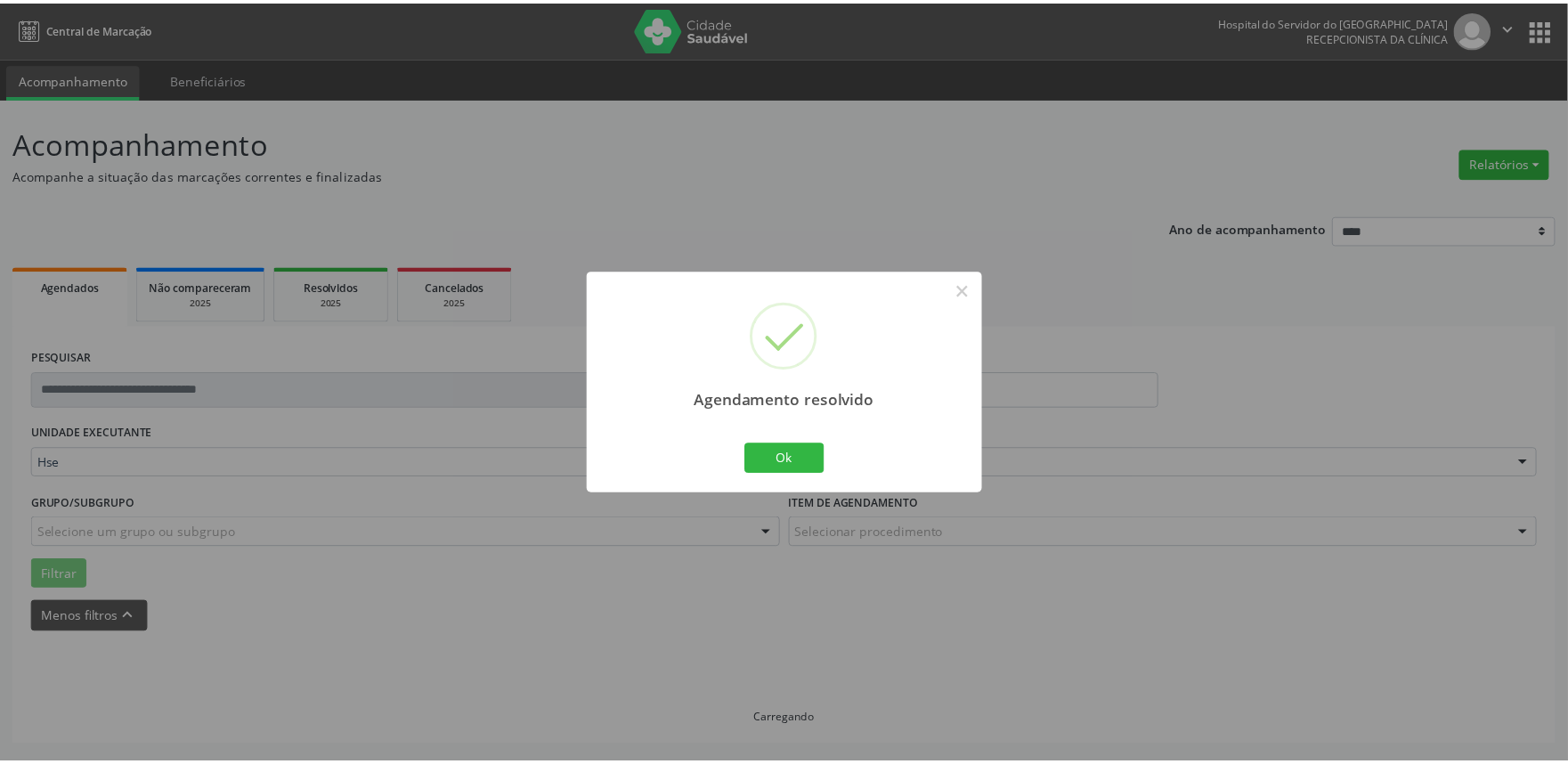
scroll to position [0, 0]
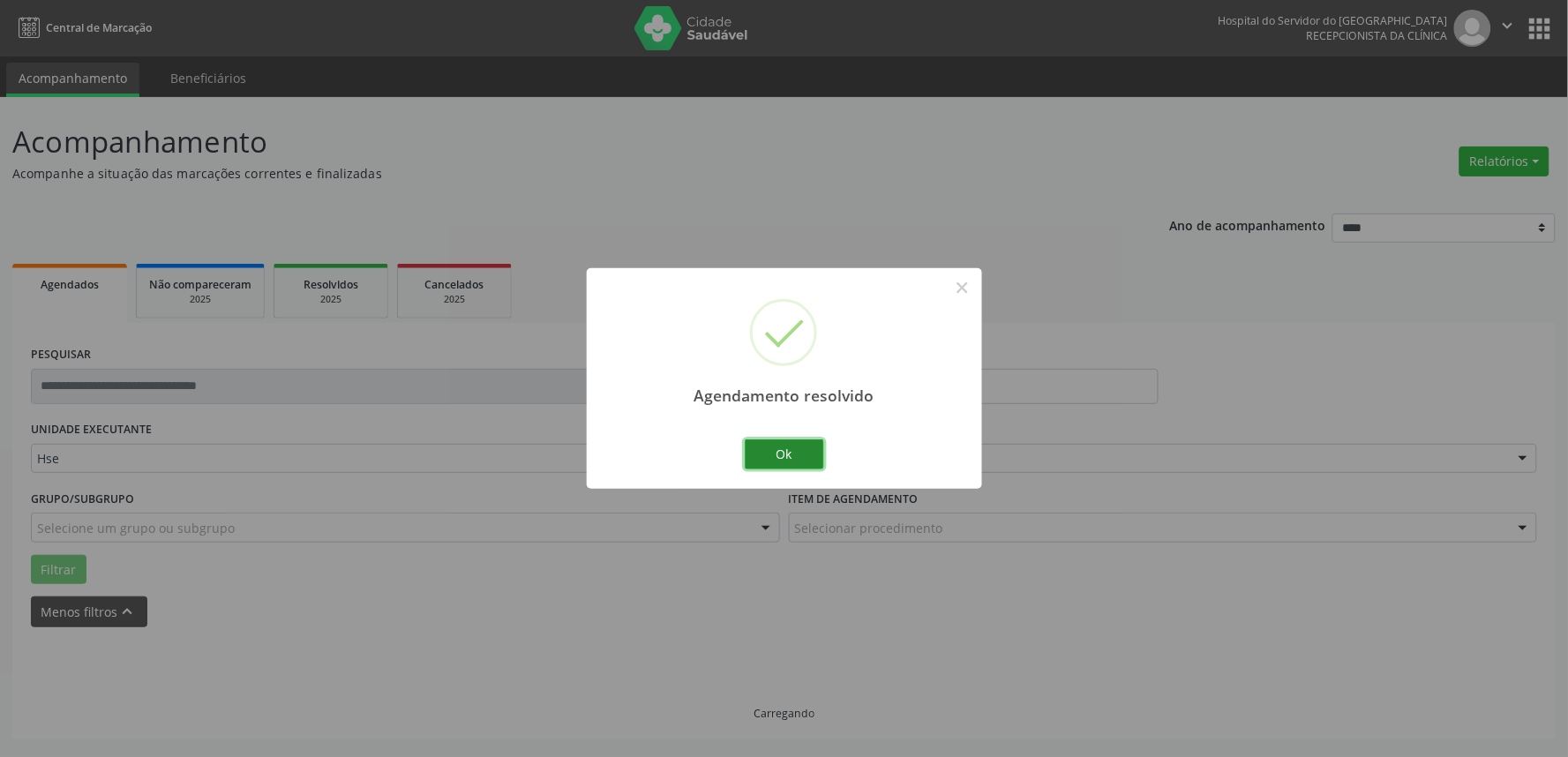
click at [806, 452] on button "Ok" at bounding box center [785, 454] width 80 height 30
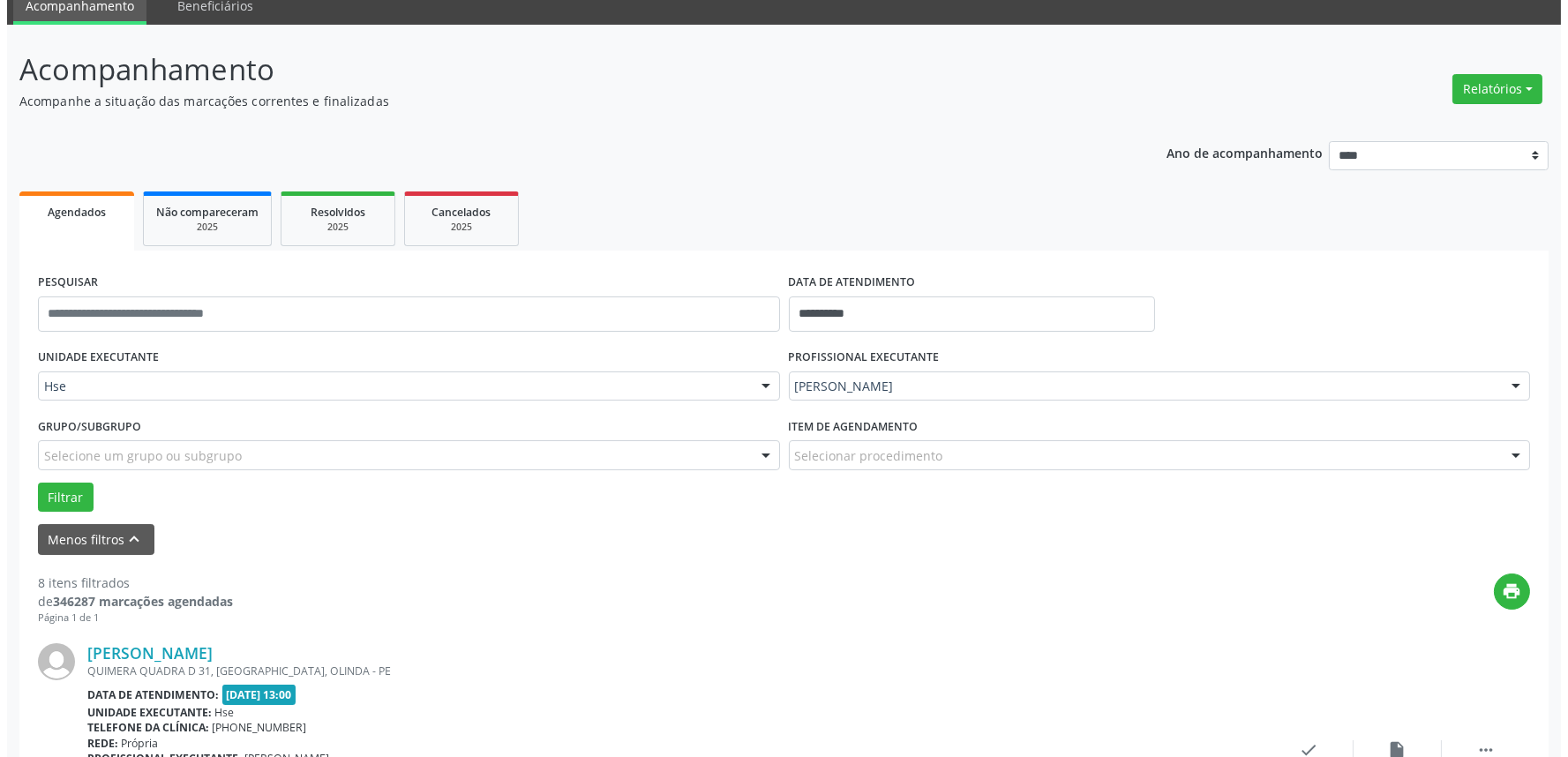
scroll to position [196, 0]
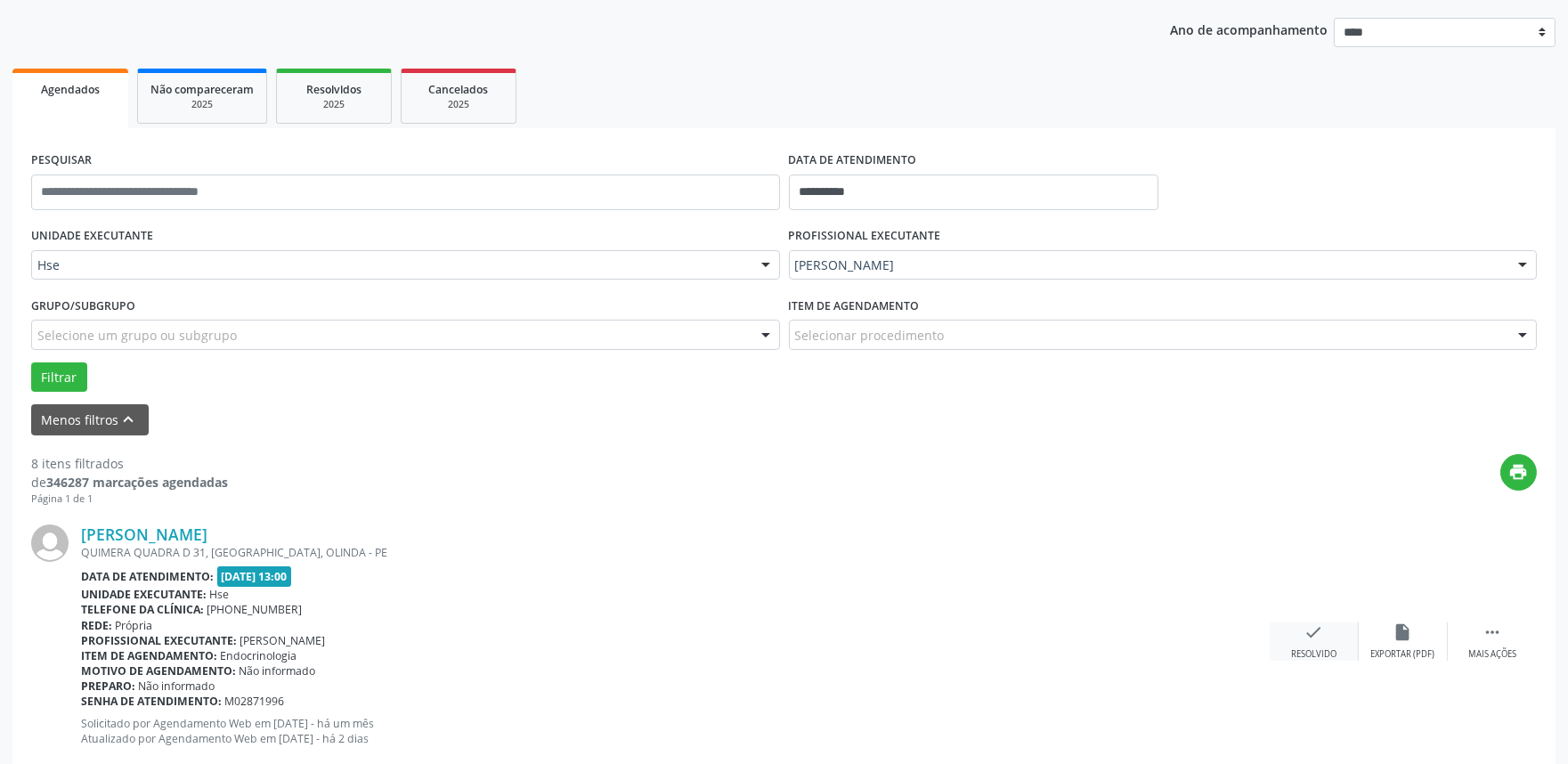
click at [1311, 642] on div "check Resolvido" at bounding box center [1314, 641] width 89 height 38
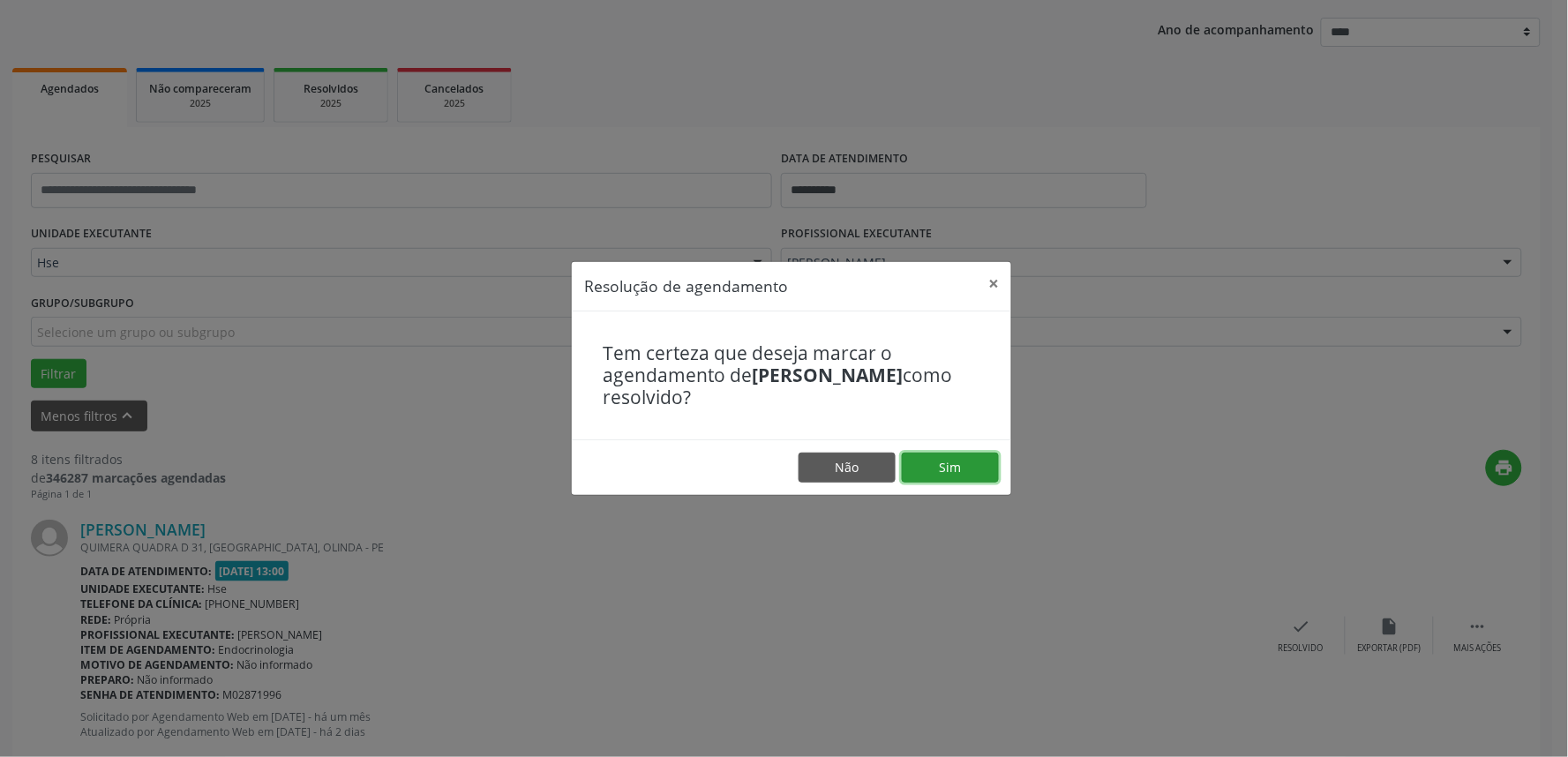
click at [955, 461] on button "Sim" at bounding box center [950, 468] width 97 height 30
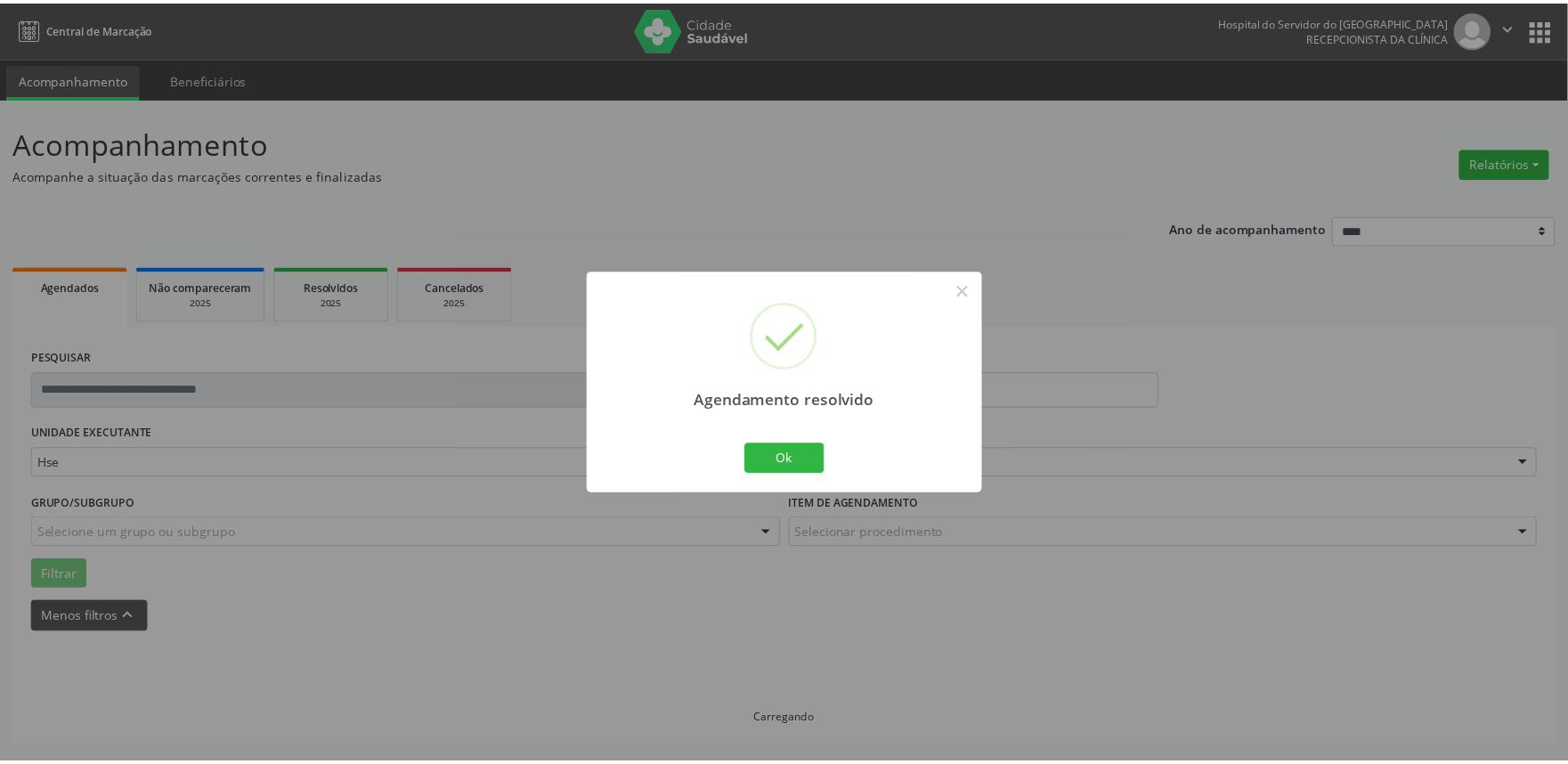
scroll to position [0, 0]
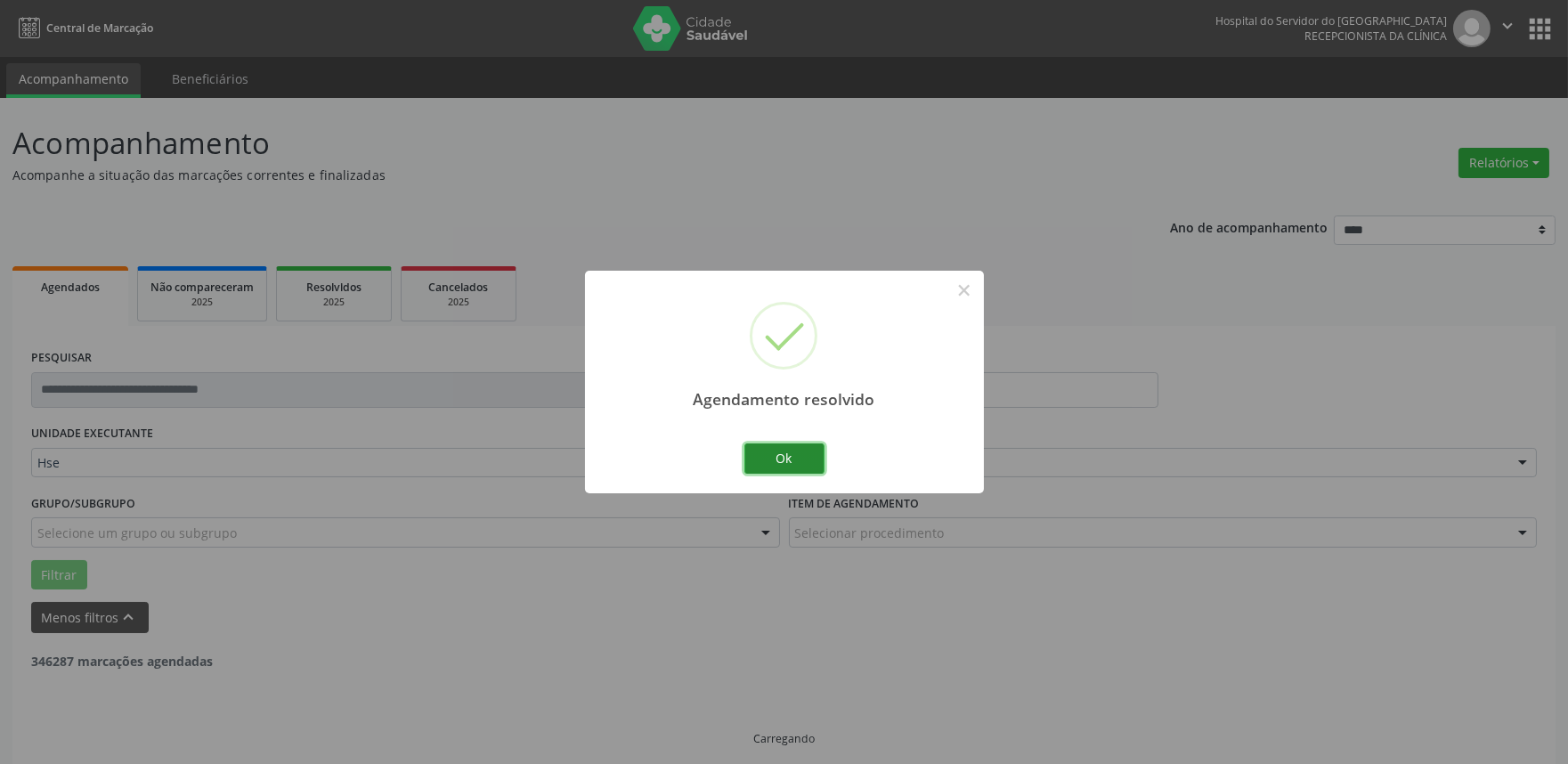
click at [797, 459] on button "Ok" at bounding box center [784, 458] width 80 height 30
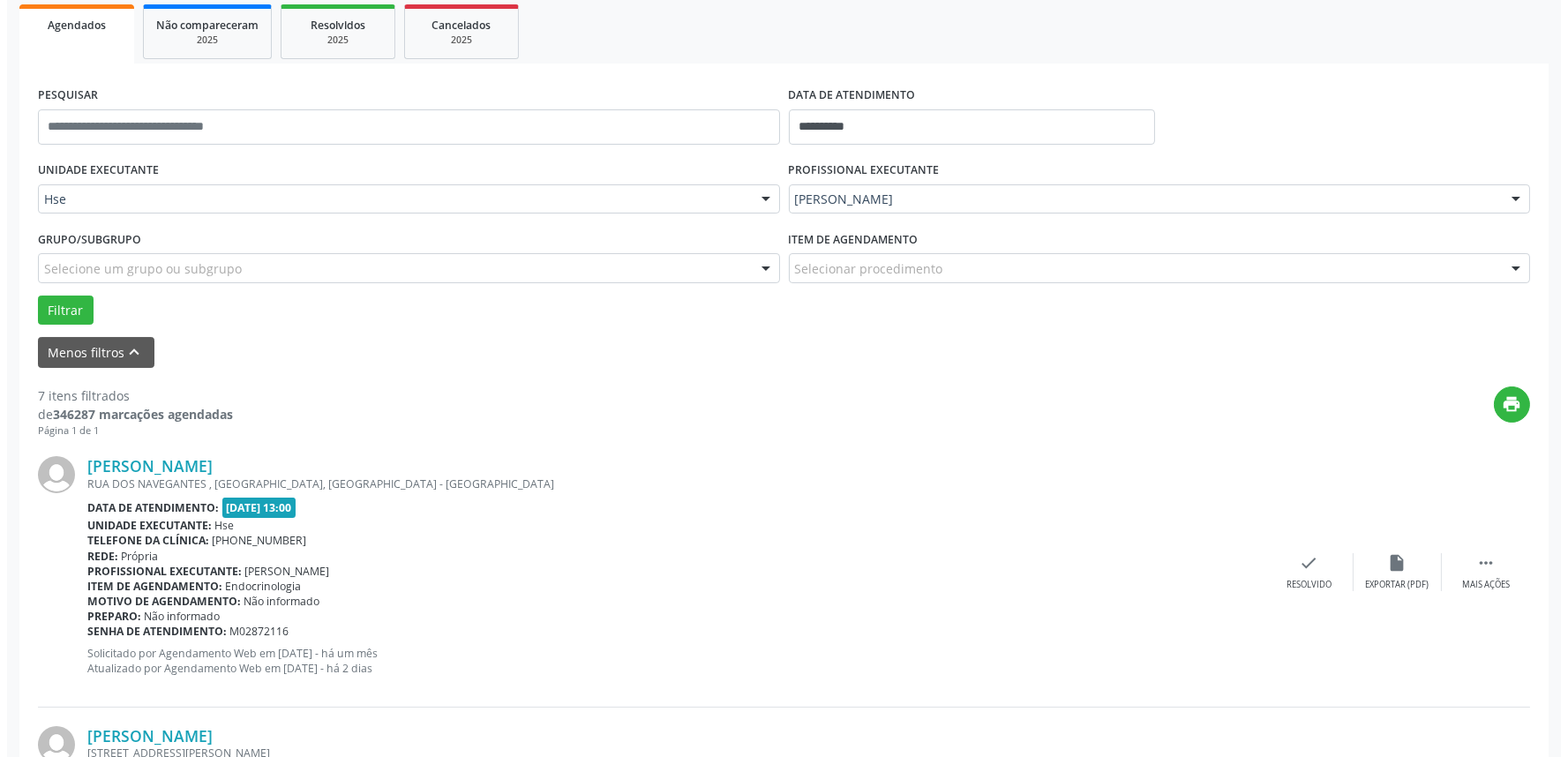
scroll to position [294, 0]
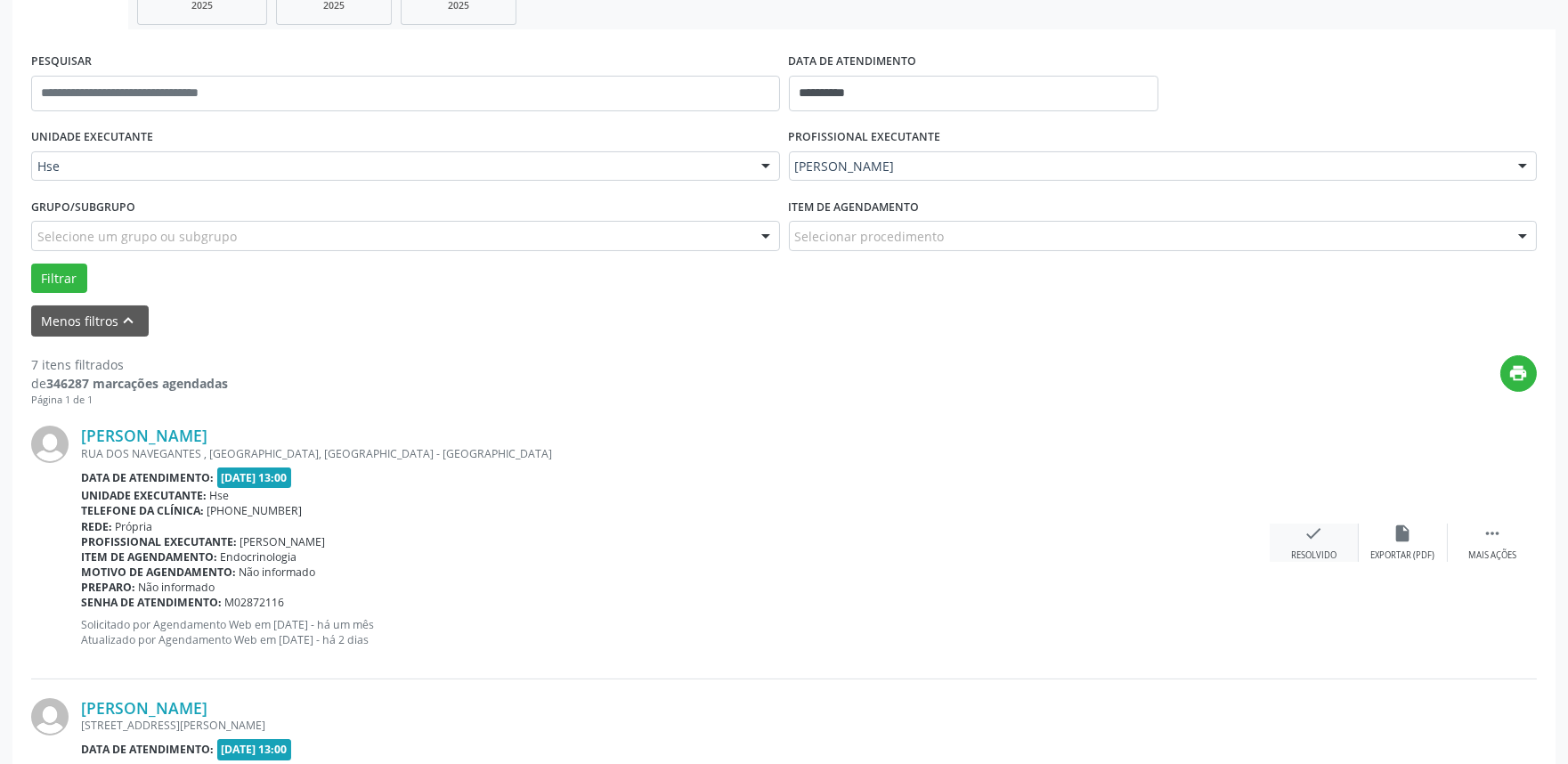
click at [1307, 547] on div "check Resolvido" at bounding box center [1314, 542] width 89 height 38
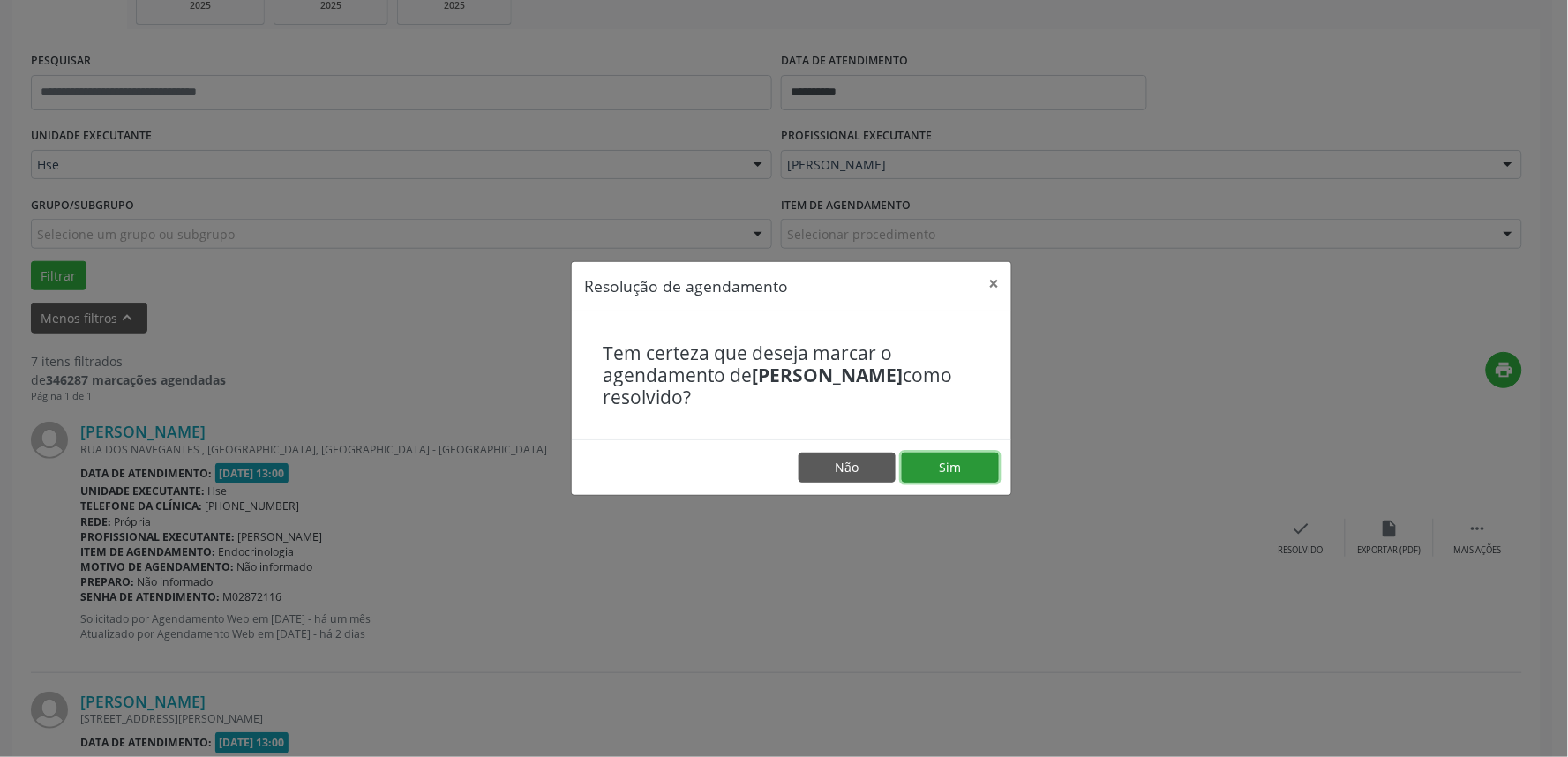
click at [982, 472] on button "Sim" at bounding box center [950, 468] width 97 height 30
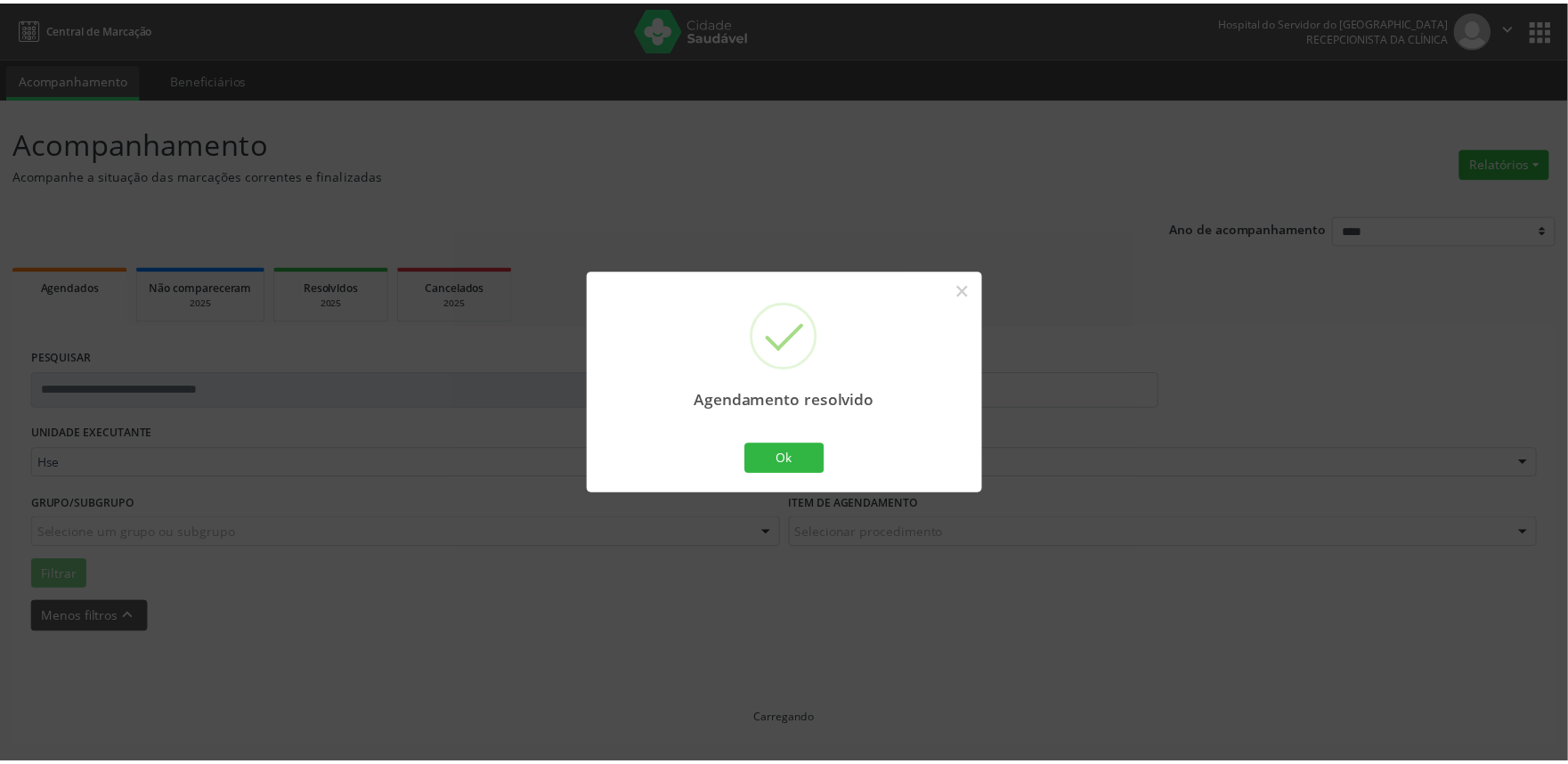
scroll to position [0, 0]
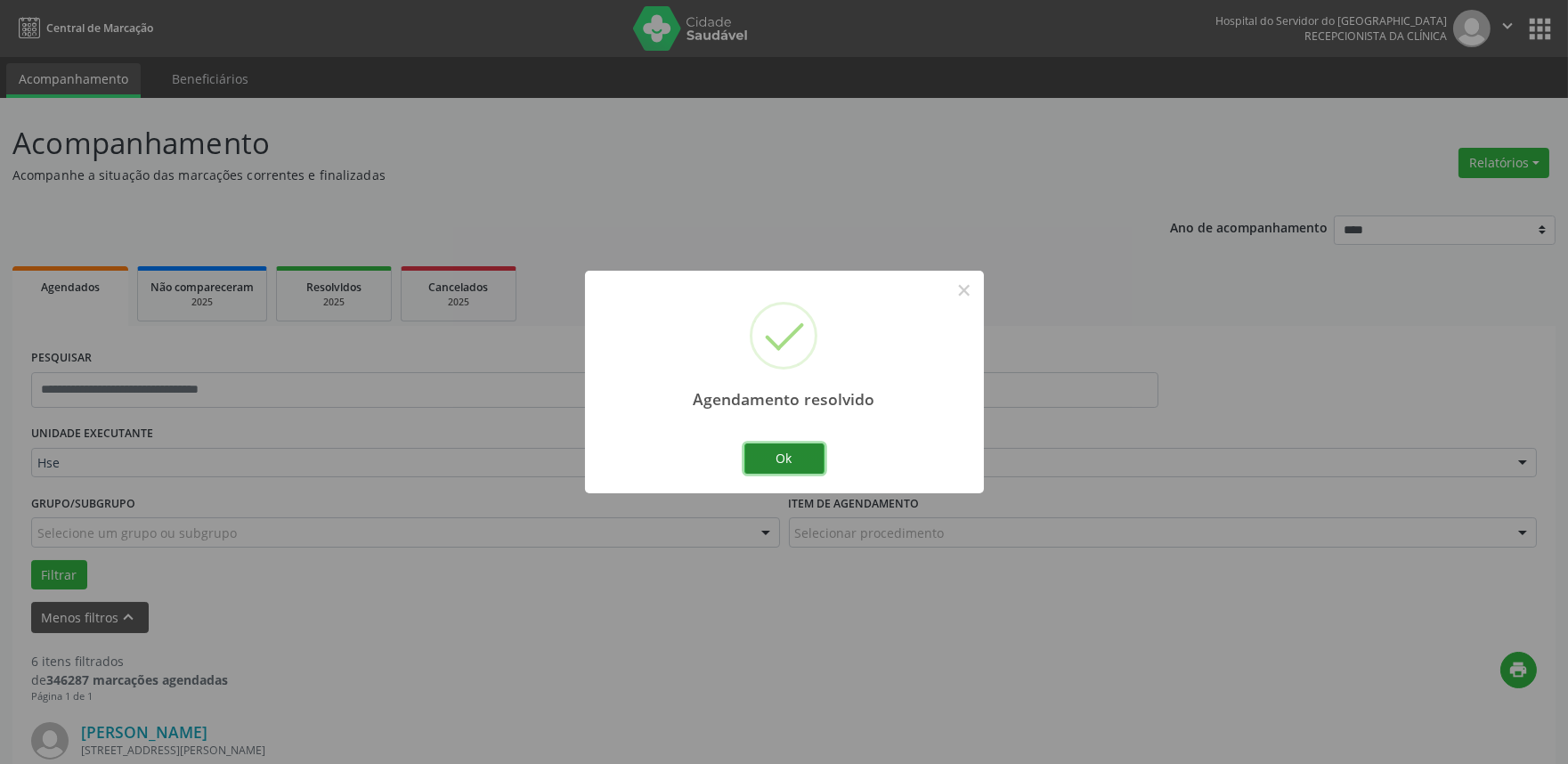
click at [751, 463] on button "Ok" at bounding box center [784, 458] width 80 height 30
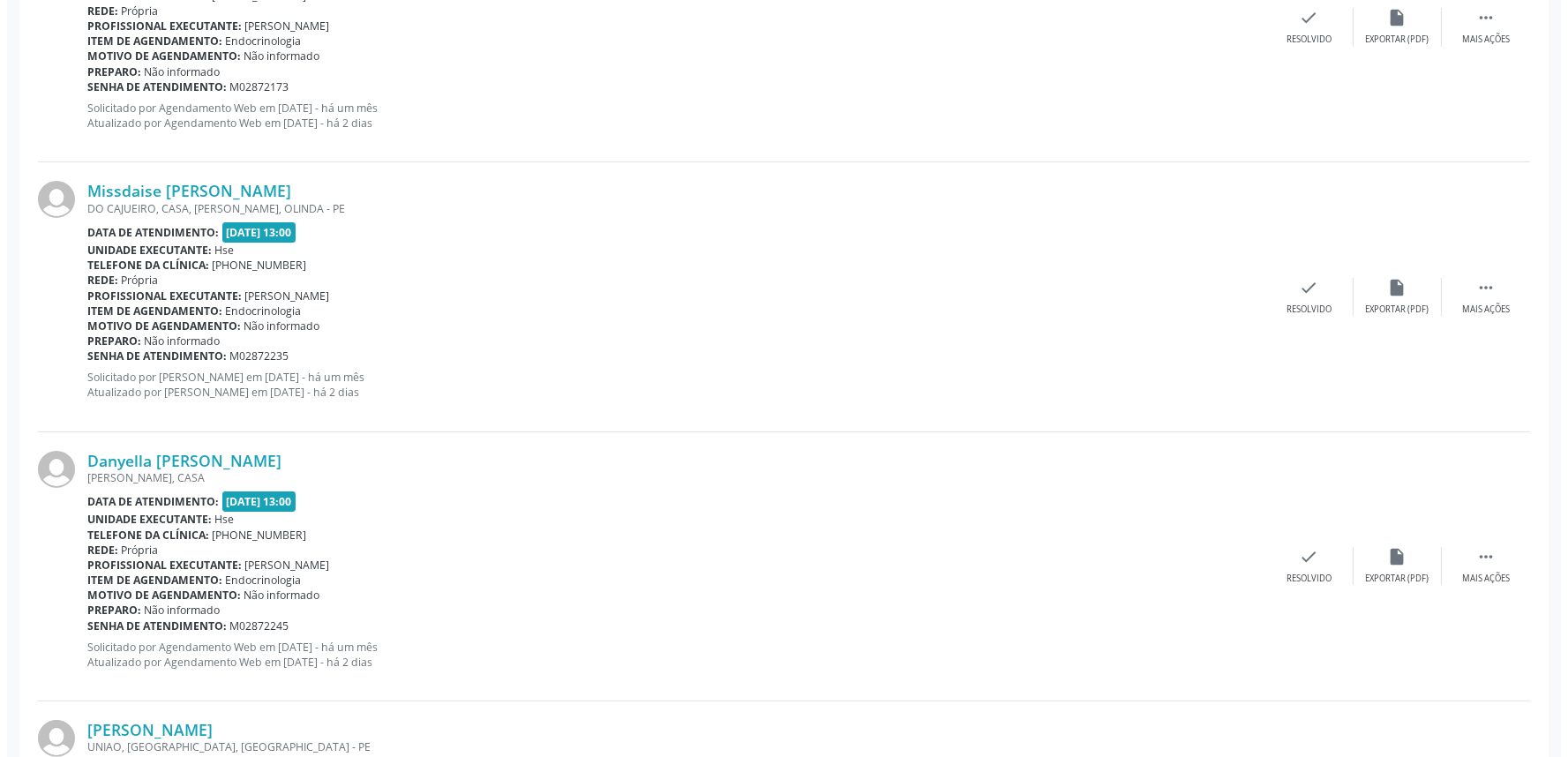
scroll to position [1079, 0]
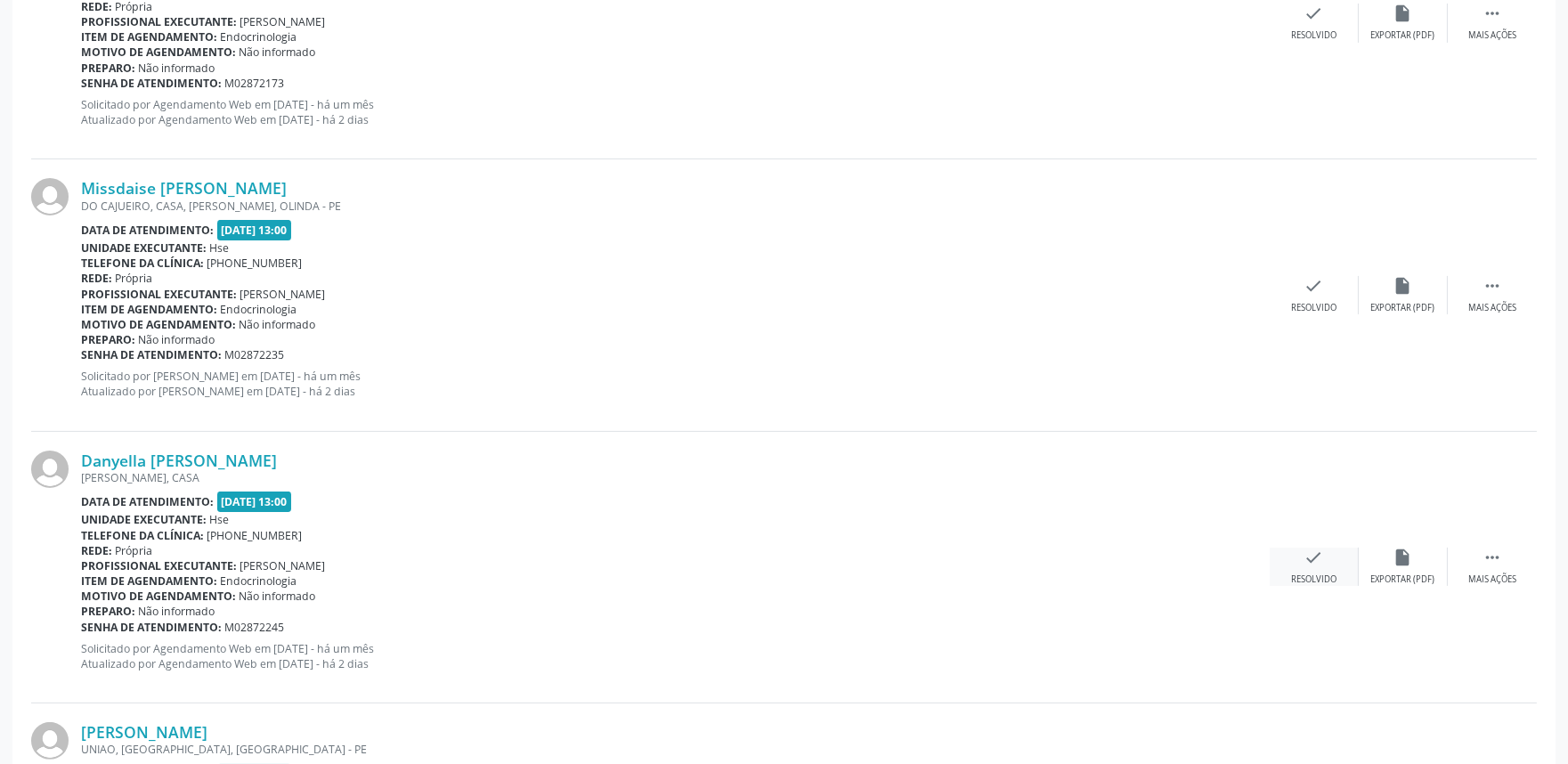
click at [1327, 566] on div "check Resolvido" at bounding box center [1314, 567] width 89 height 38
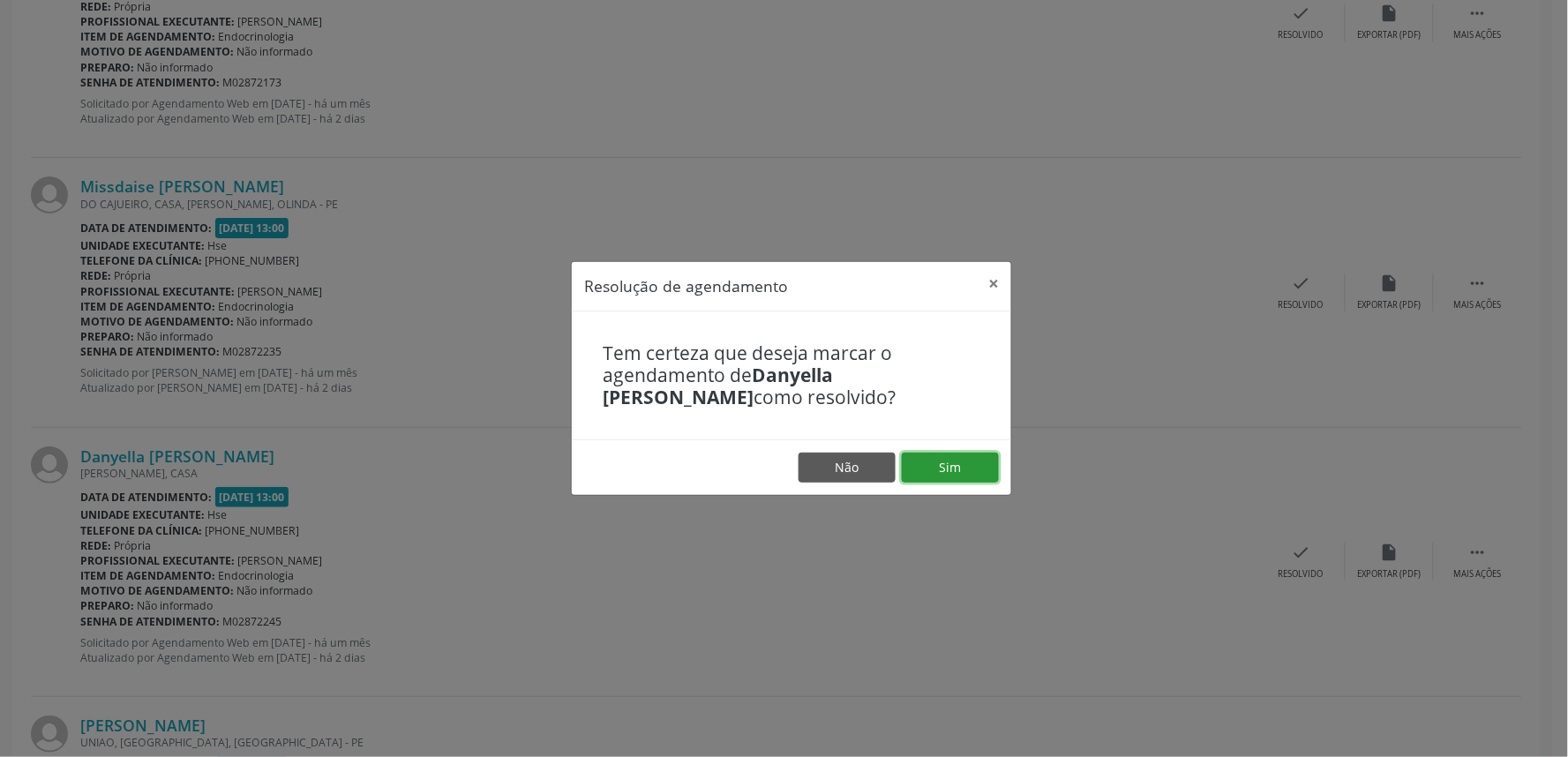
click at [981, 472] on button "Sim" at bounding box center [950, 468] width 97 height 30
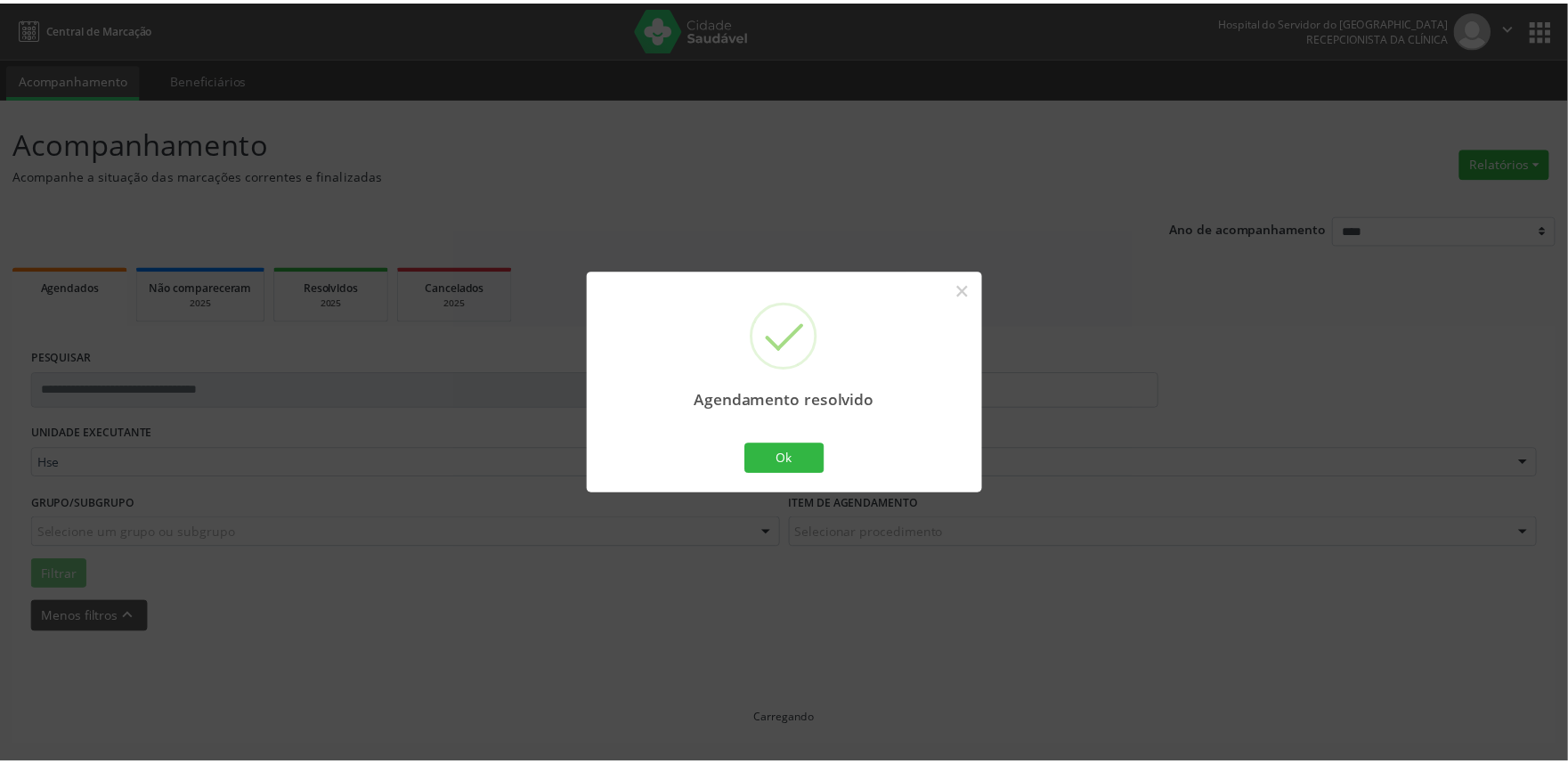
scroll to position [0, 0]
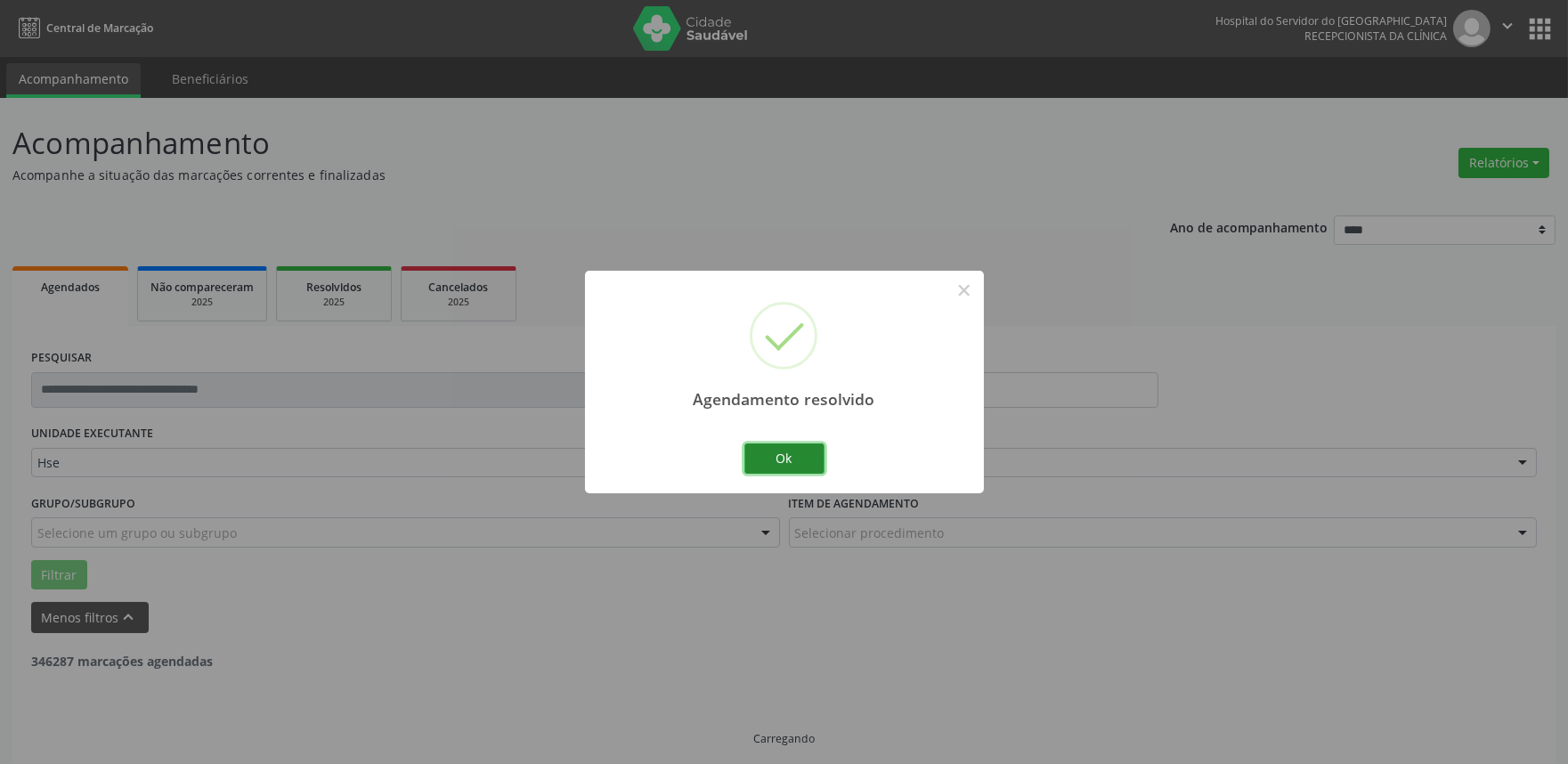
click at [789, 456] on button "Ok" at bounding box center [784, 458] width 80 height 30
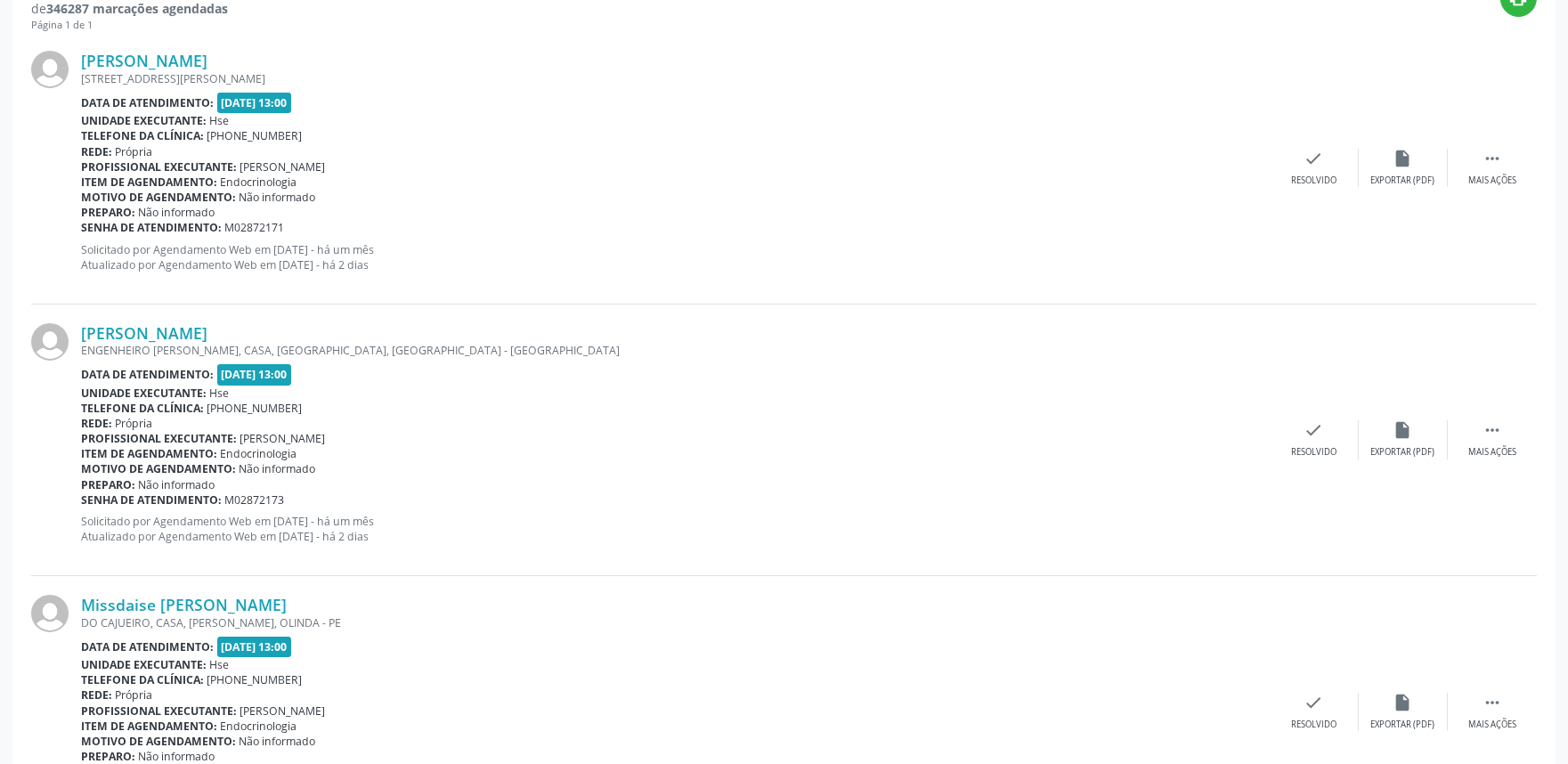
scroll to position [636, 0]
